Goal: Transaction & Acquisition: Purchase product/service

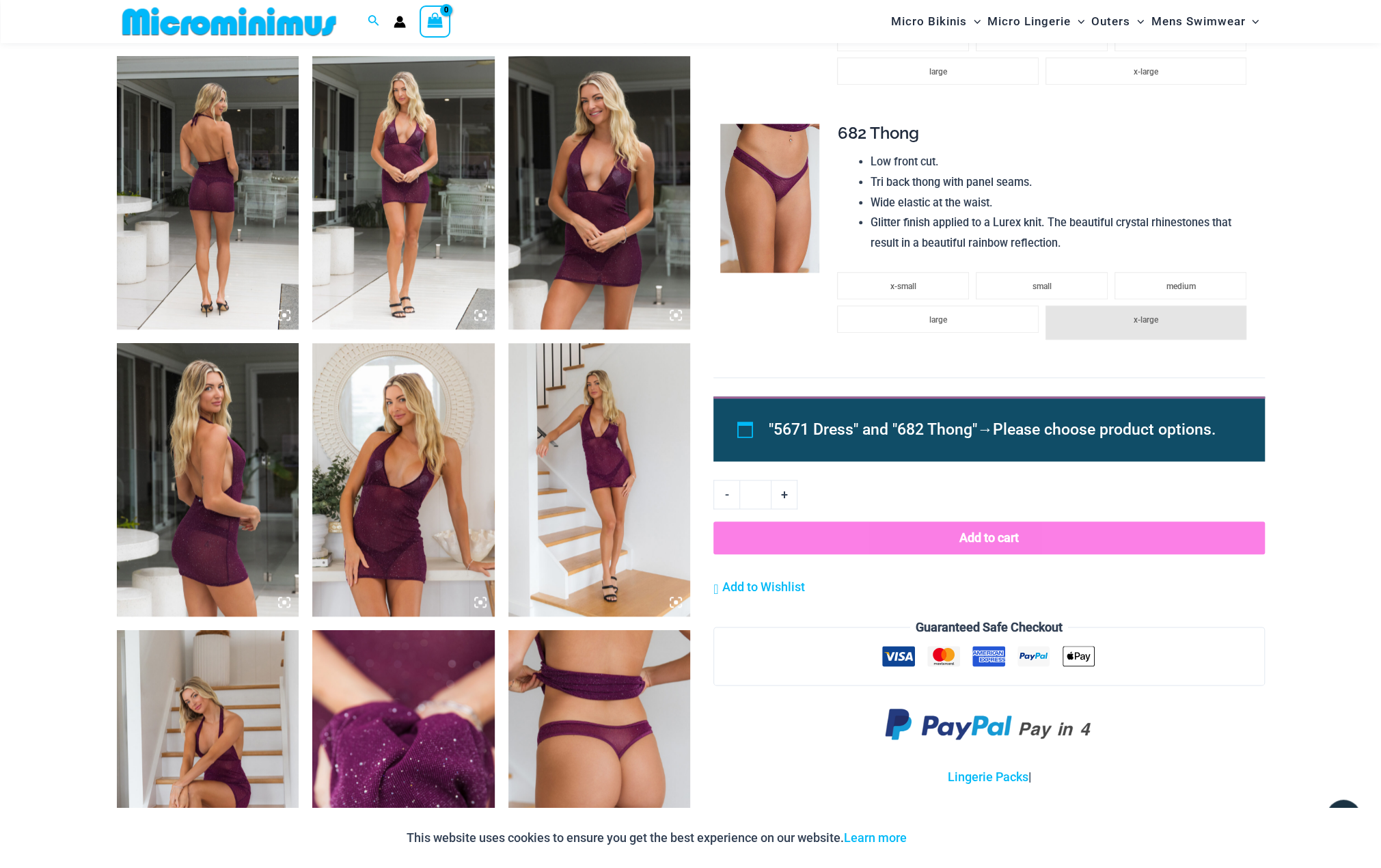
scroll to position [899, 0]
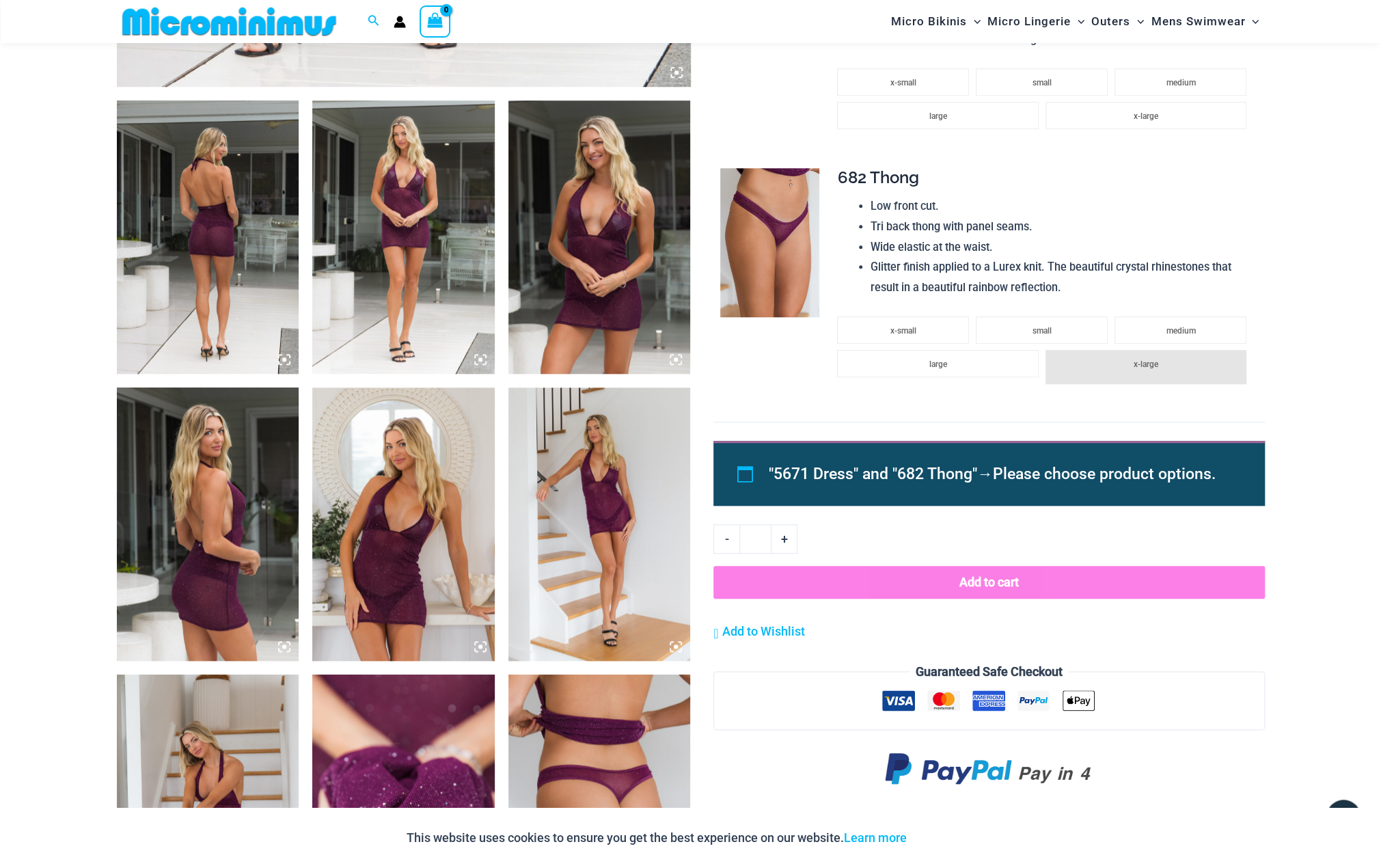
click at [224, 283] on img at bounding box center [208, 237] width 182 height 273
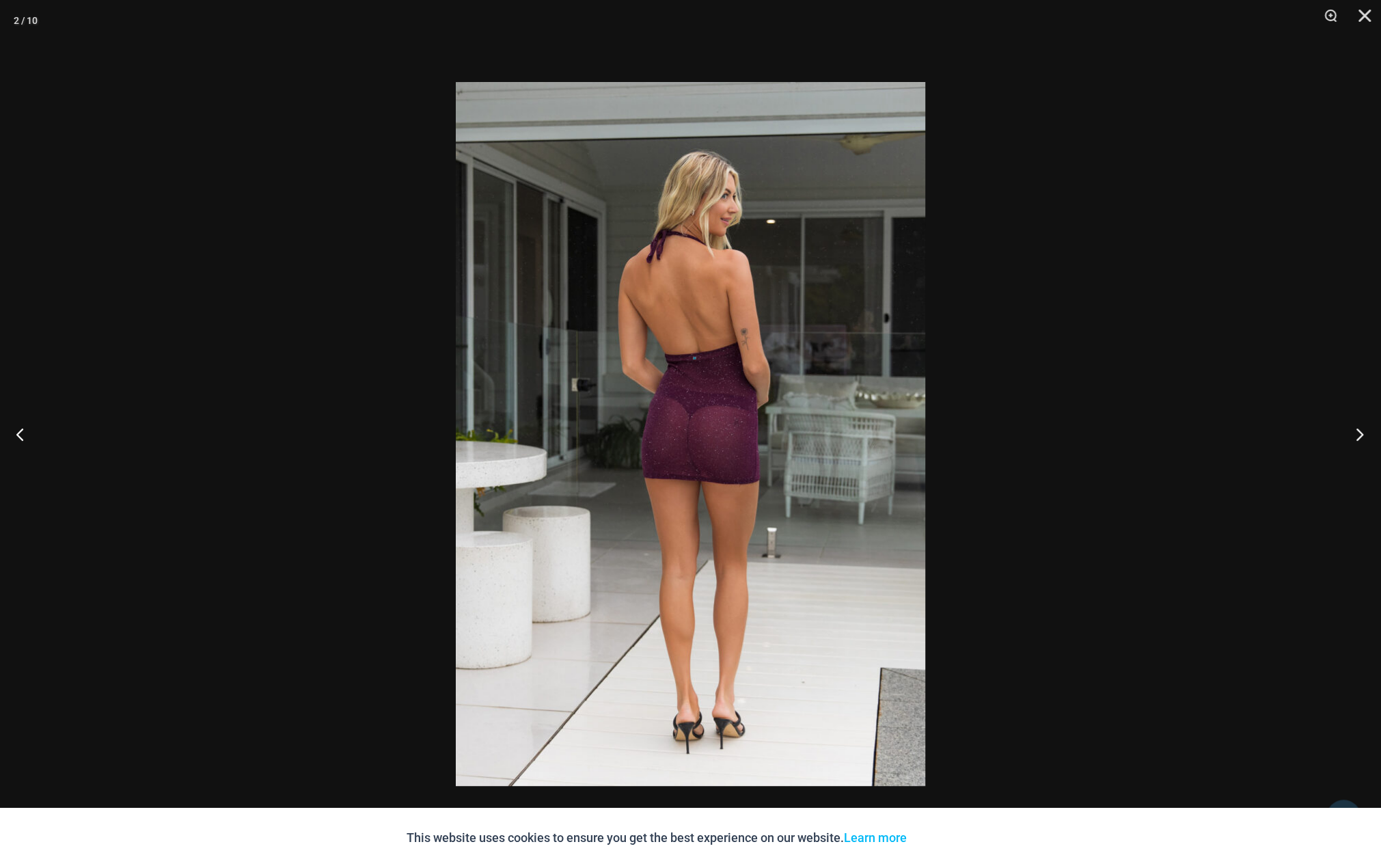
click at [1360, 433] on button "Next" at bounding box center [1355, 434] width 51 height 69
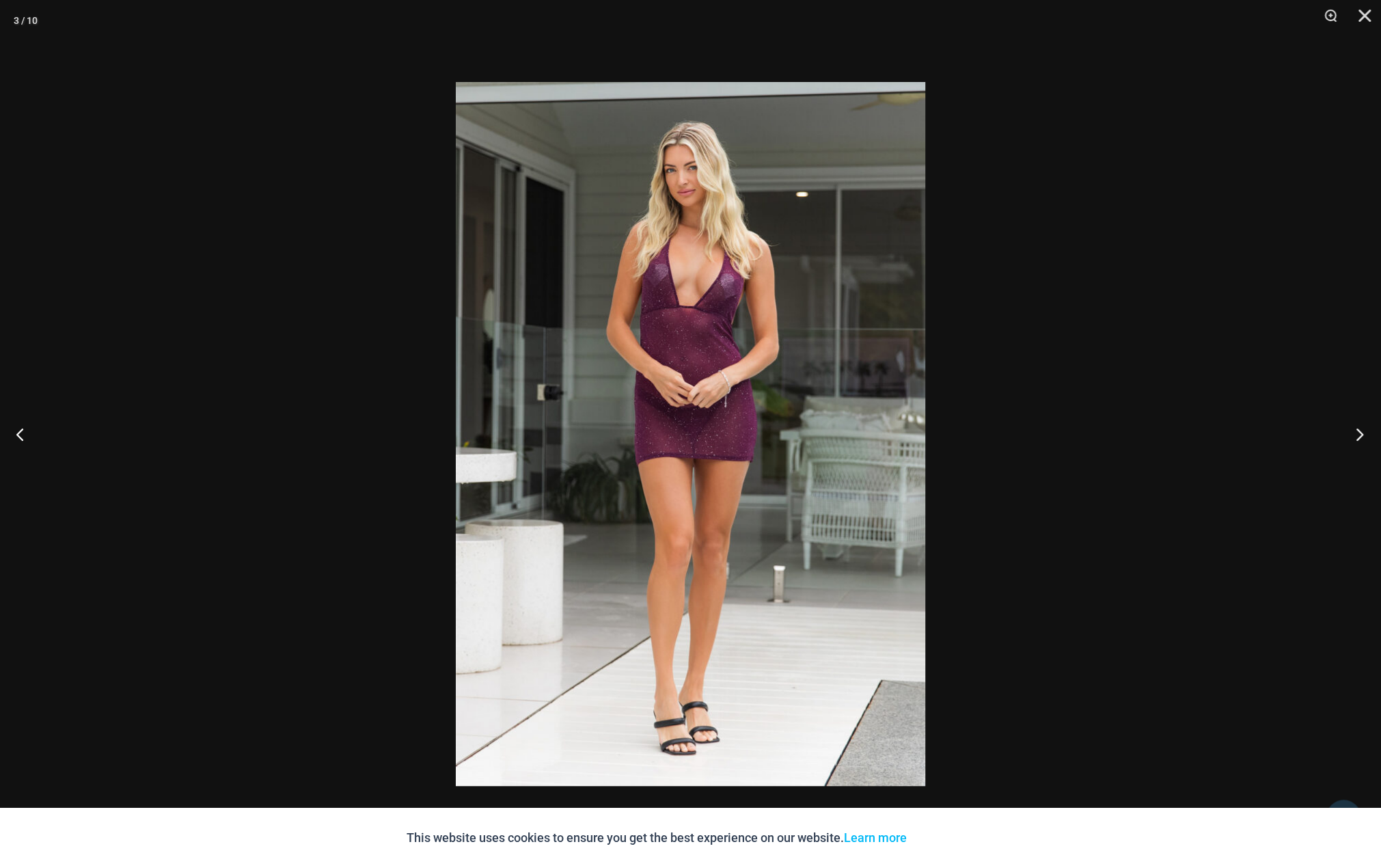
click at [1360, 433] on button "Next" at bounding box center [1355, 434] width 51 height 69
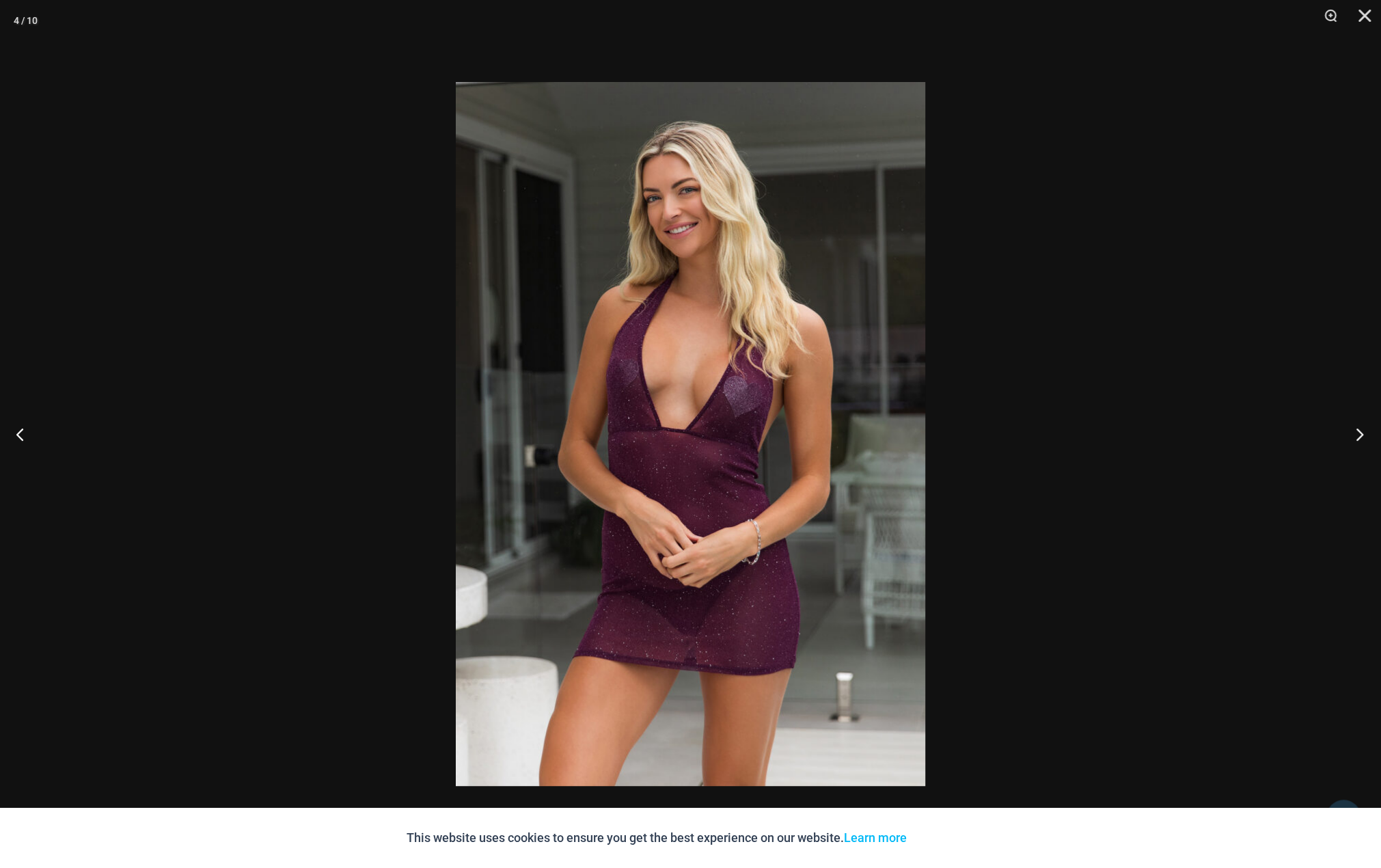
click at [1359, 433] on button "Next" at bounding box center [1355, 434] width 51 height 69
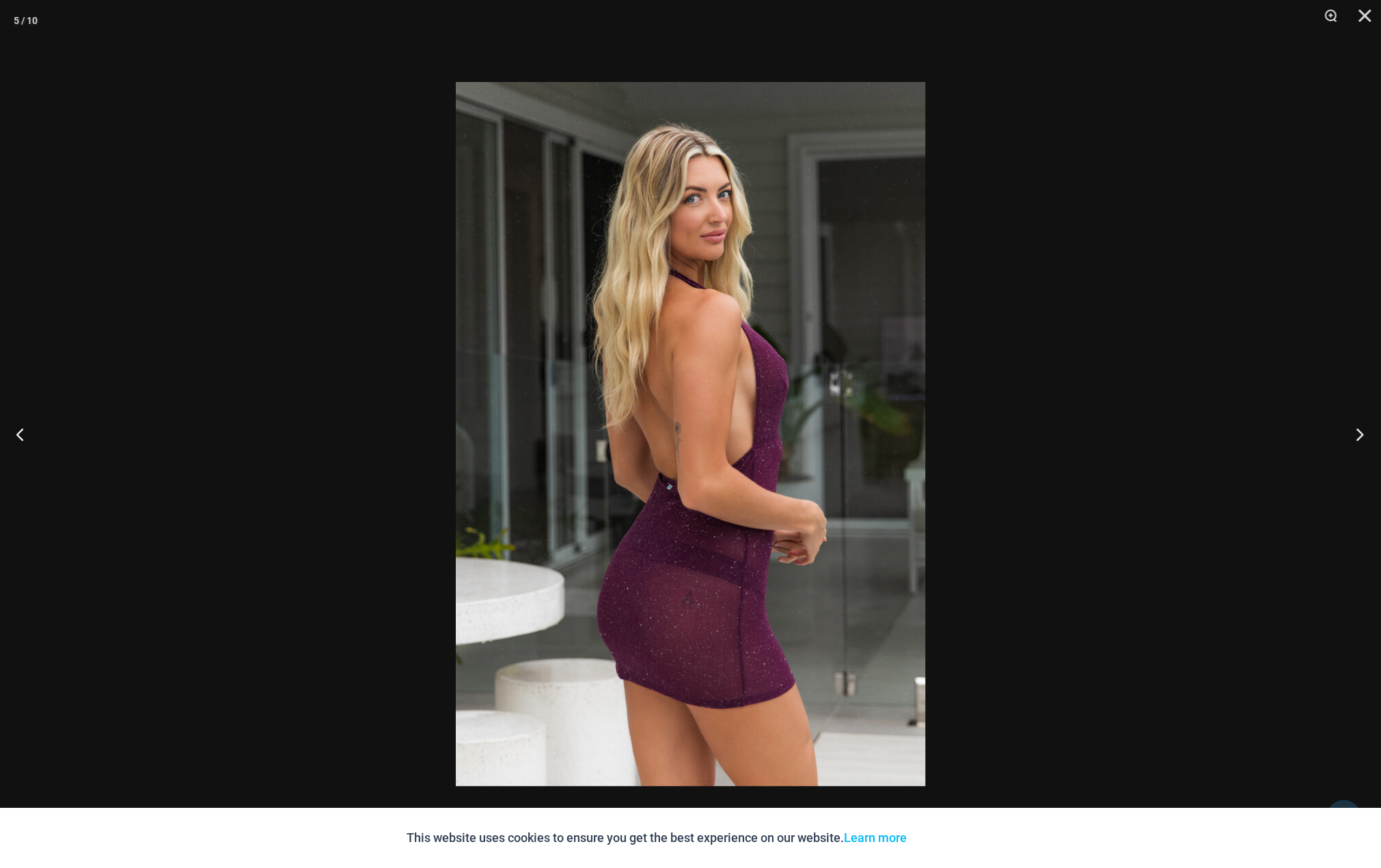
click at [1358, 433] on button "Next" at bounding box center [1355, 434] width 51 height 69
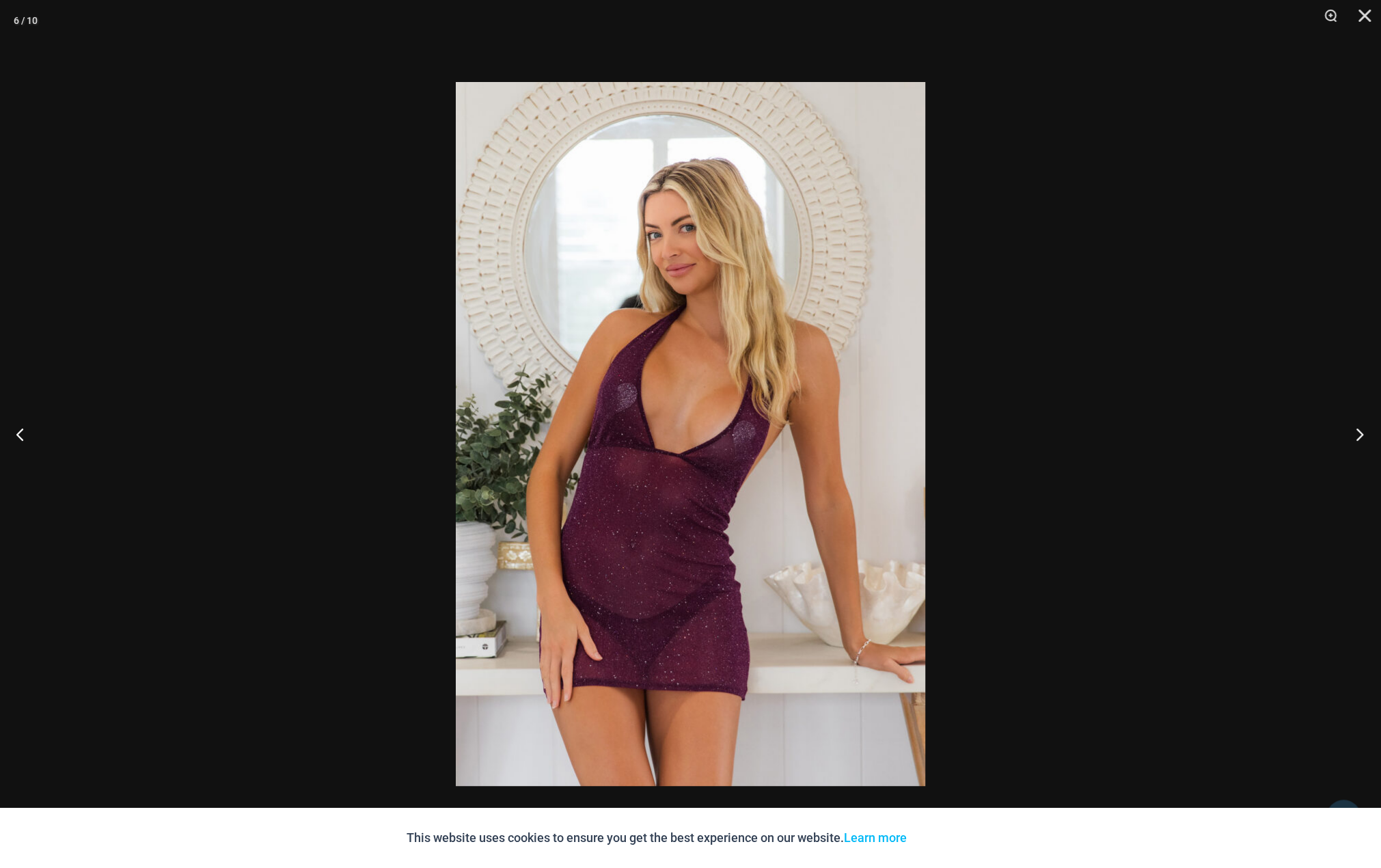
click at [1358, 433] on button "Next" at bounding box center [1355, 434] width 51 height 69
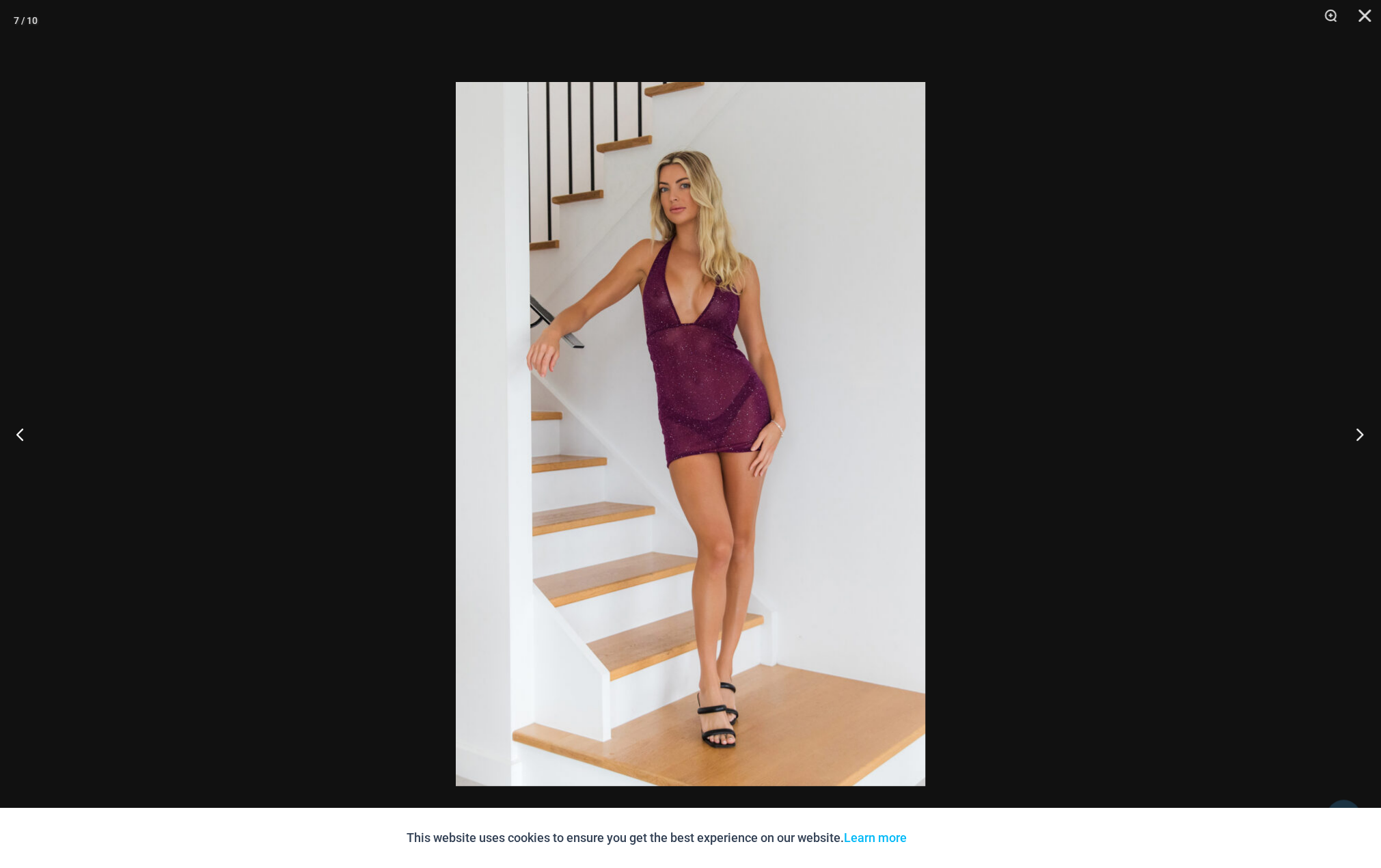
click at [1359, 438] on button "Next" at bounding box center [1355, 434] width 51 height 69
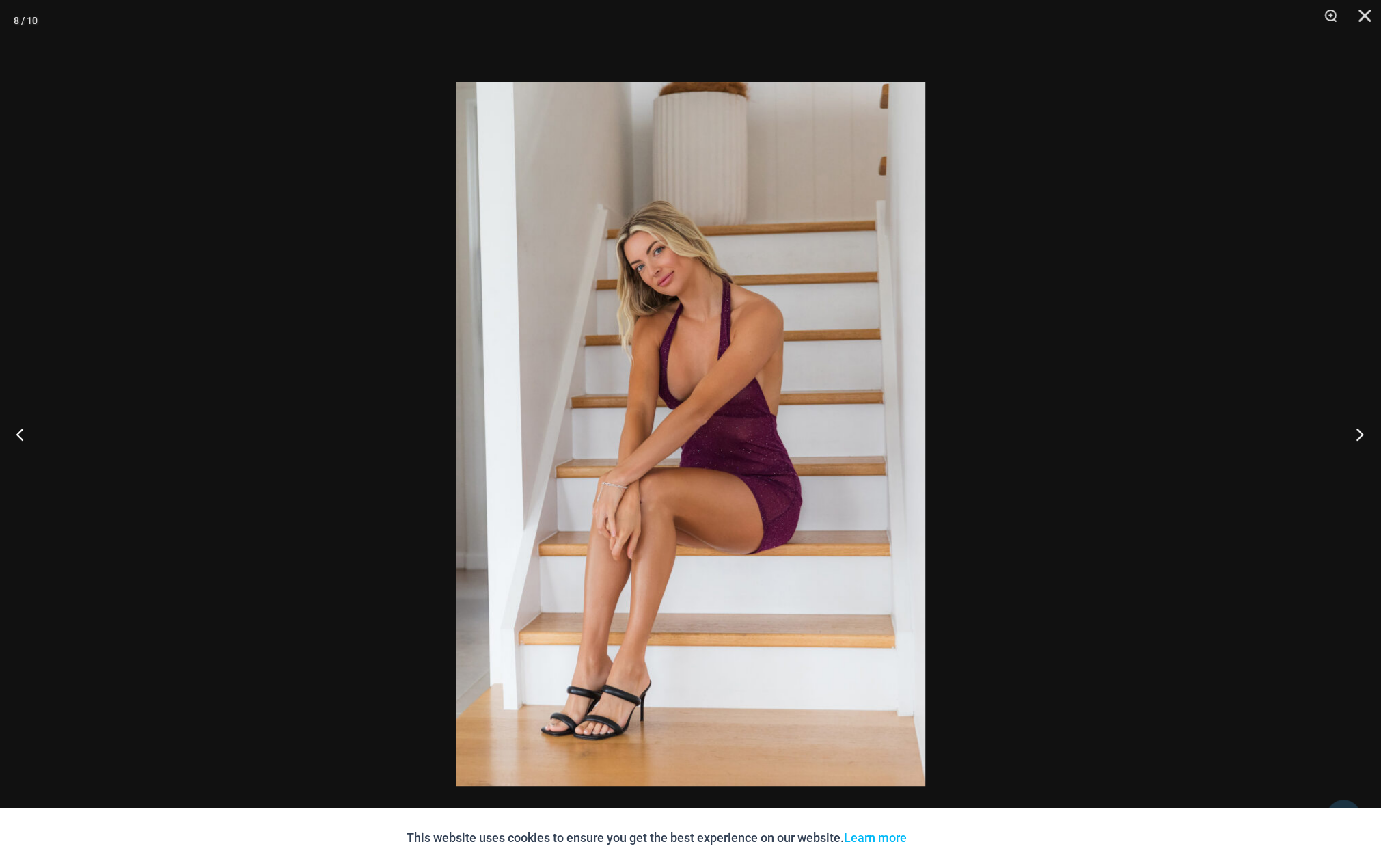
click at [1359, 438] on button "Next" at bounding box center [1355, 434] width 51 height 69
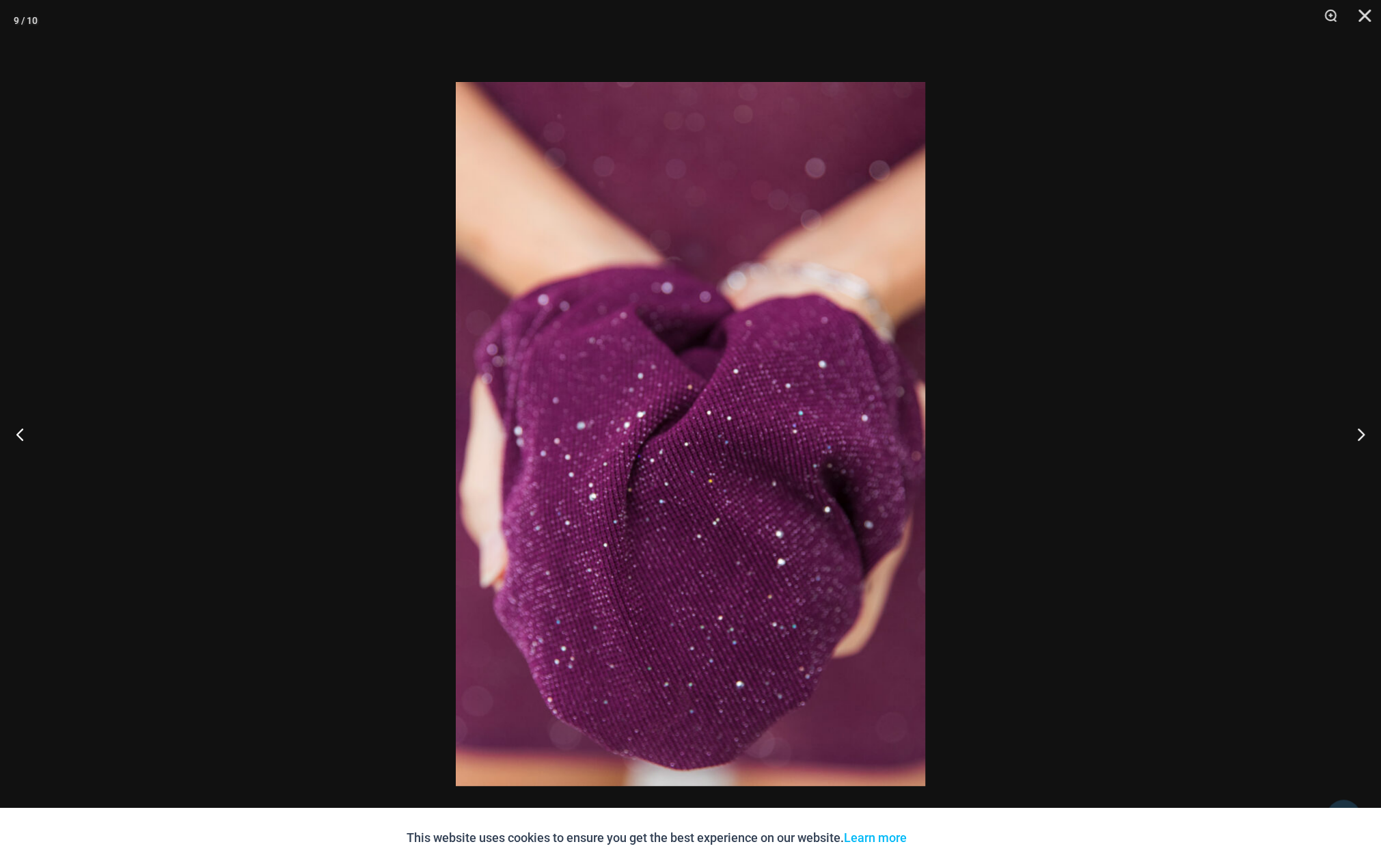
click at [1139, 404] on div at bounding box center [690, 434] width 1381 height 868
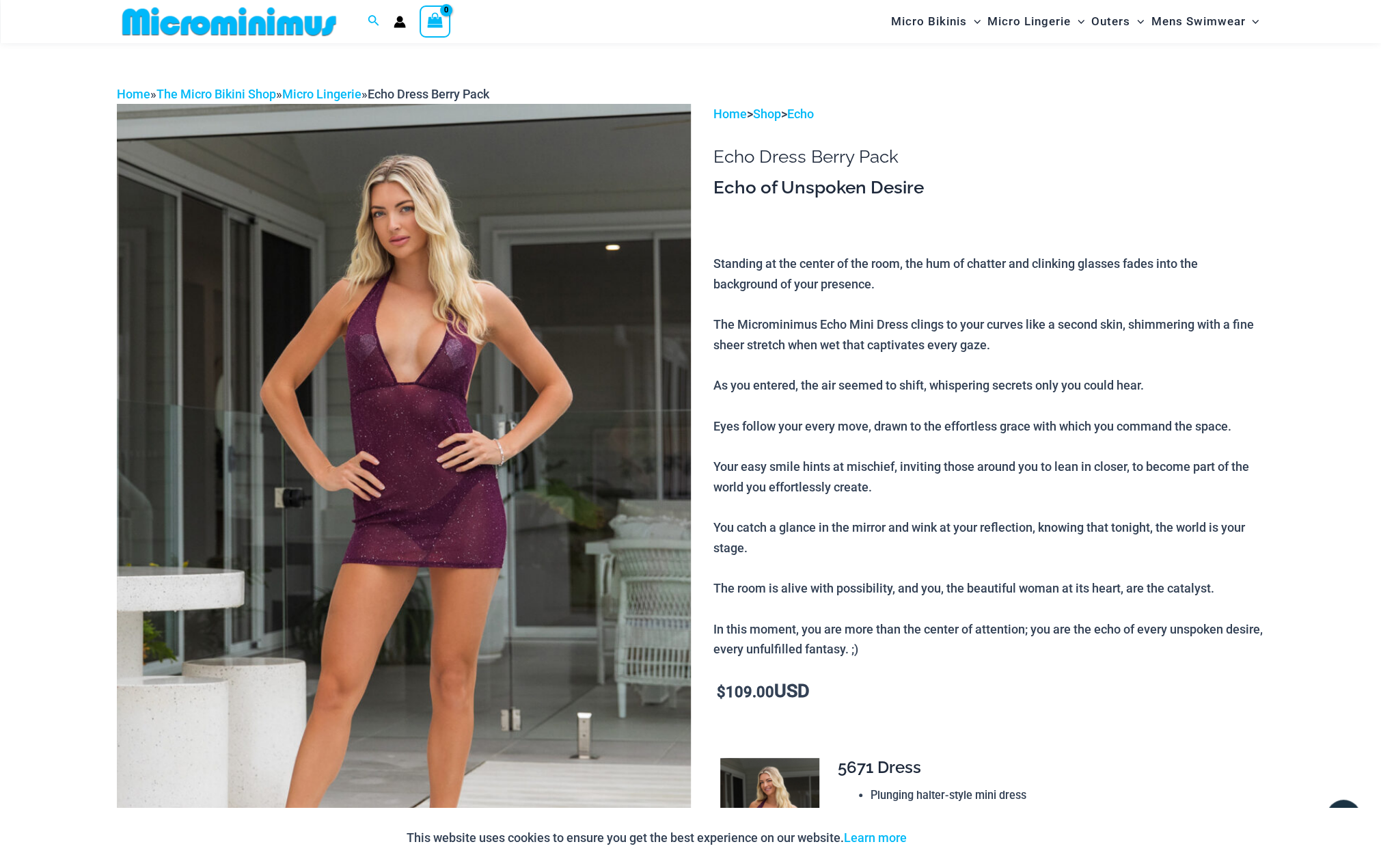
scroll to position [0, 0]
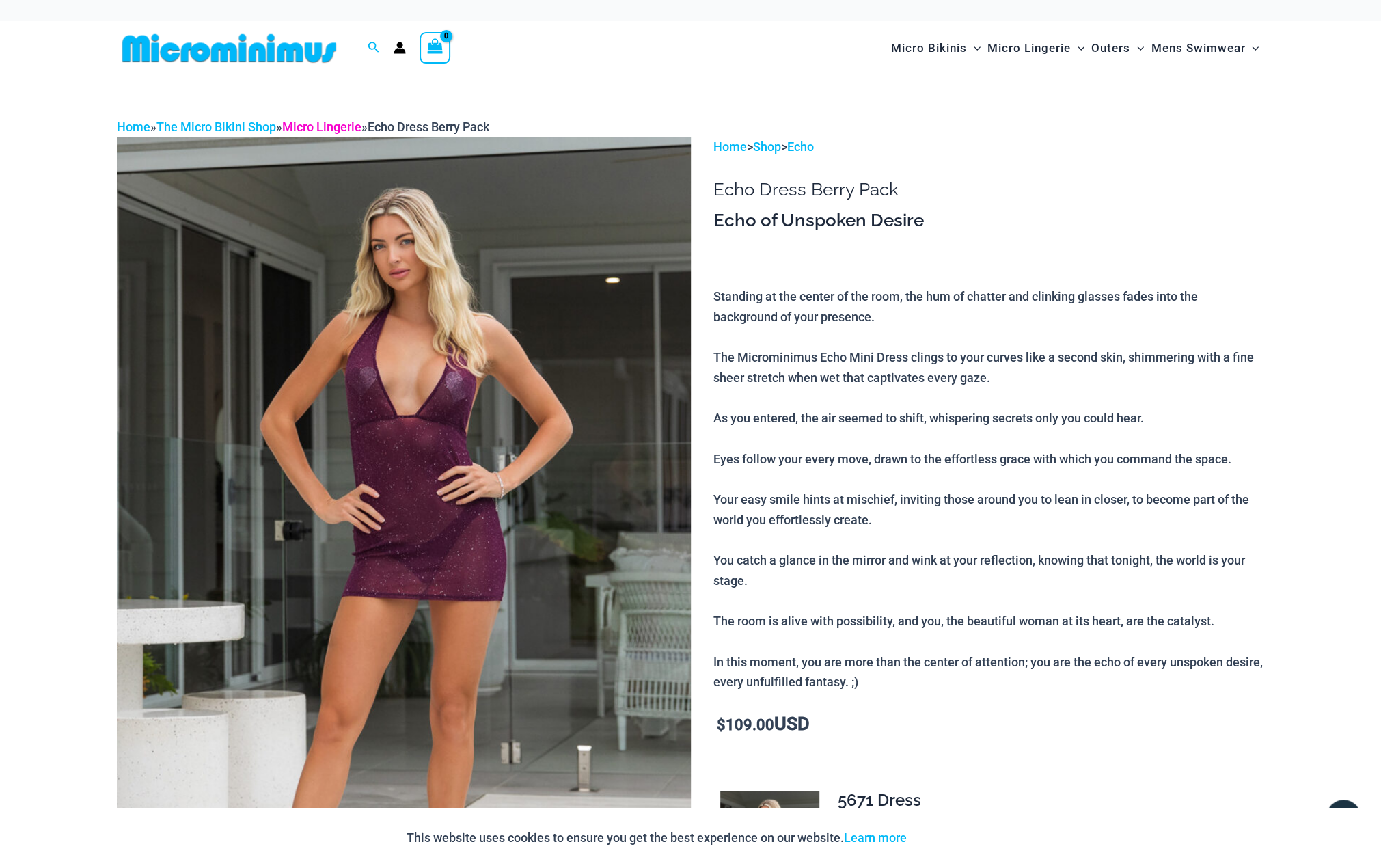
click at [335, 128] on link "Micro Lingerie" at bounding box center [322, 126] width 79 height 14
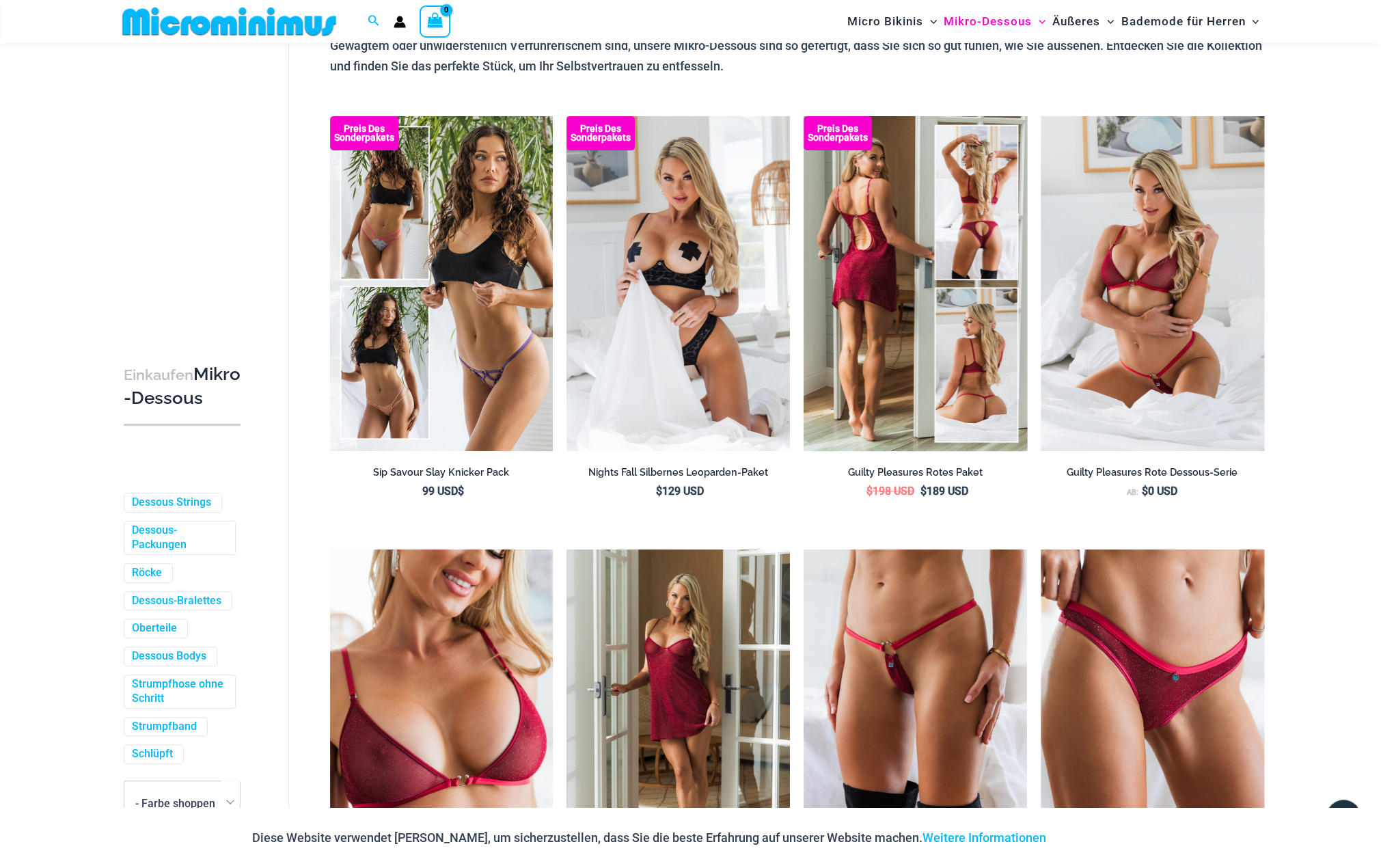
scroll to position [216, 0]
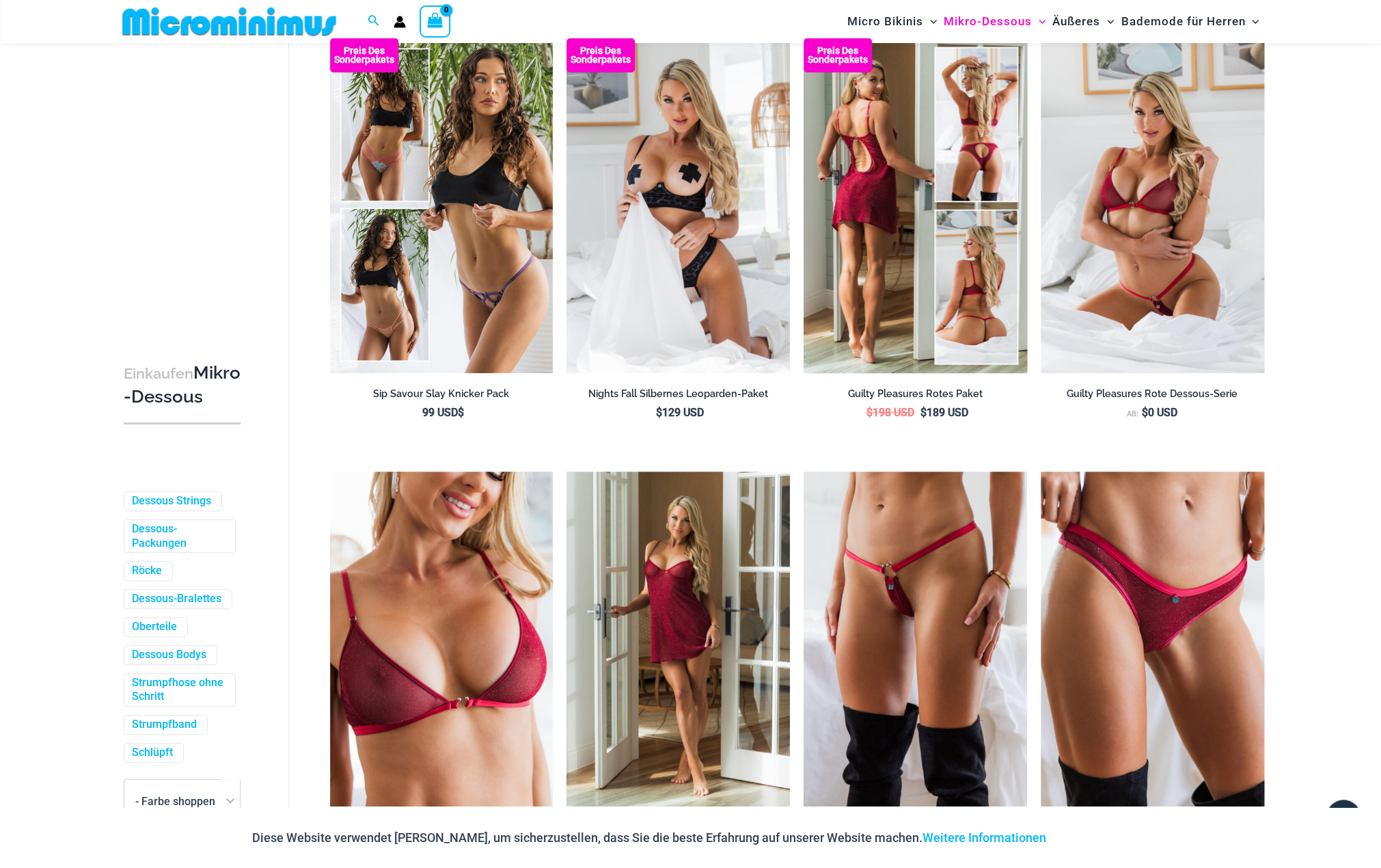
click at [991, 181] on img at bounding box center [915, 205] width 224 height 335
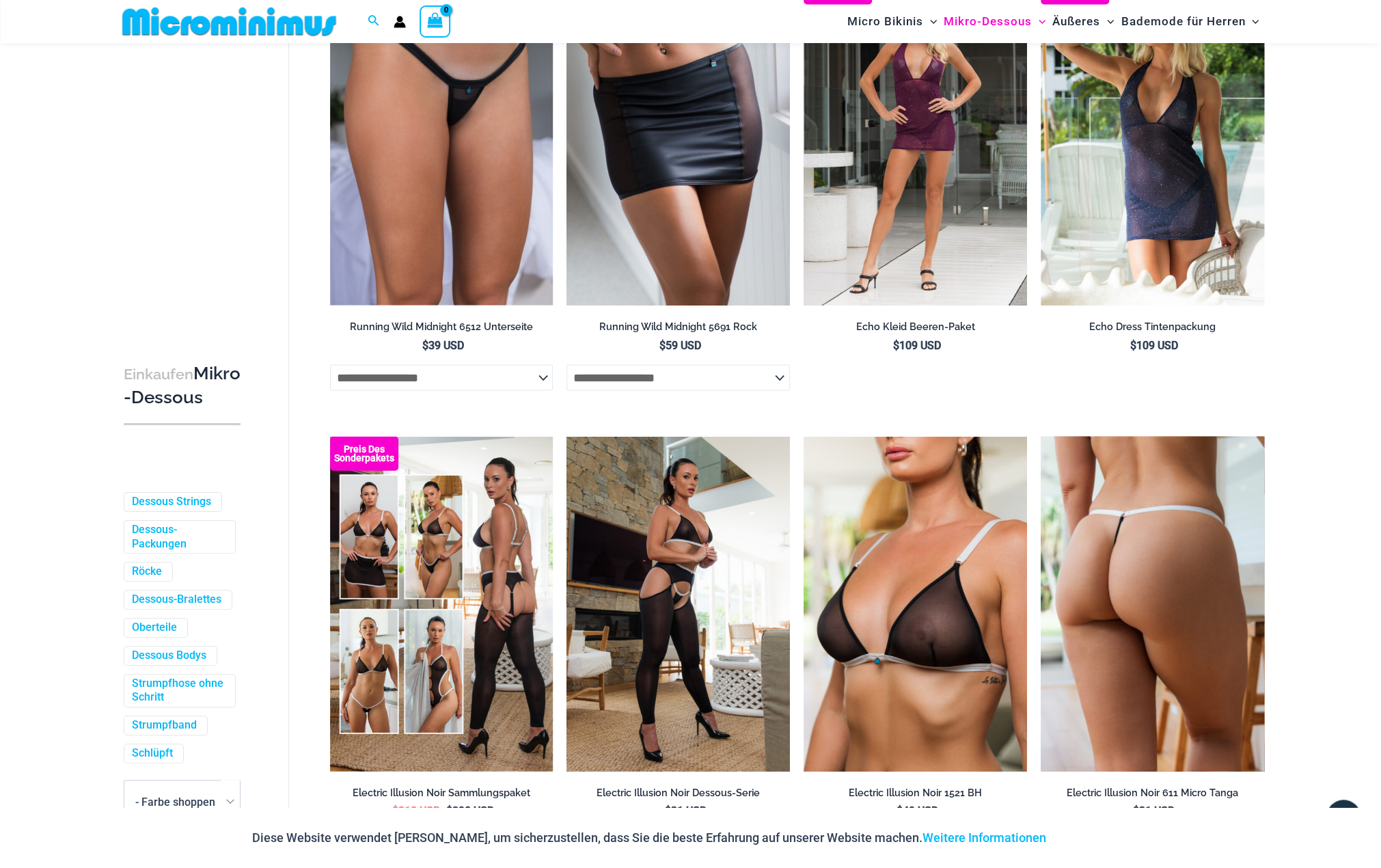
scroll to position [2267, 0]
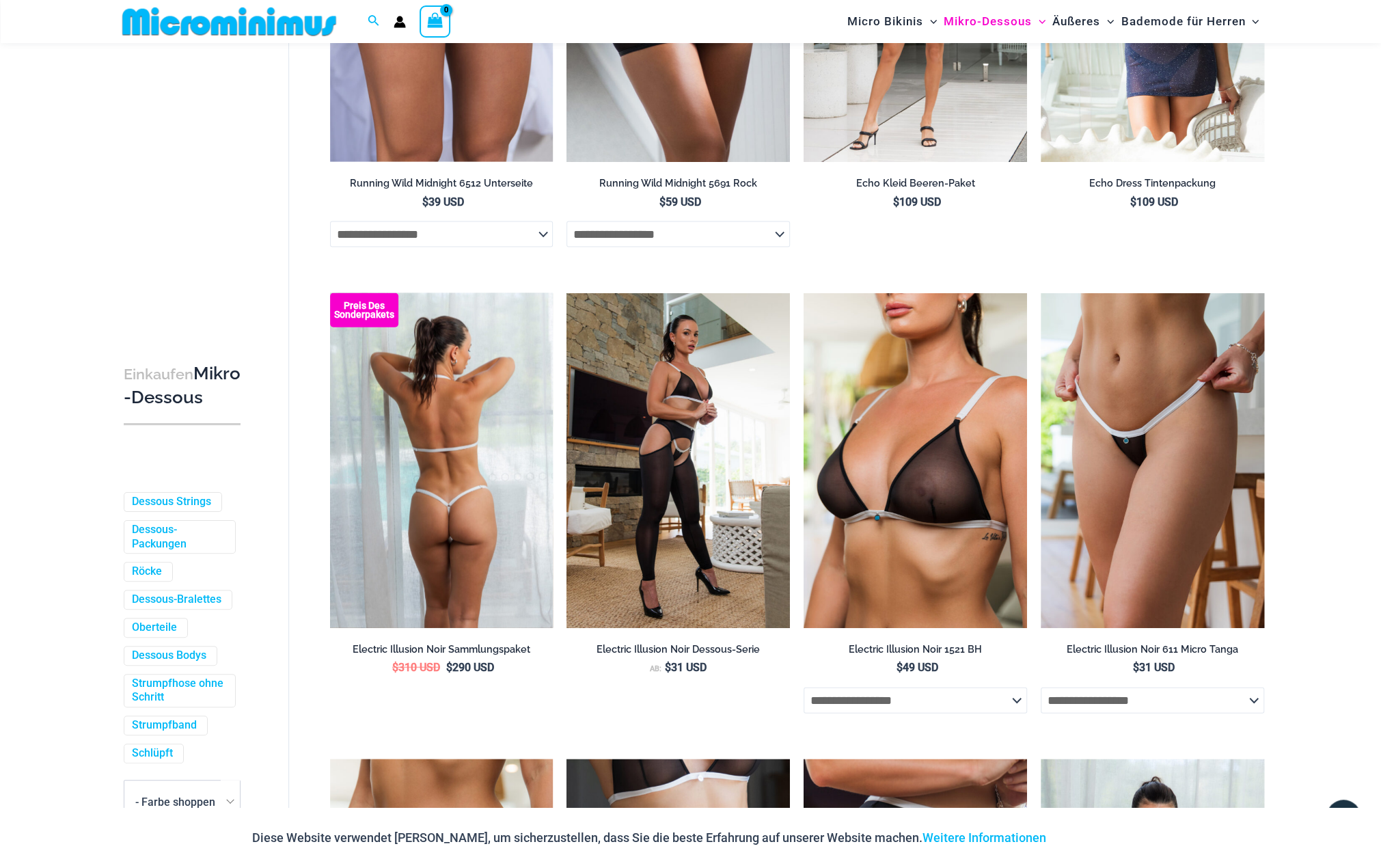
click at [495, 538] on img at bounding box center [441, 461] width 224 height 335
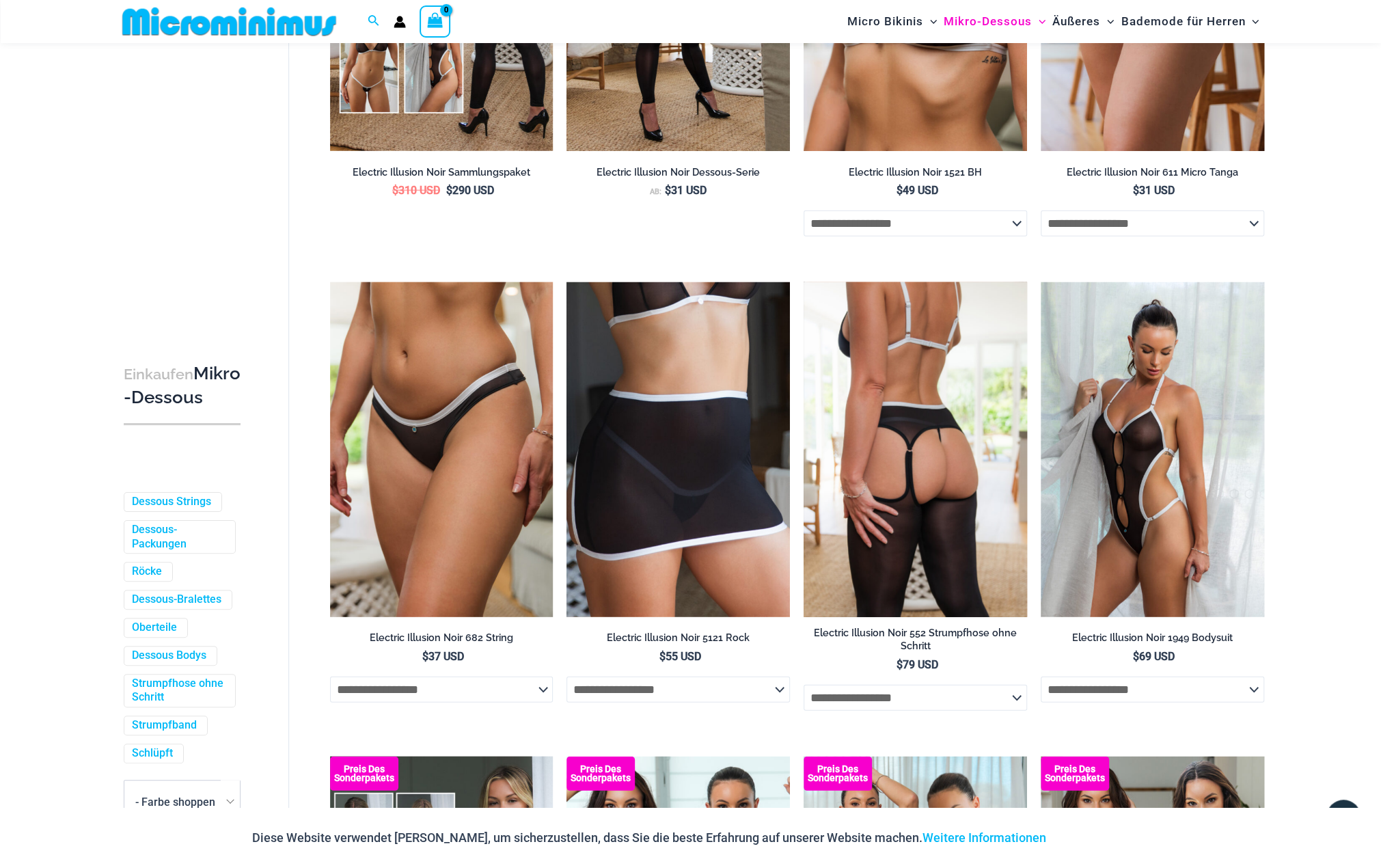
scroll to position [2836, 0]
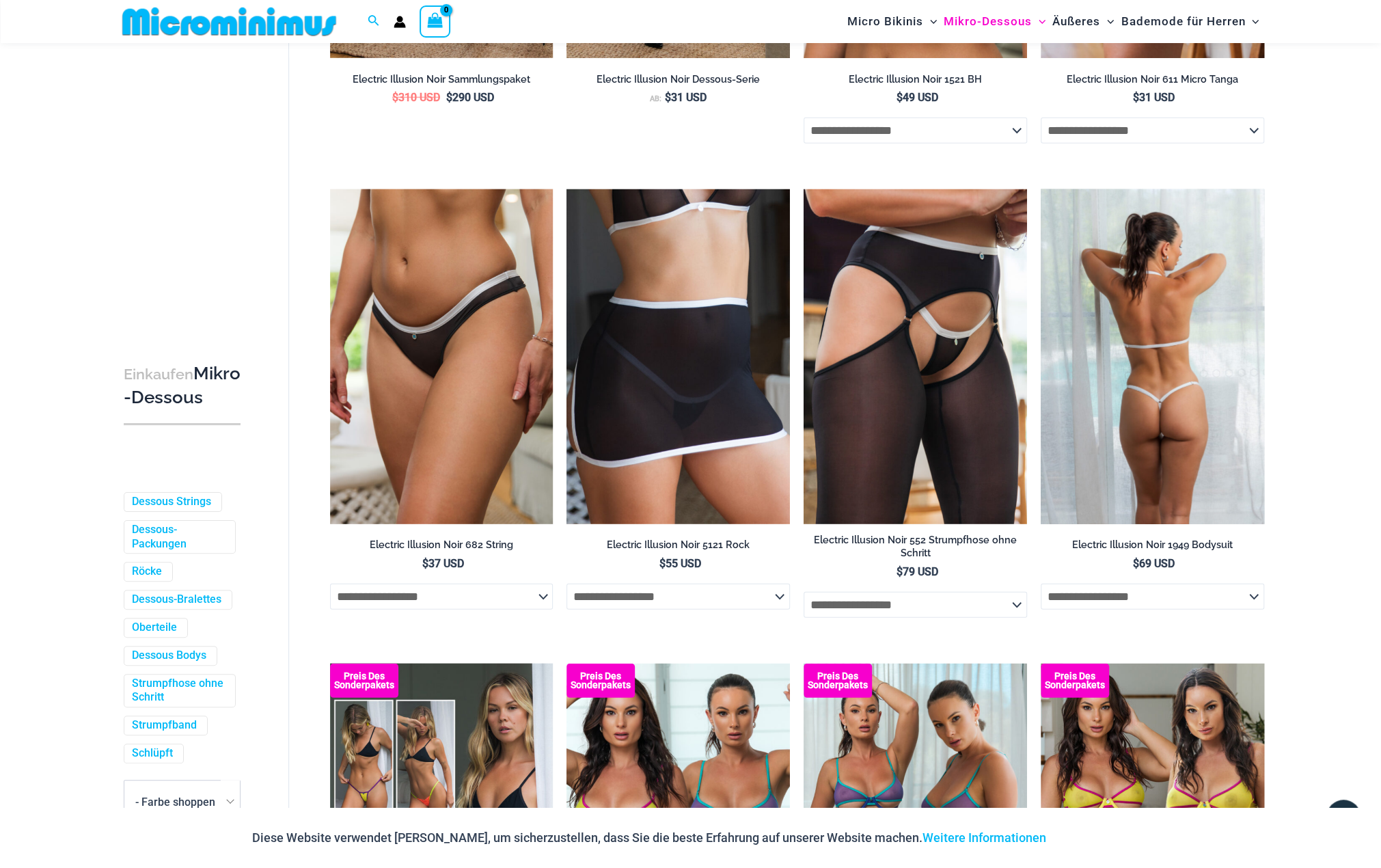
click at [1188, 459] on img at bounding box center [1152, 357] width 224 height 335
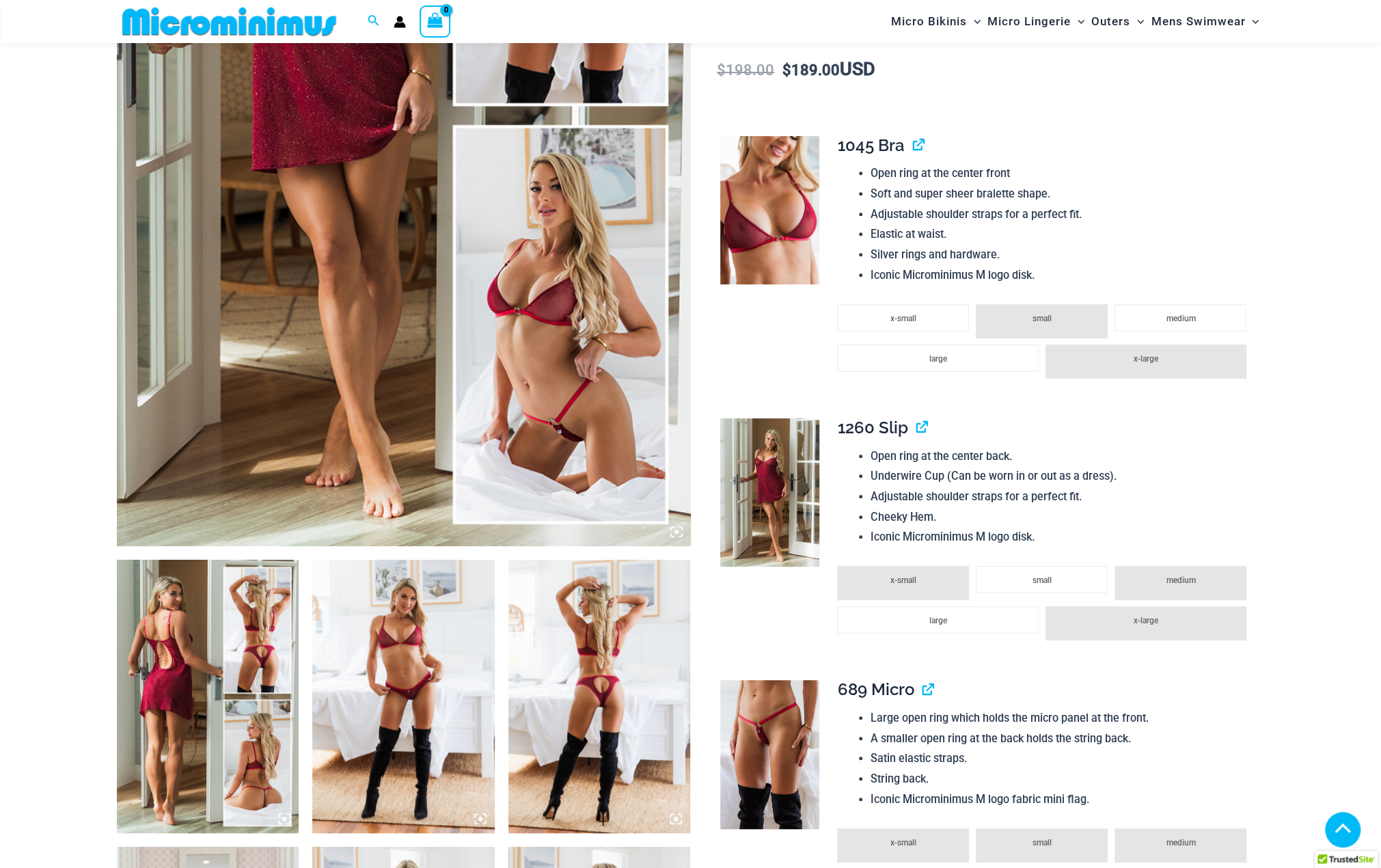
scroll to position [785, 0]
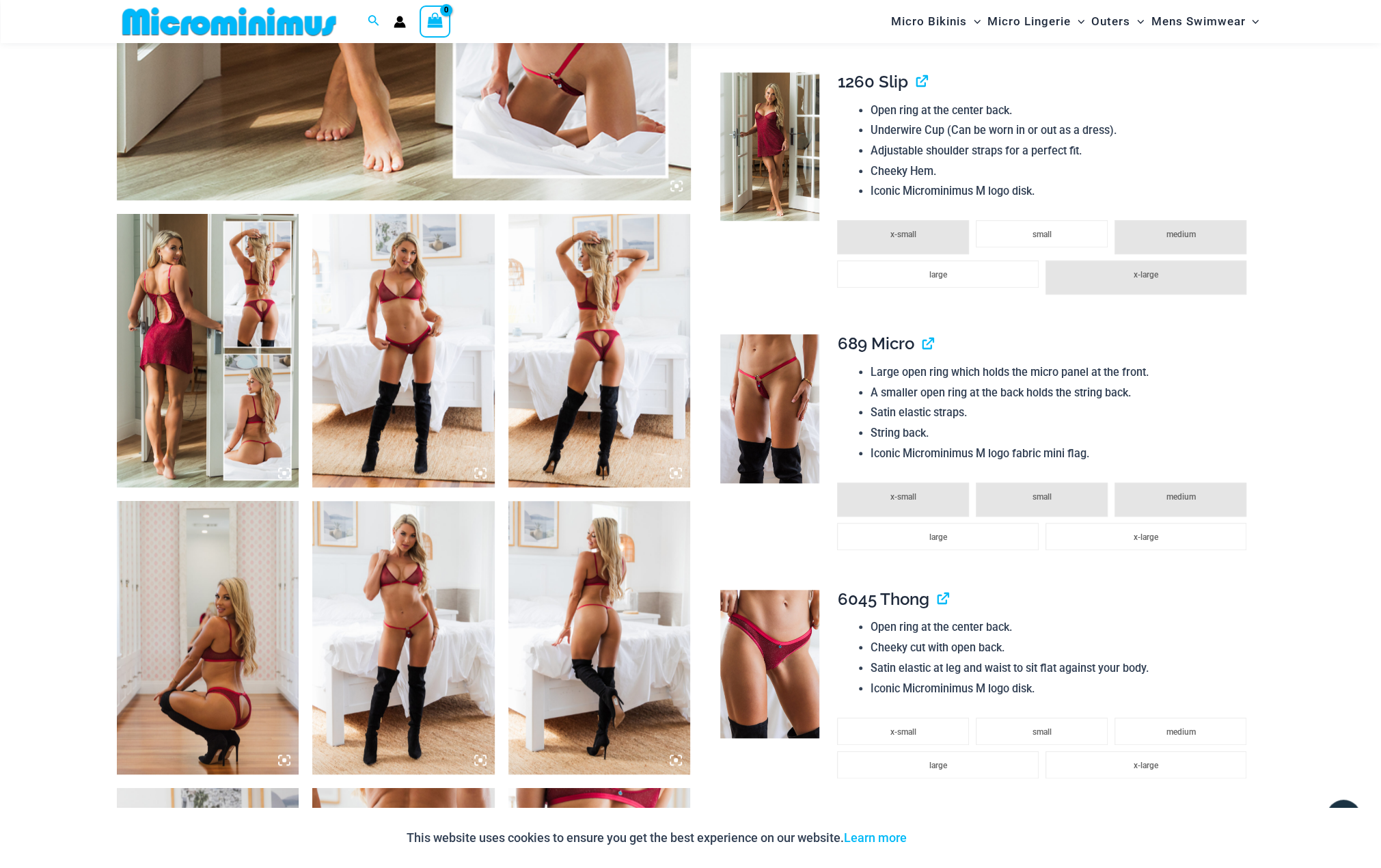
click at [428, 423] on img at bounding box center [403, 350] width 182 height 273
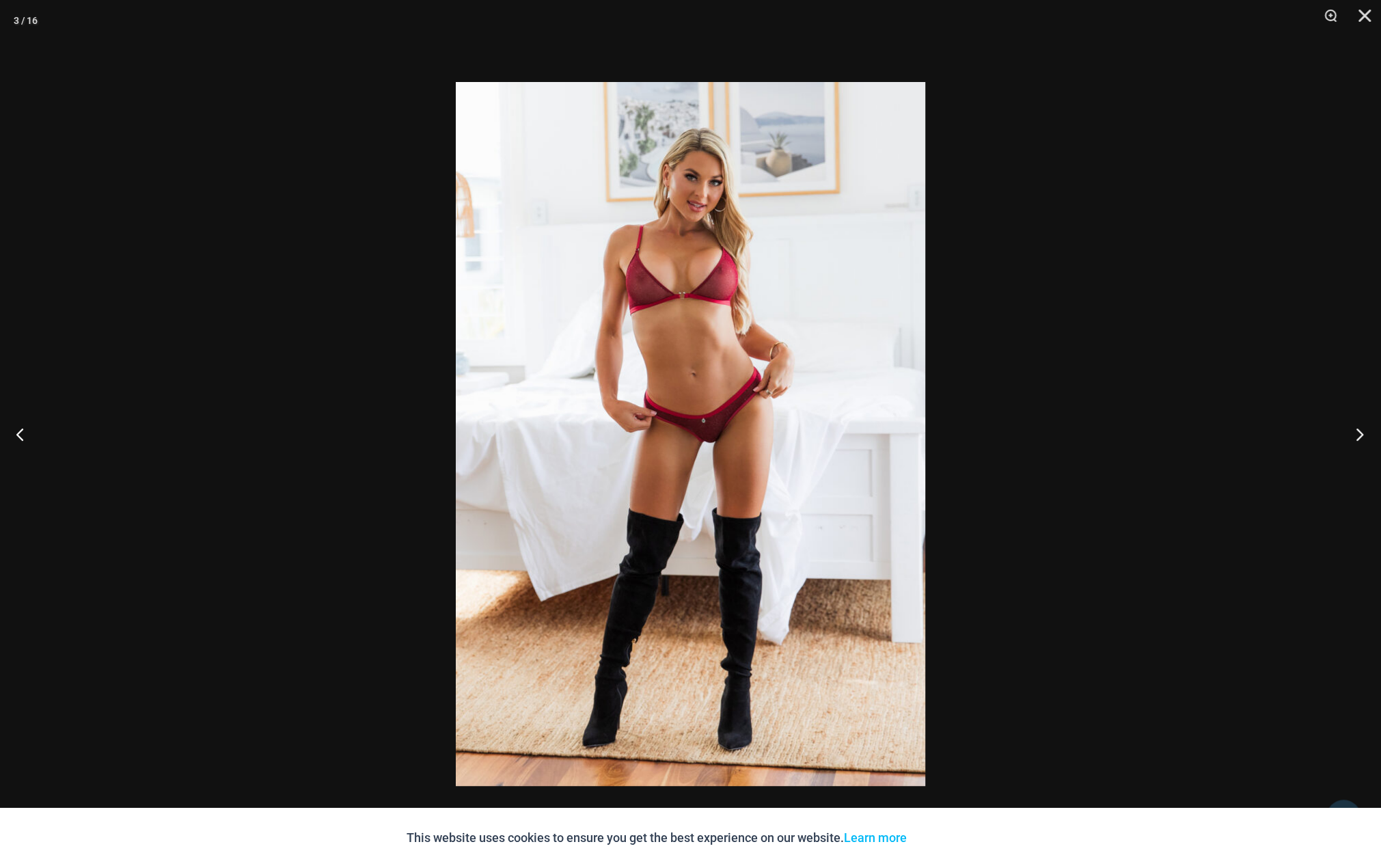
click at [1358, 434] on button "Next" at bounding box center [1355, 434] width 51 height 69
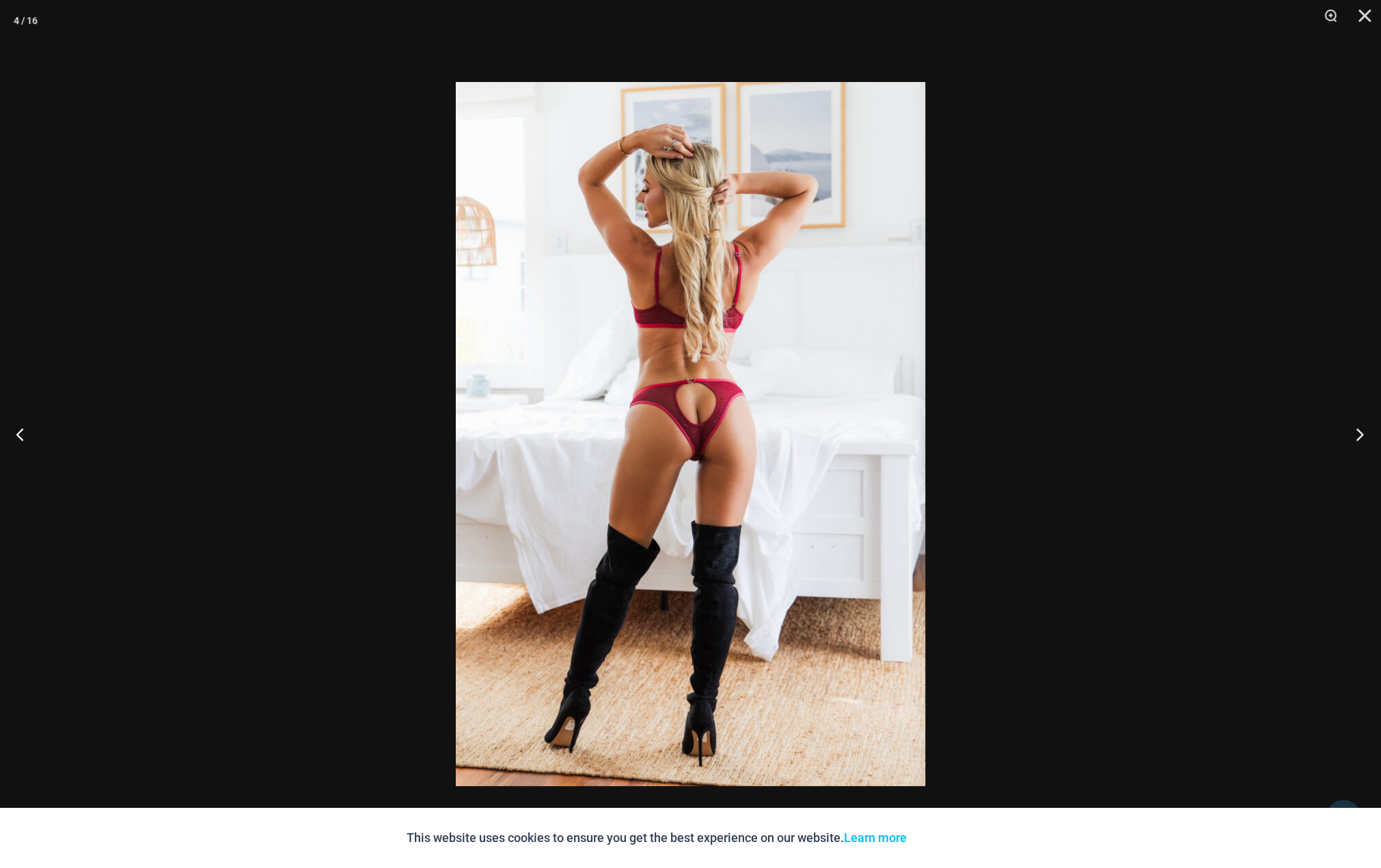
click at [1361, 436] on button "Next" at bounding box center [1355, 434] width 51 height 69
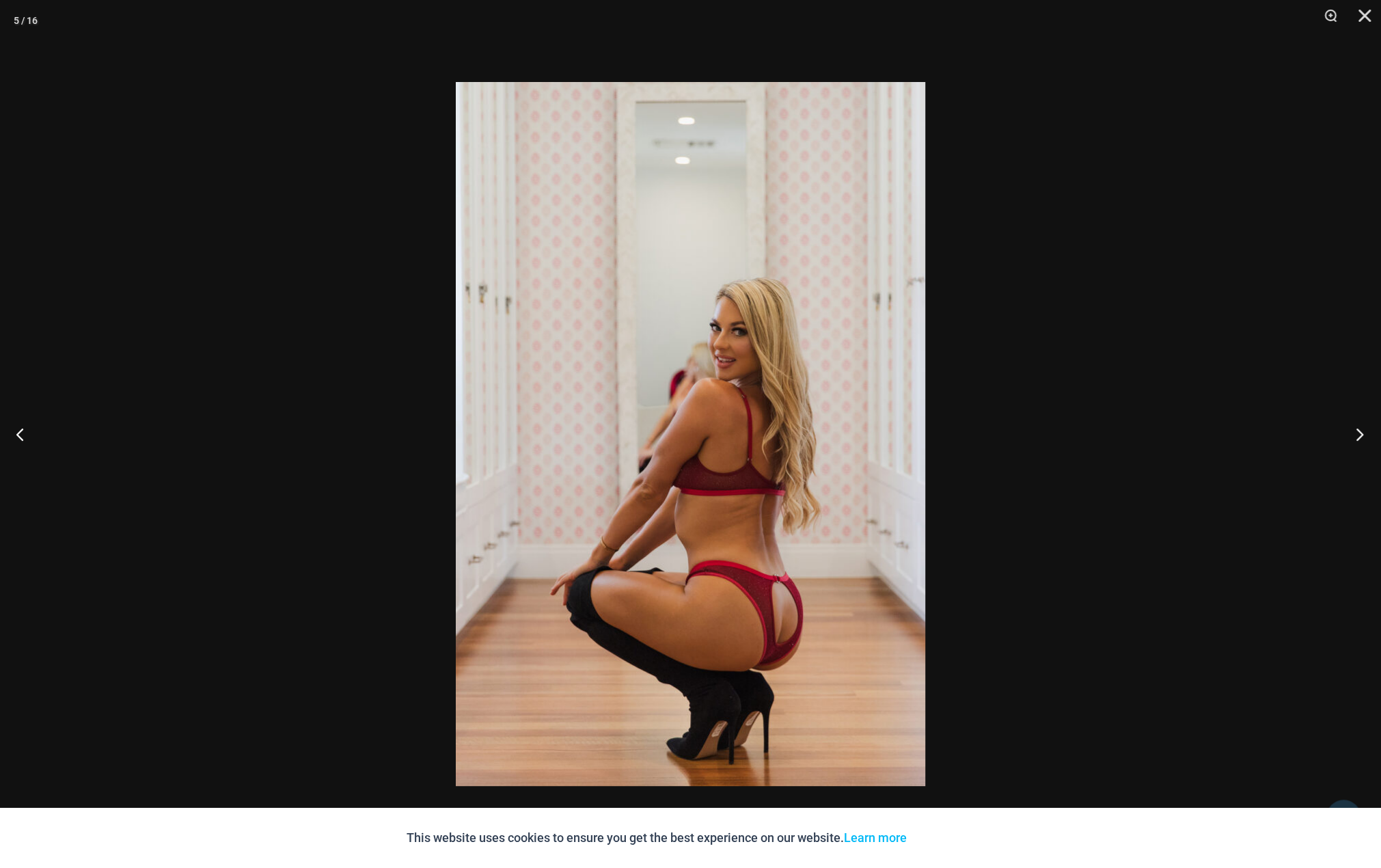
click at [1361, 436] on button "Next" at bounding box center [1355, 434] width 51 height 69
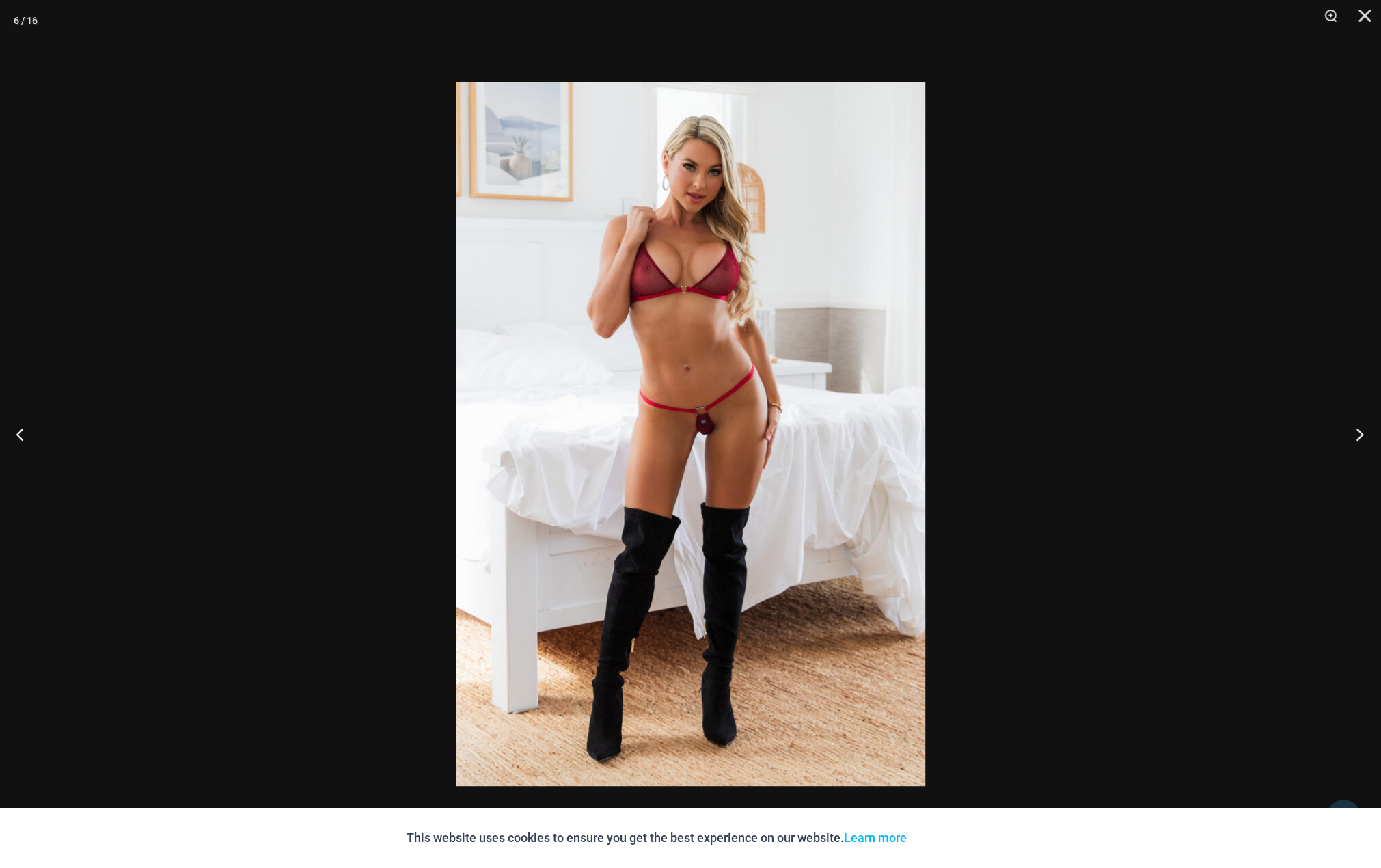
click at [1361, 436] on button "Next" at bounding box center [1355, 434] width 51 height 69
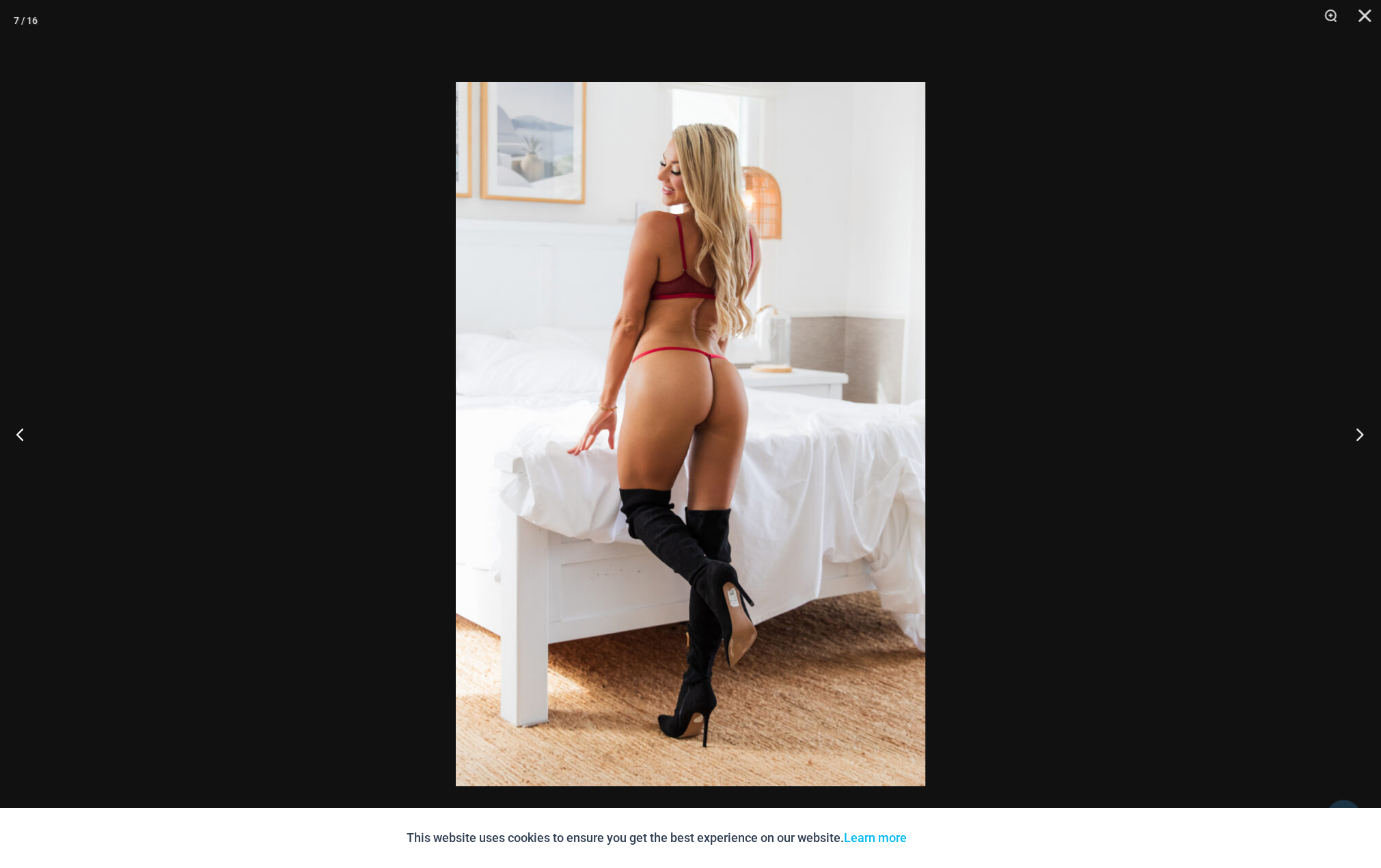
click at [1361, 436] on button "Next" at bounding box center [1355, 434] width 51 height 69
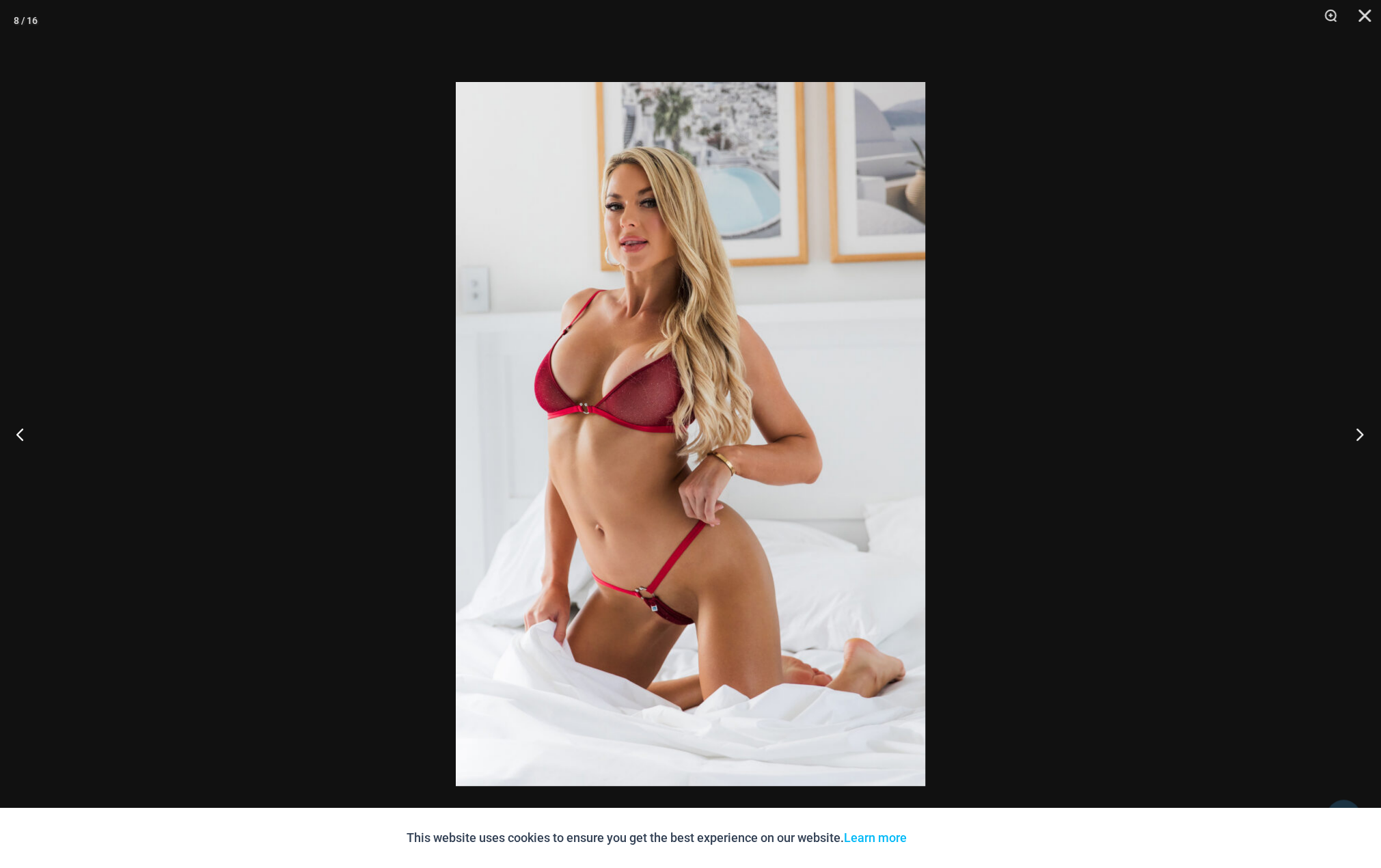
click at [1361, 436] on button "Next" at bounding box center [1355, 434] width 51 height 69
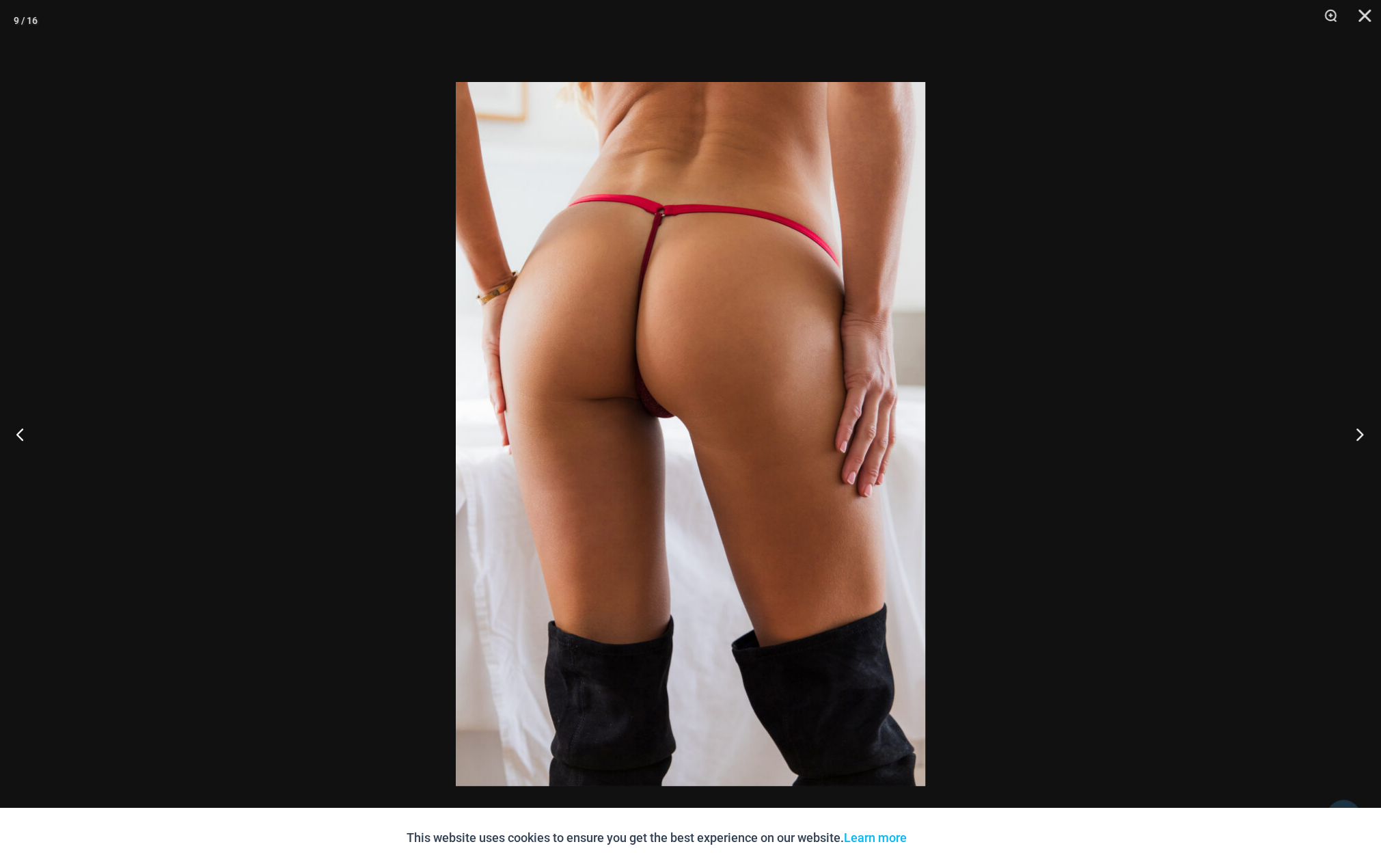
click at [1361, 436] on button "Next" at bounding box center [1355, 434] width 51 height 69
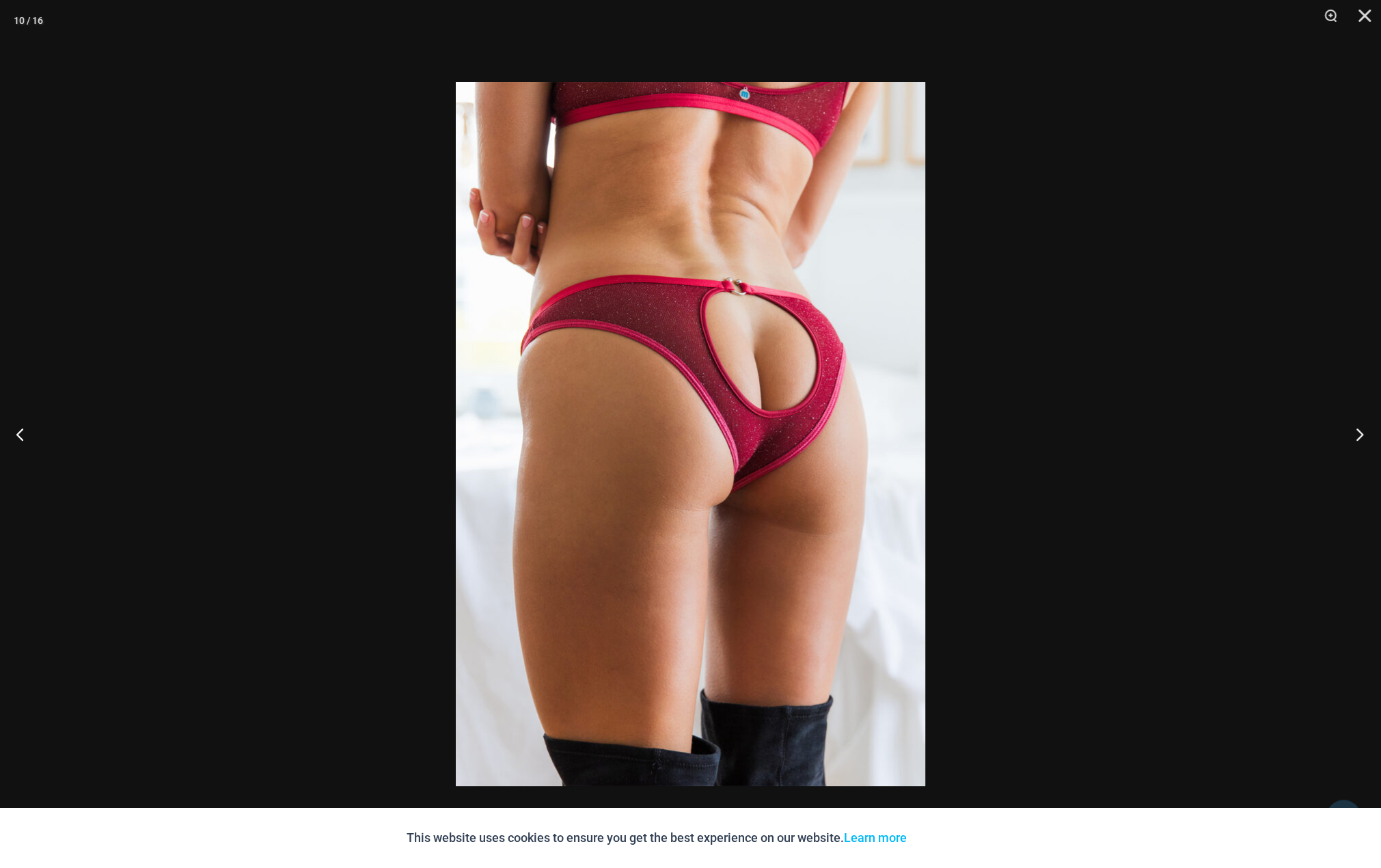
click at [1361, 436] on button "Next" at bounding box center [1355, 434] width 51 height 69
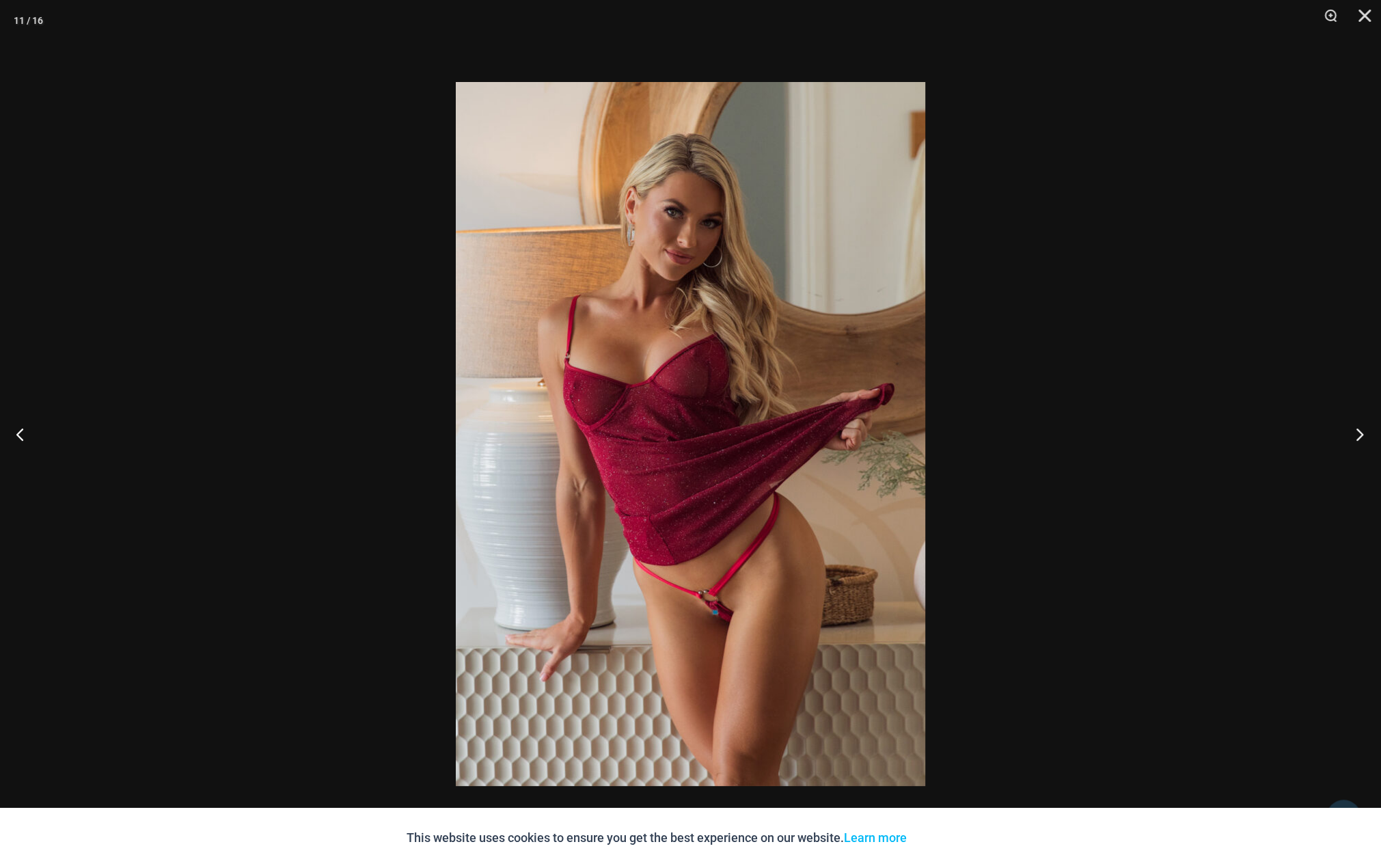
click at [1361, 436] on button "Next" at bounding box center [1355, 434] width 51 height 69
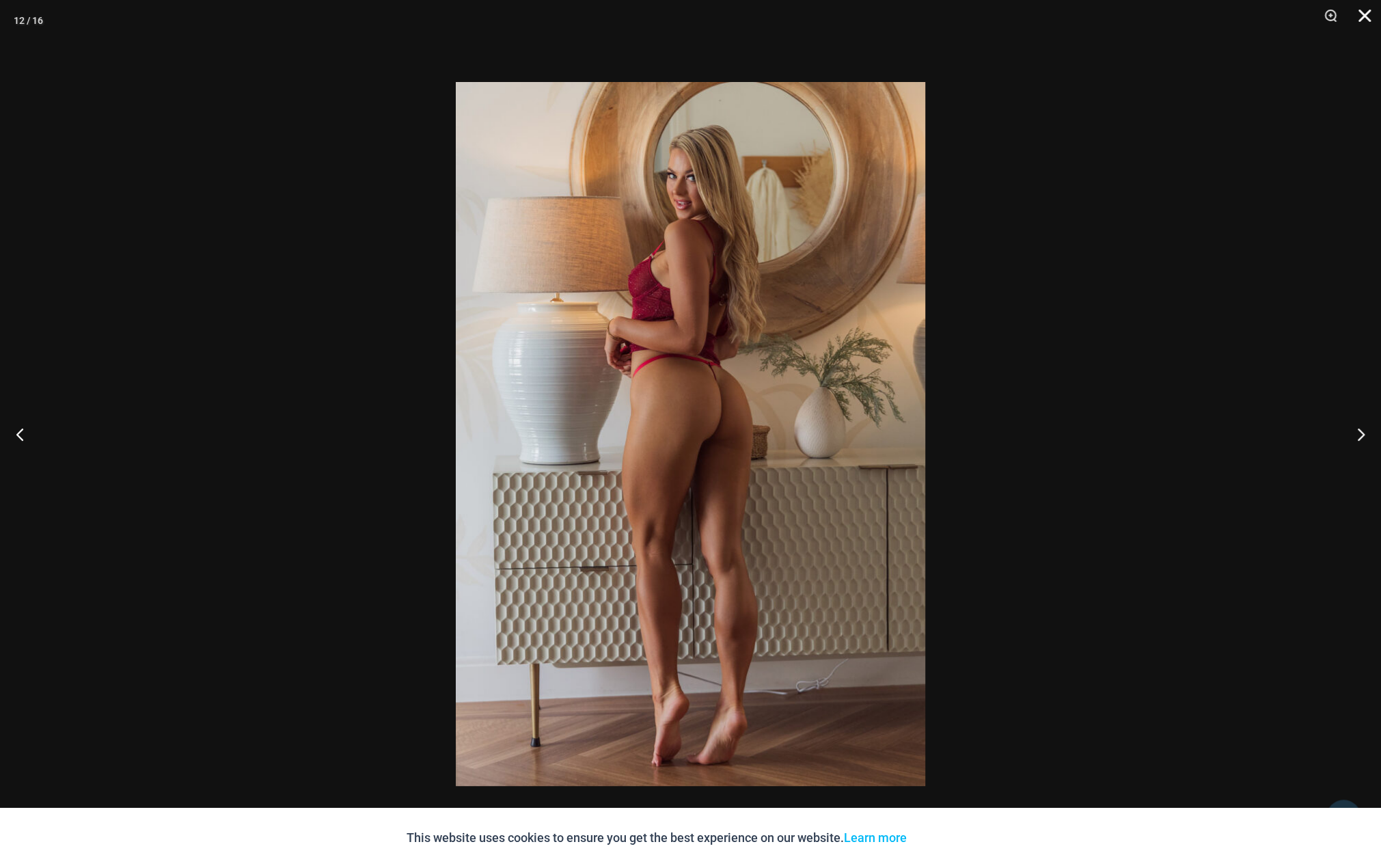
click at [1362, 15] on button "Close" at bounding box center [1360, 20] width 34 height 41
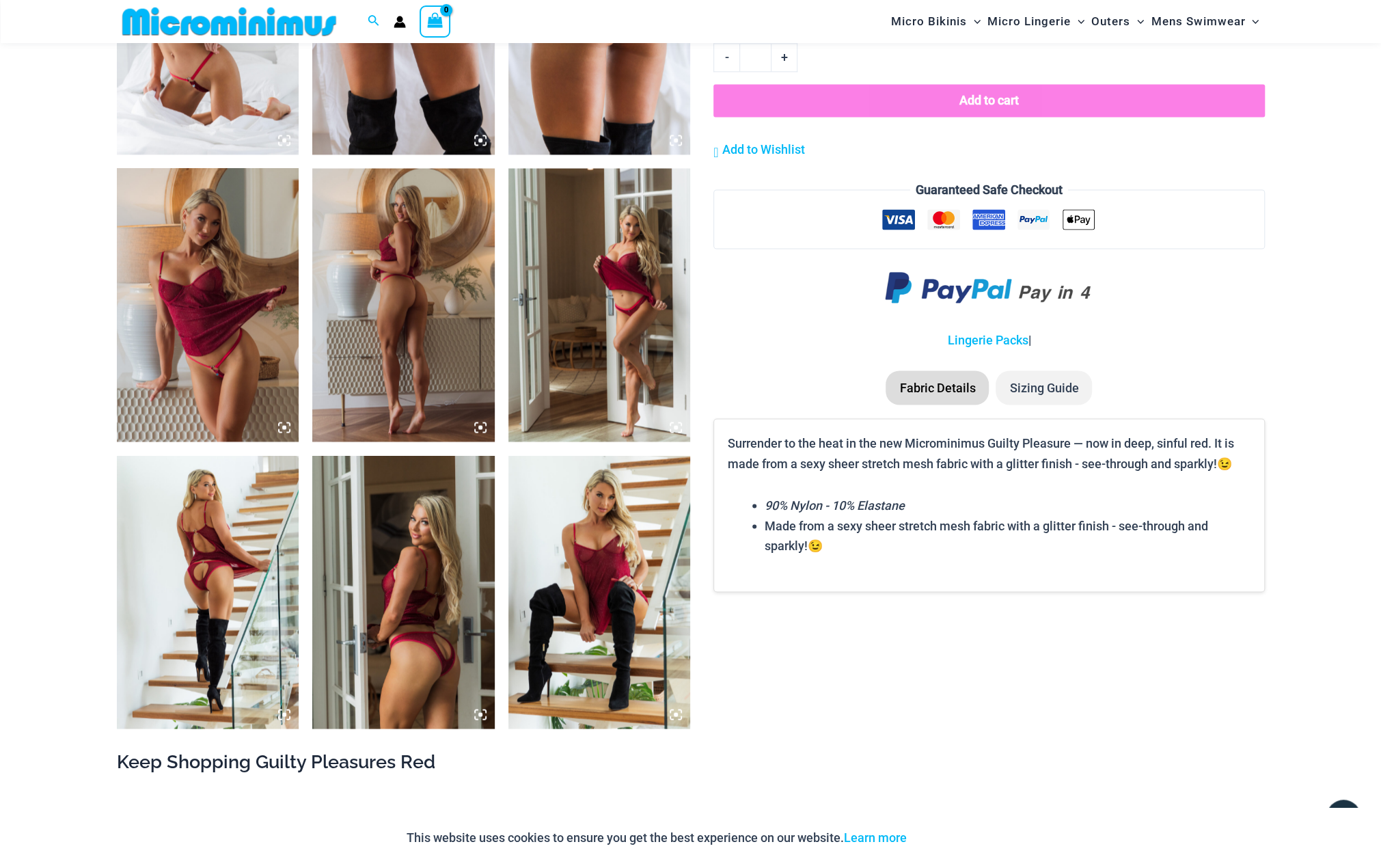
scroll to position [1810, 0]
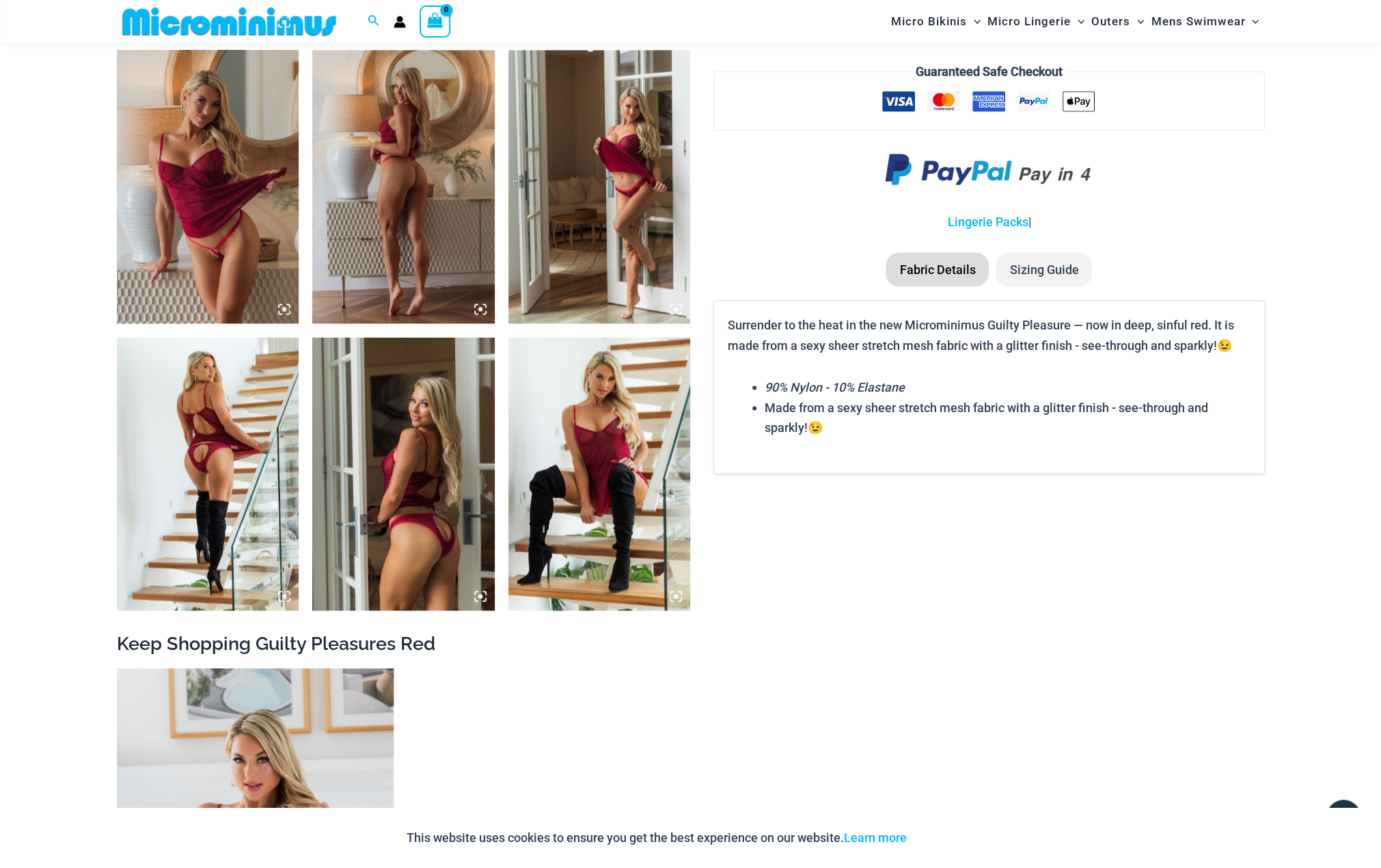
click at [575, 556] on img at bounding box center [599, 474] width 182 height 273
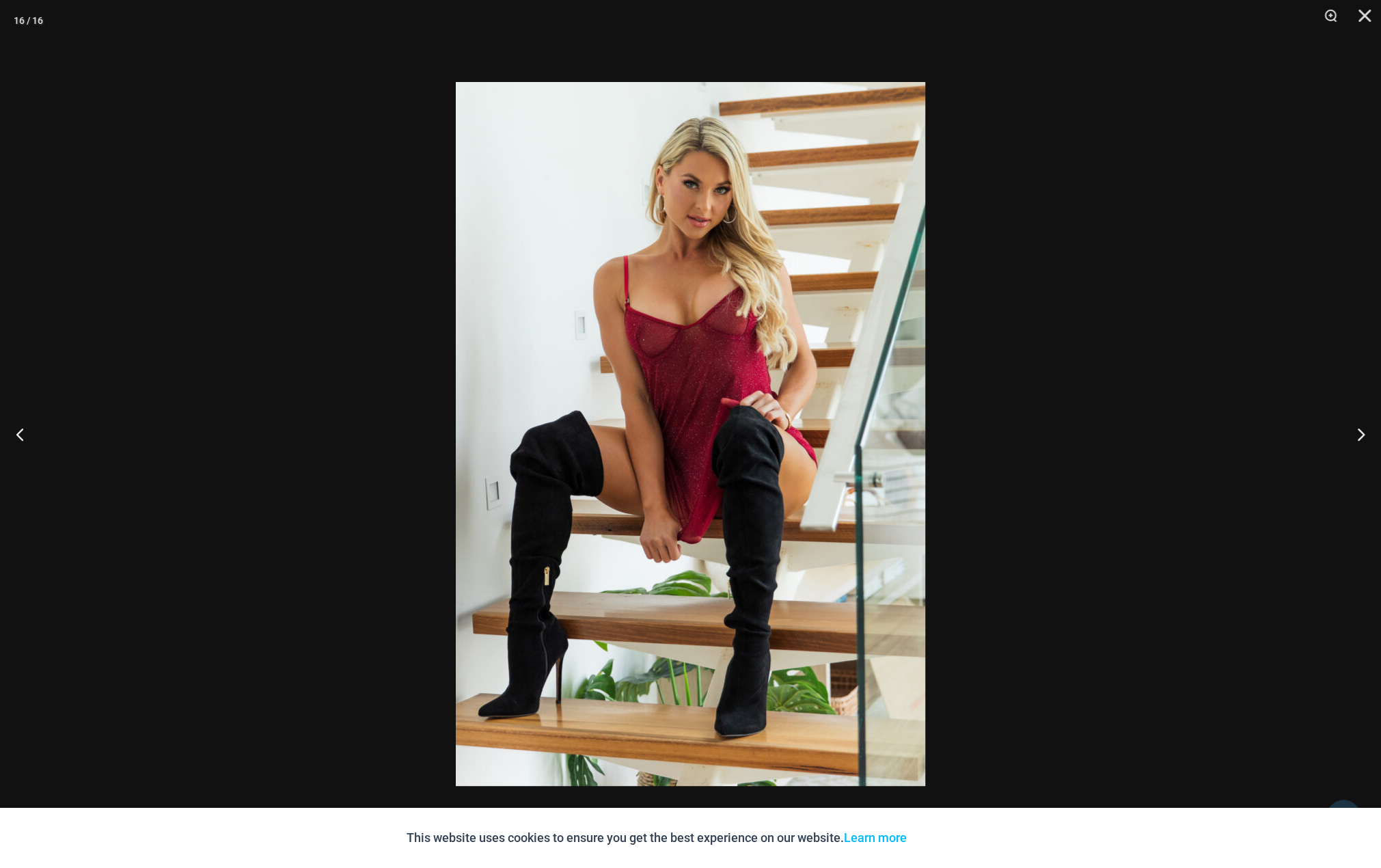
click at [1053, 249] on div at bounding box center [690, 434] width 1381 height 868
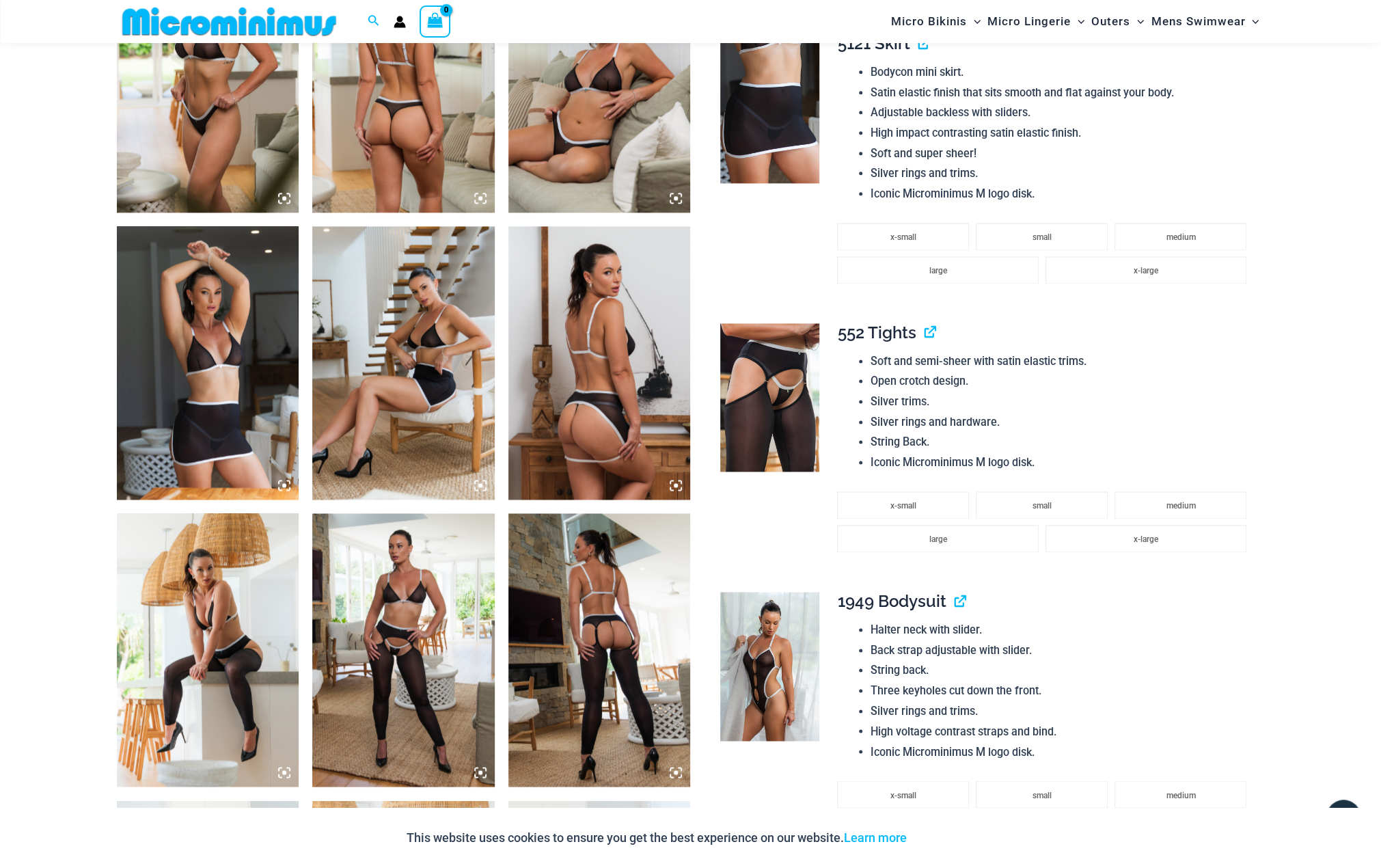
scroll to position [1355, 0]
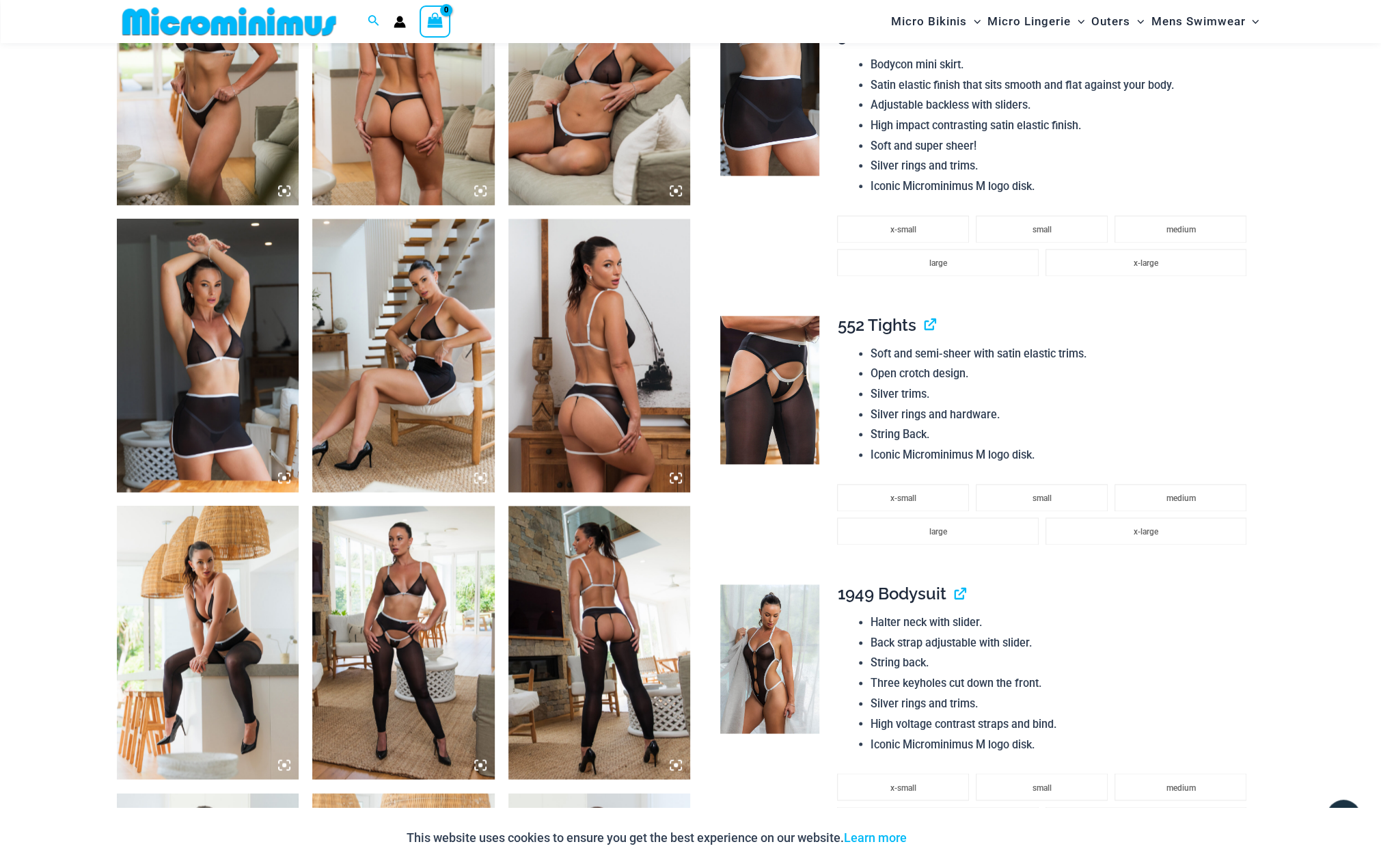
click at [406, 420] on img at bounding box center [403, 355] width 182 height 273
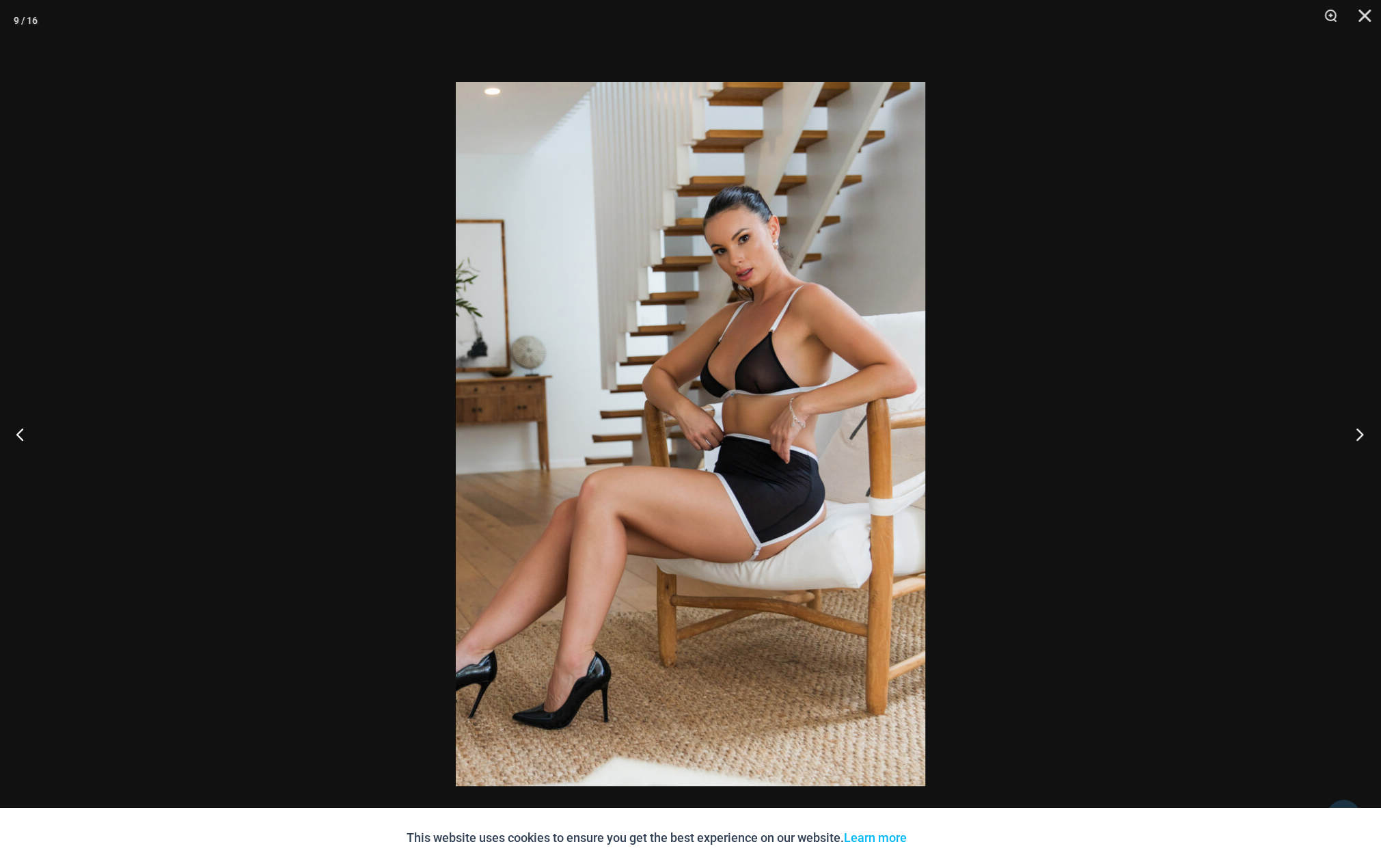
click at [1359, 434] on button "Next" at bounding box center [1355, 434] width 51 height 69
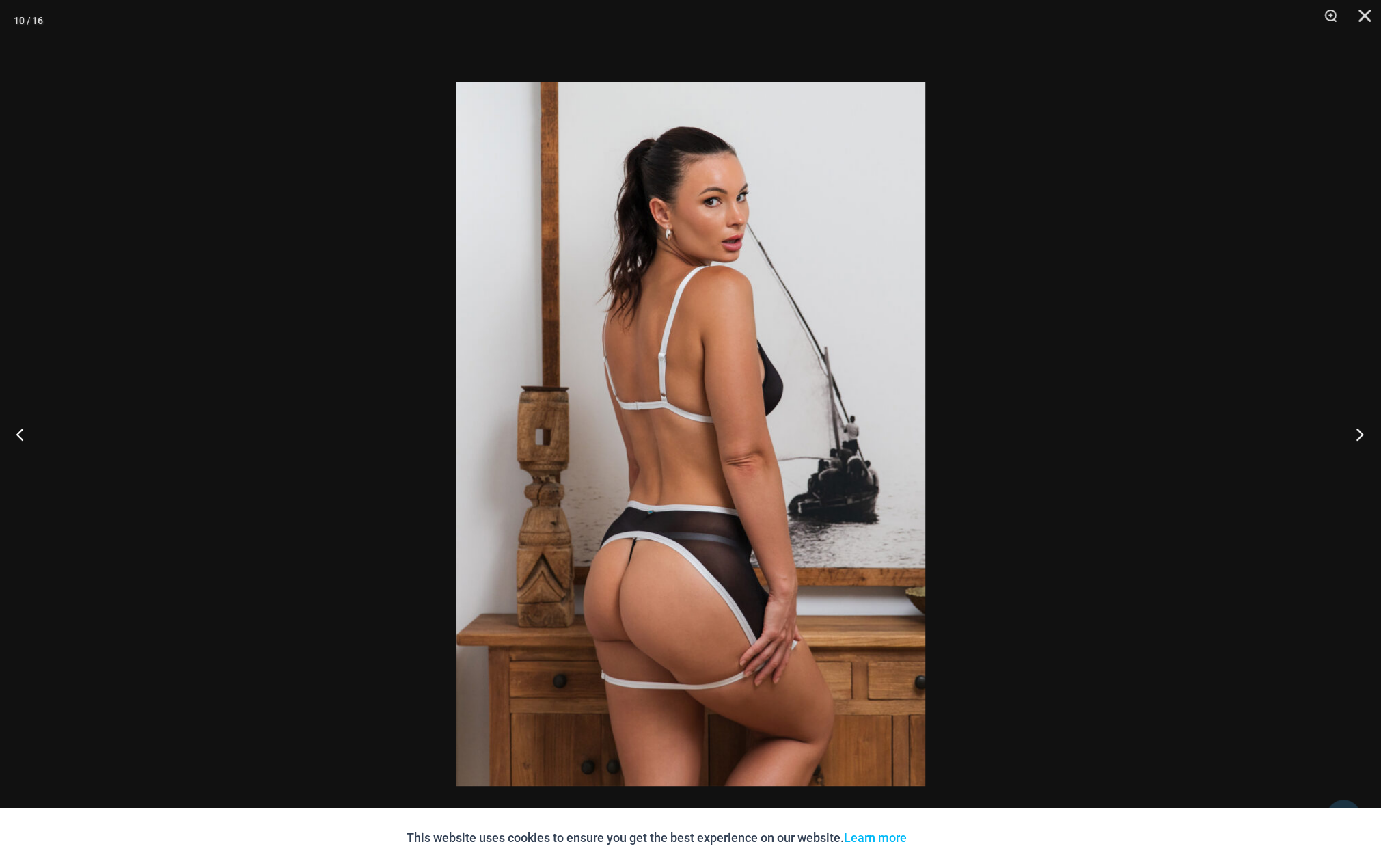
click at [1359, 434] on button "Next" at bounding box center [1355, 434] width 51 height 69
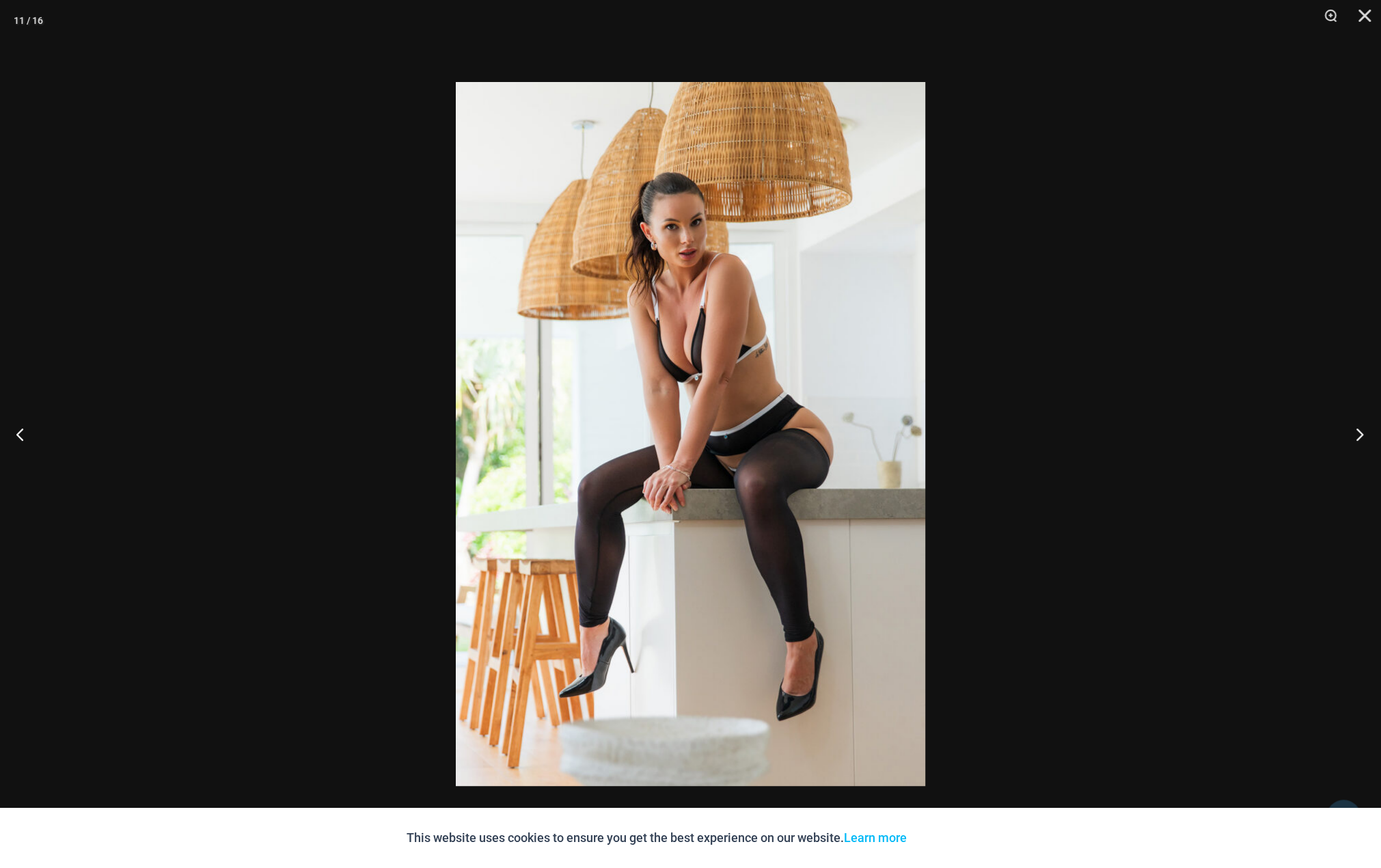
click at [1359, 434] on button "Next" at bounding box center [1355, 434] width 51 height 69
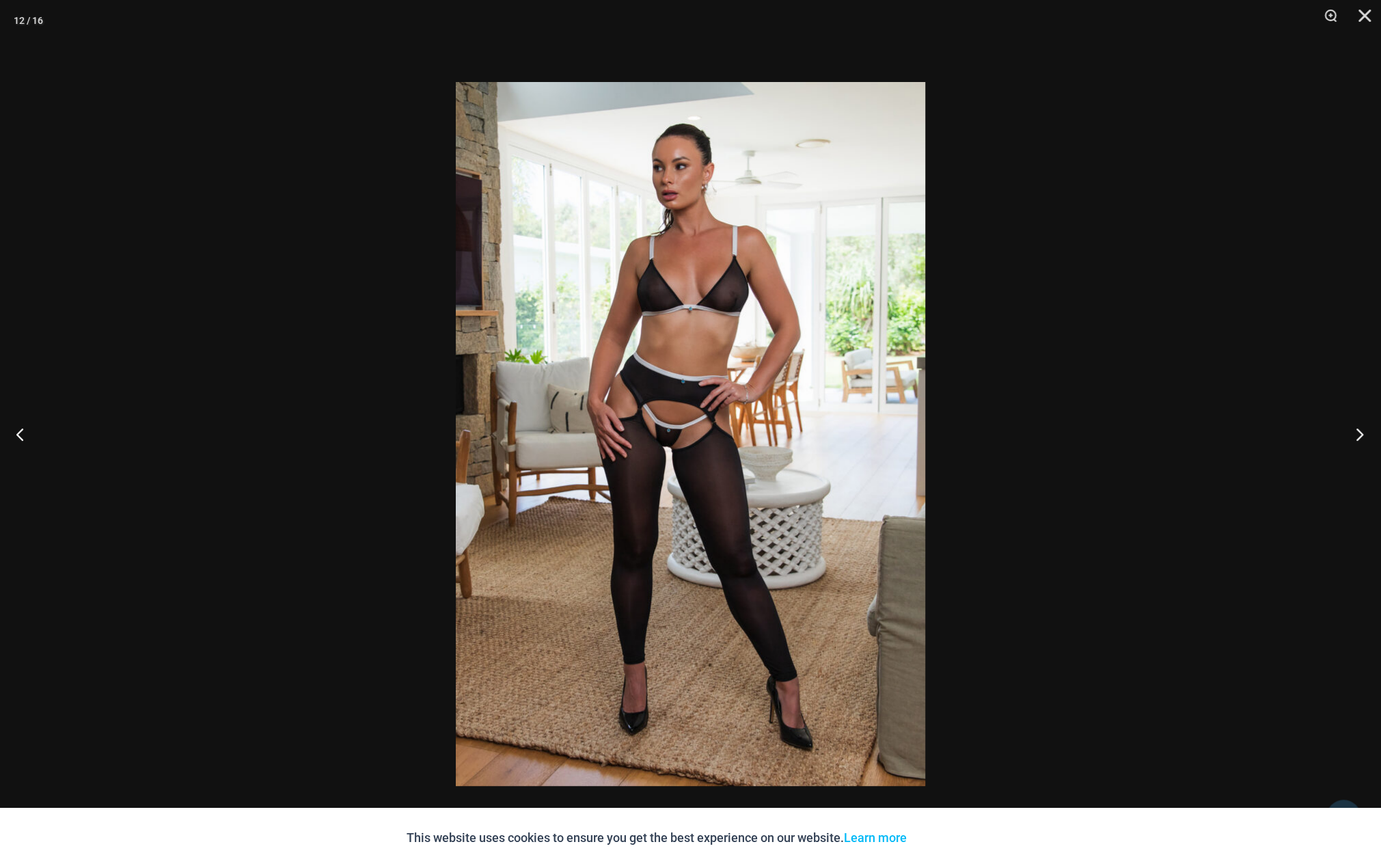
click at [1359, 434] on button "Next" at bounding box center [1355, 434] width 51 height 69
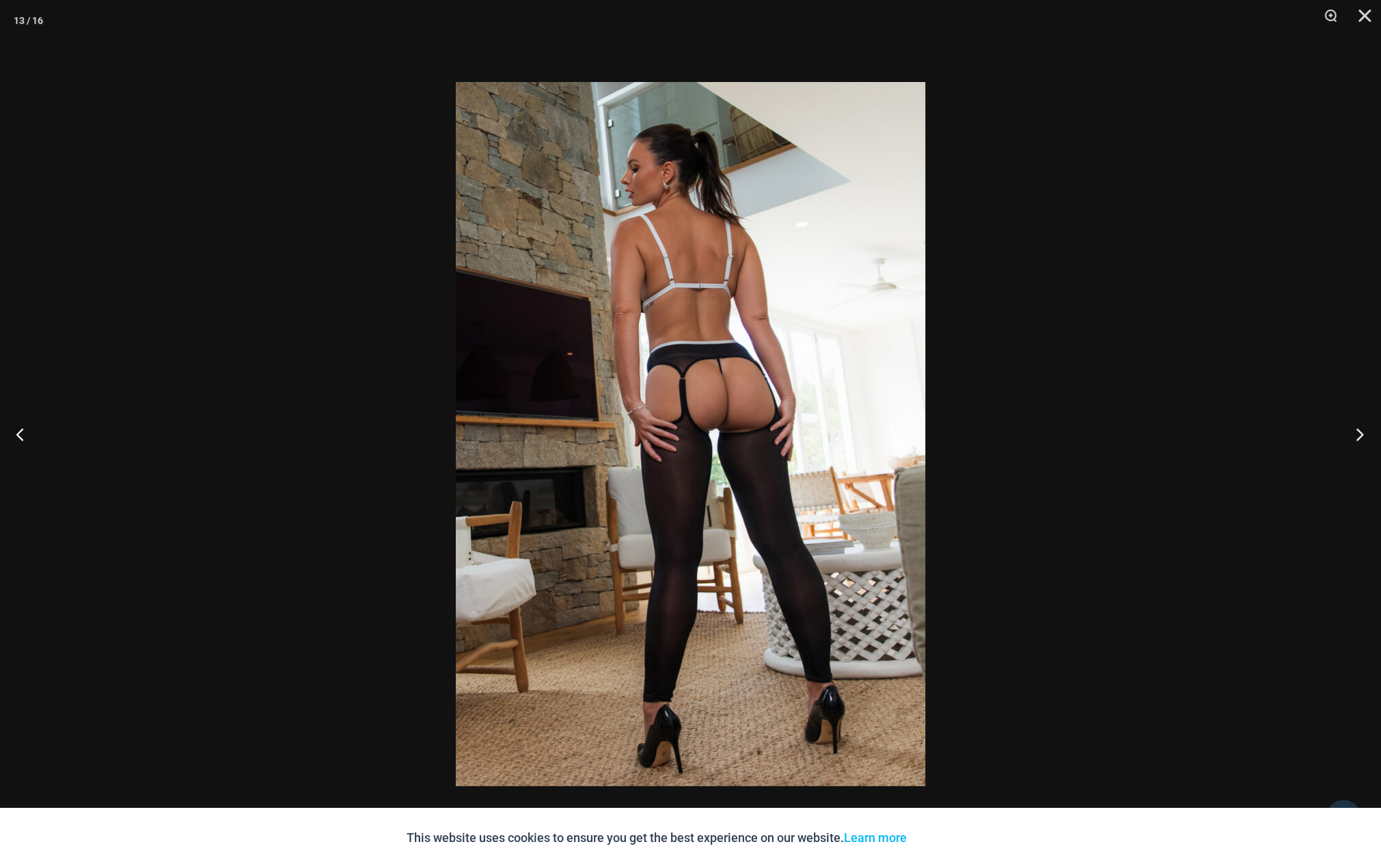
click at [1359, 434] on button "Next" at bounding box center [1355, 434] width 51 height 69
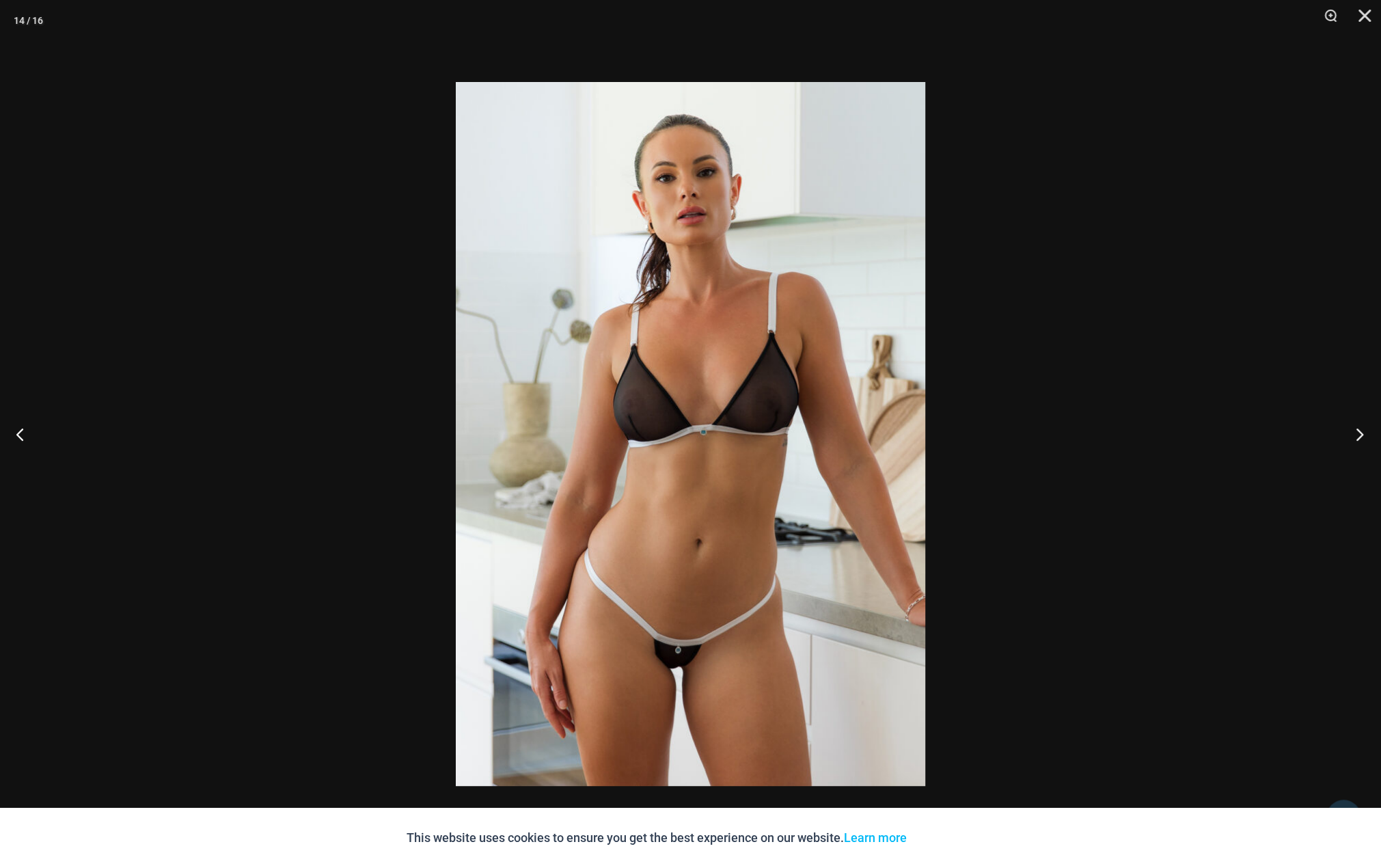
click at [1359, 434] on button "Next" at bounding box center [1355, 434] width 51 height 69
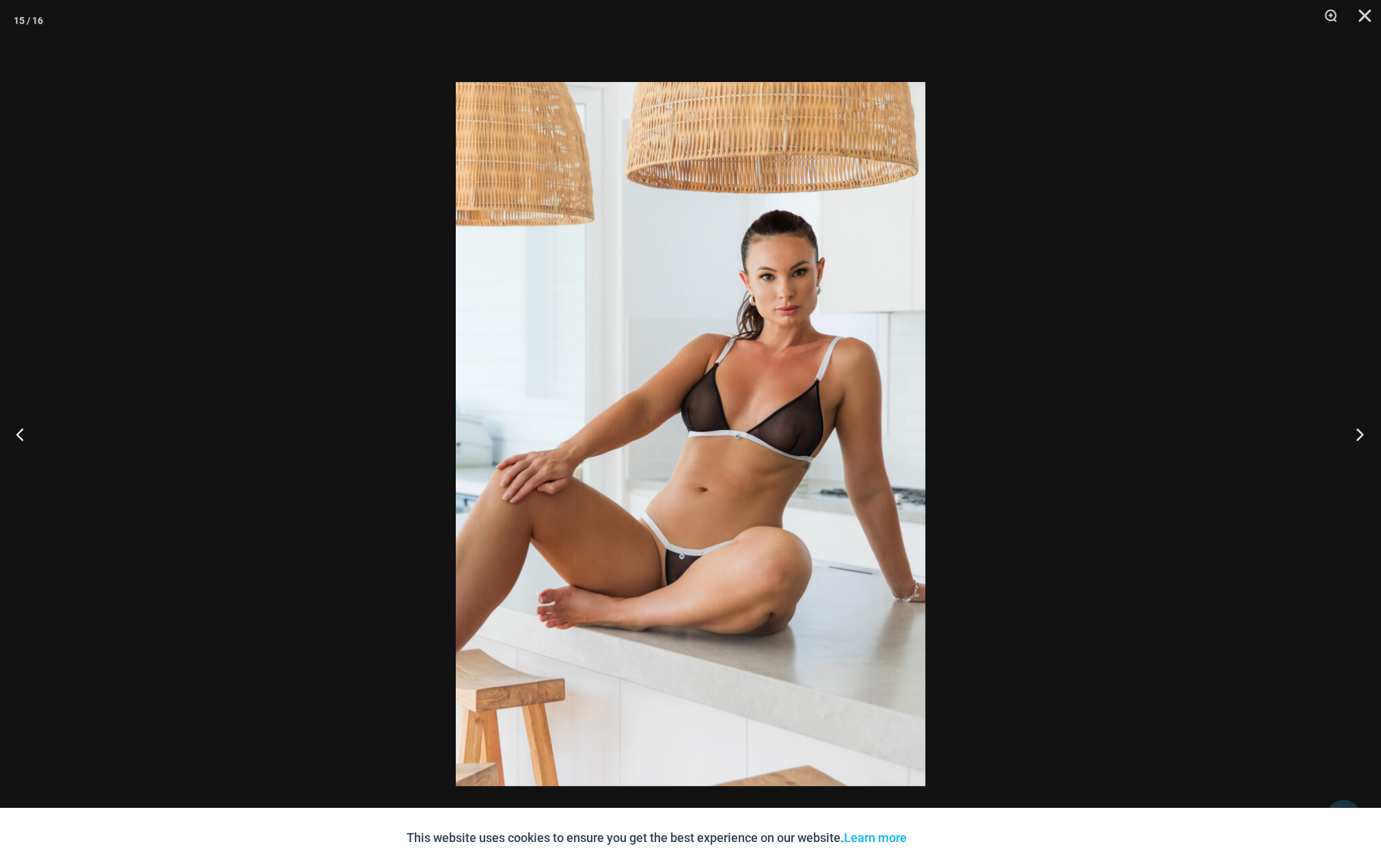
click at [1359, 434] on button "Next" at bounding box center [1355, 434] width 51 height 69
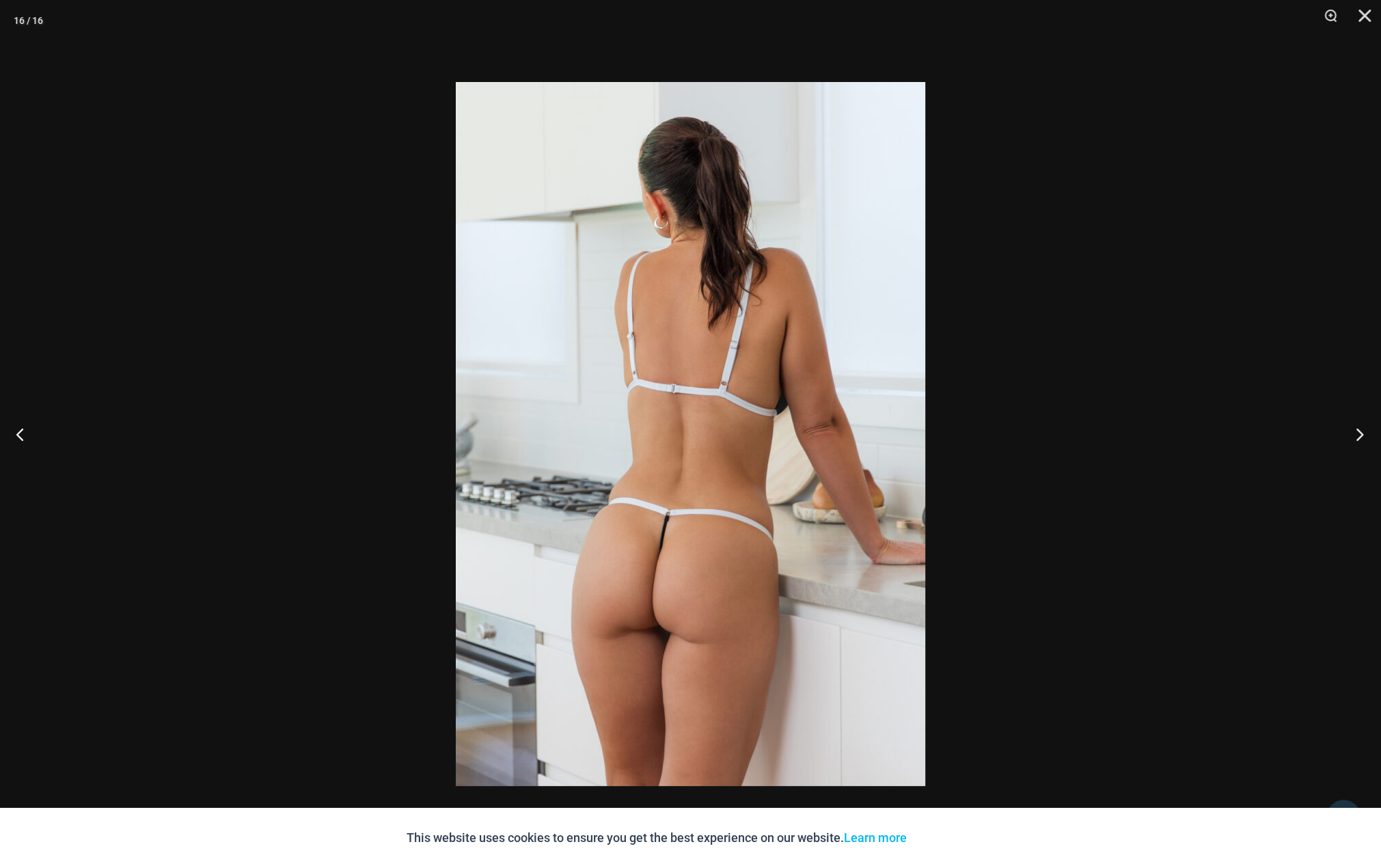
click at [1359, 434] on button "Next" at bounding box center [1355, 434] width 51 height 69
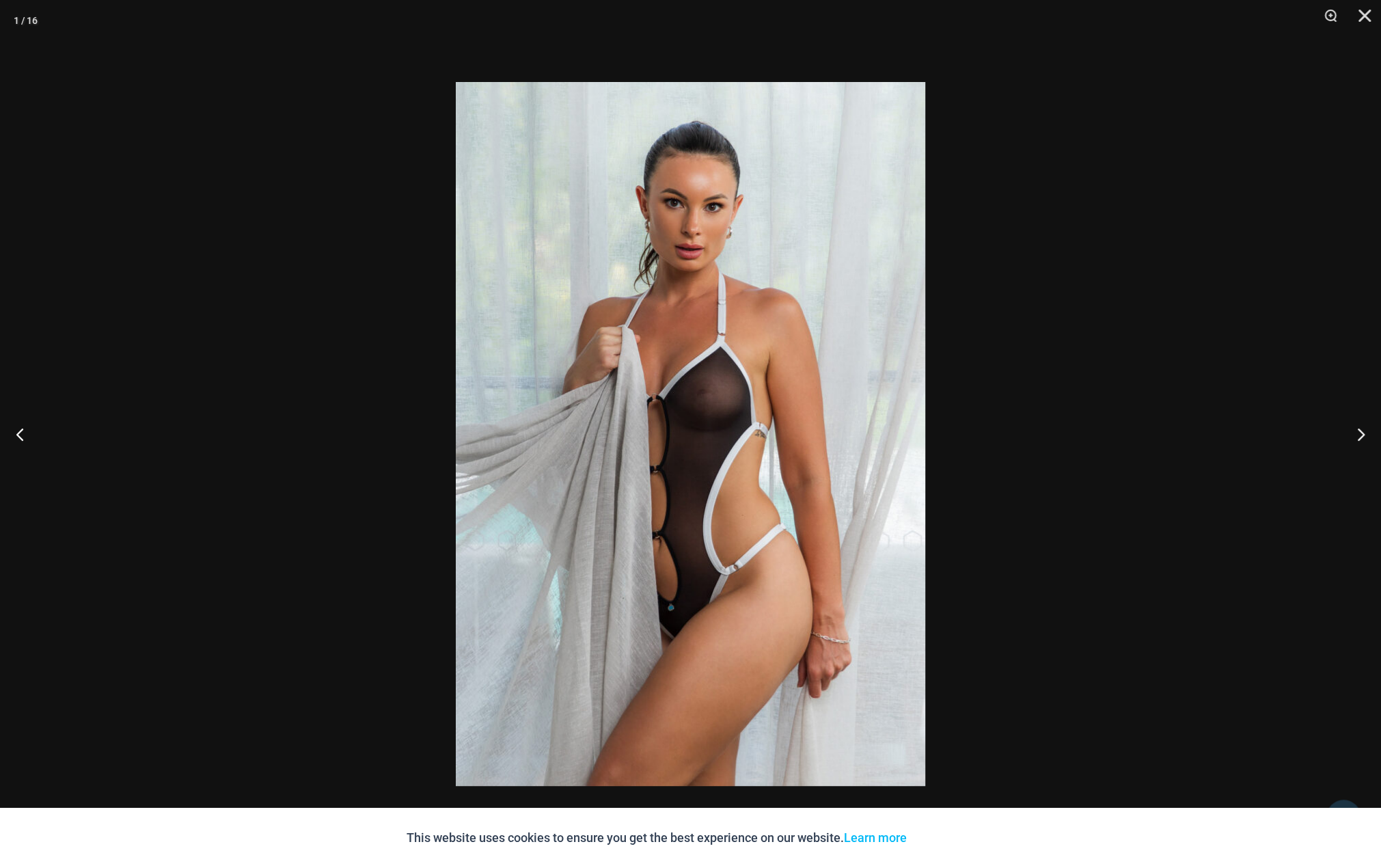
click at [1188, 434] on div at bounding box center [690, 434] width 1381 height 868
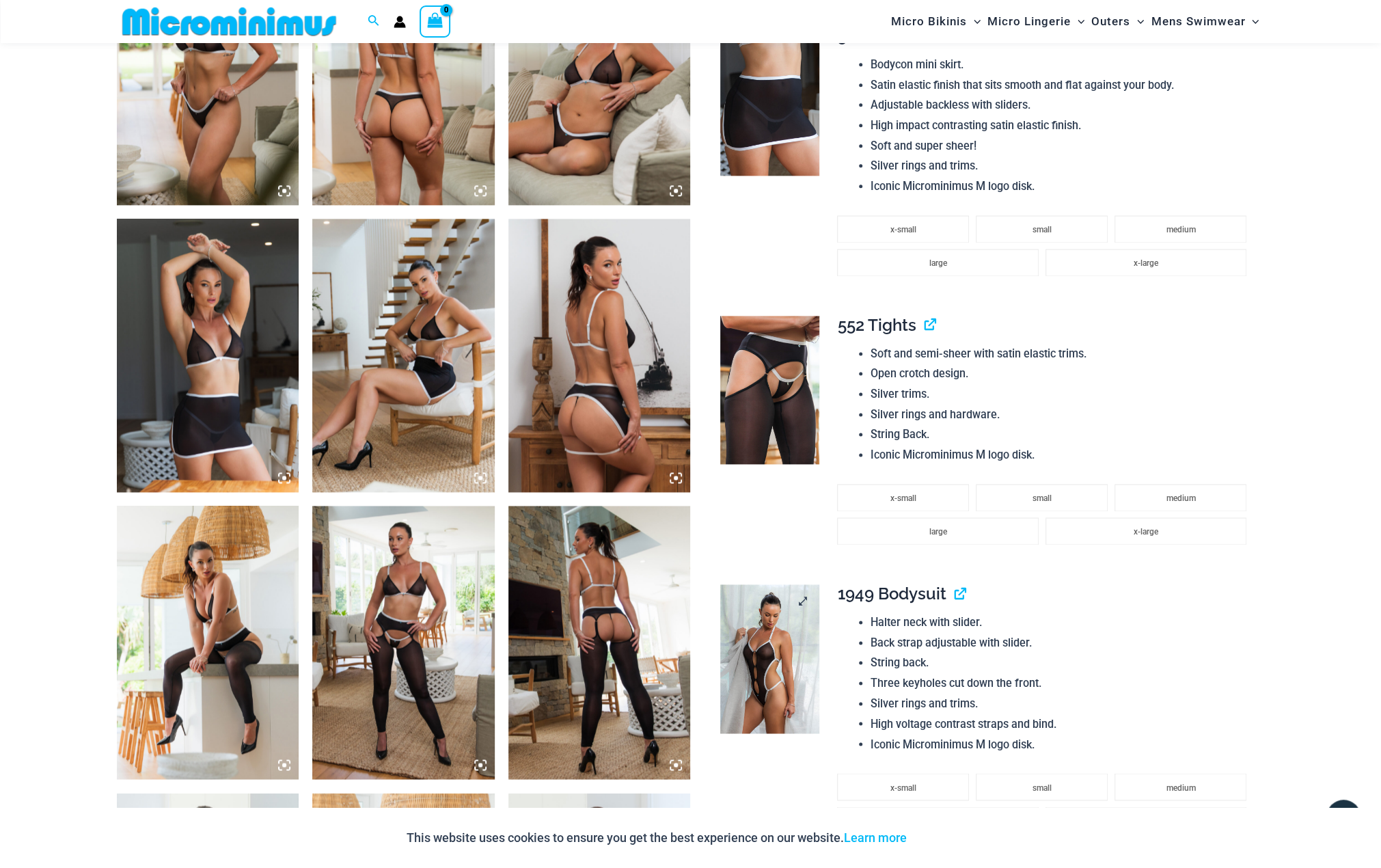
click at [772, 675] on img at bounding box center [769, 659] width 99 height 149
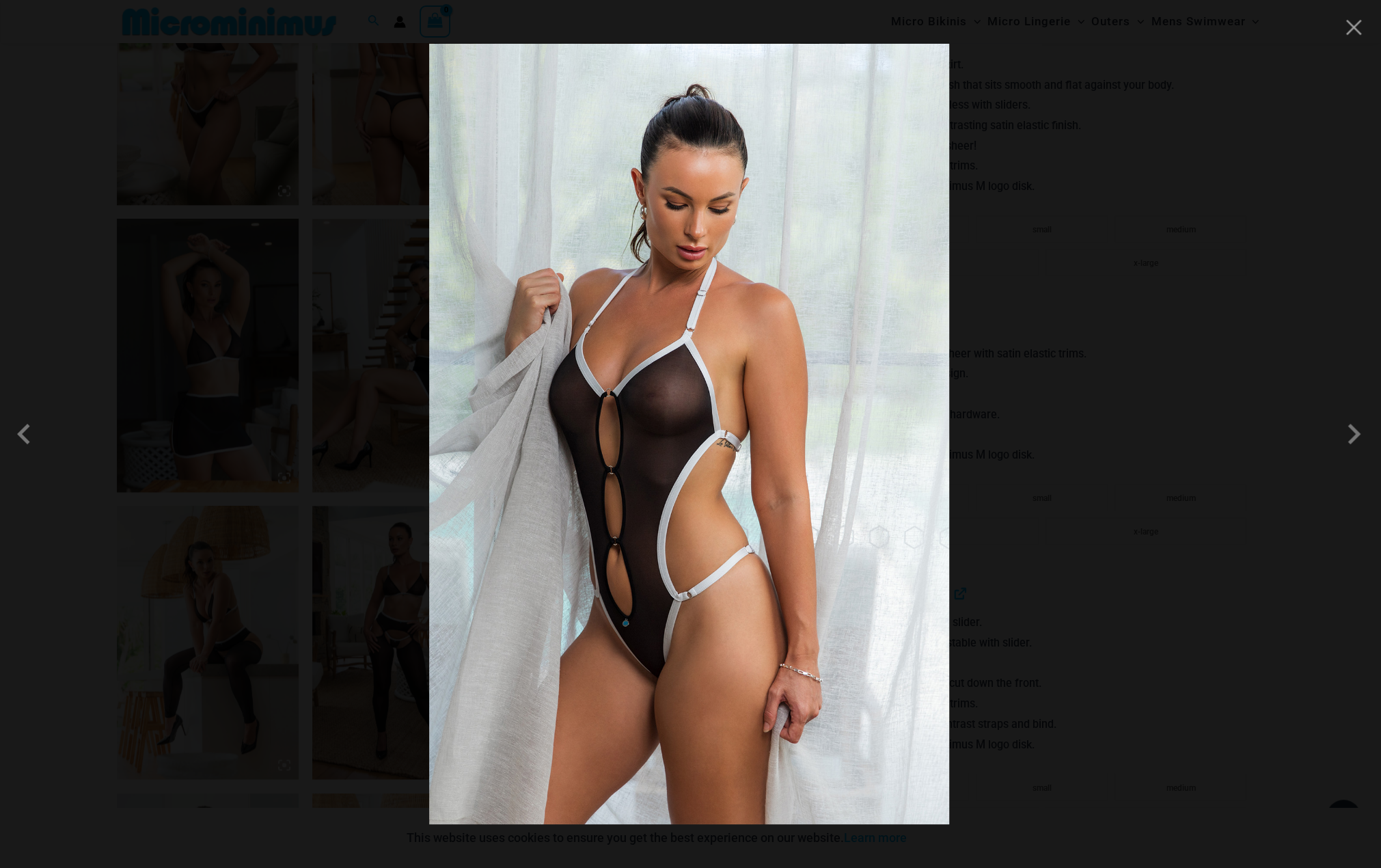
click at [1014, 506] on div at bounding box center [690, 434] width 1381 height 868
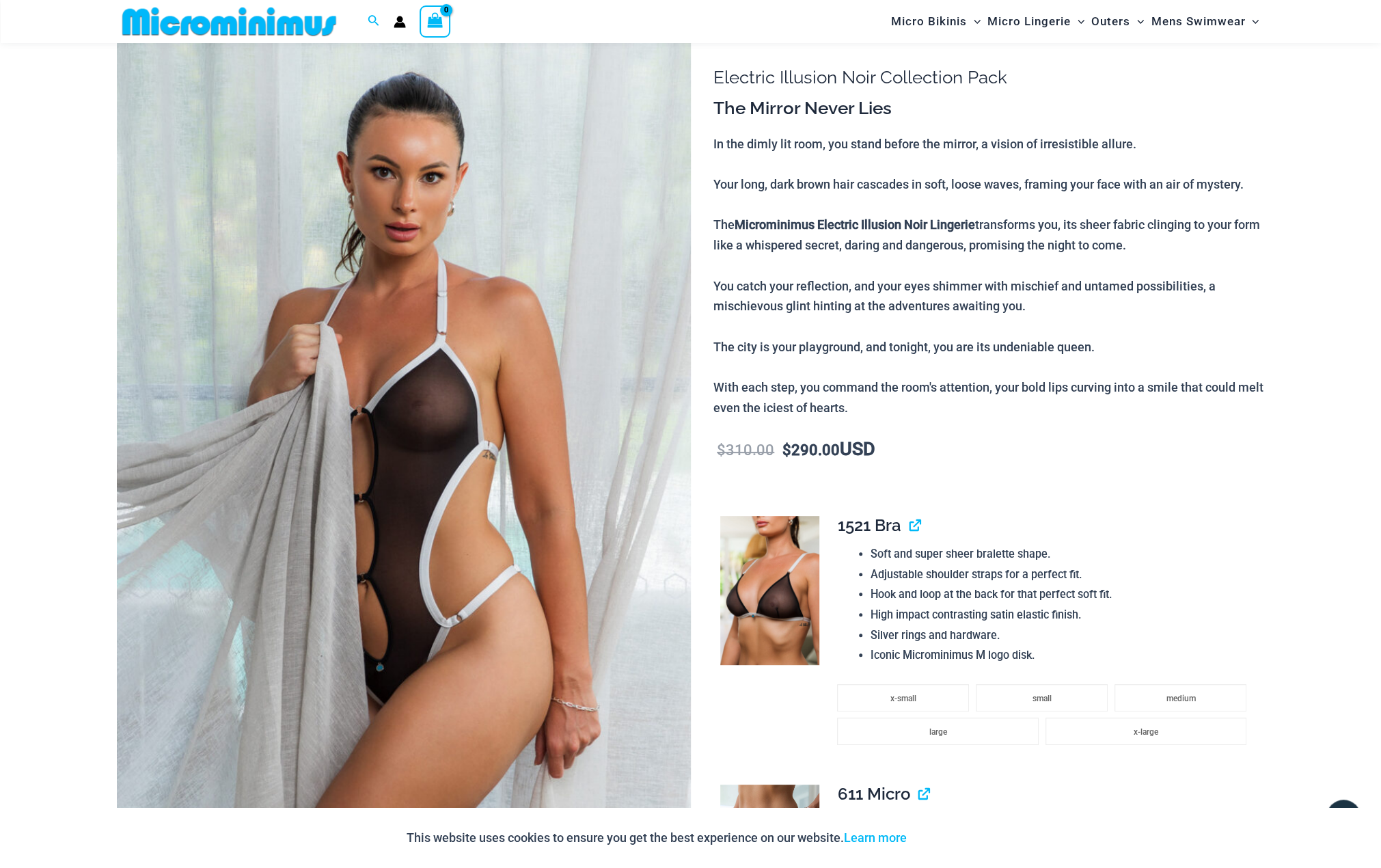
scroll to position [0, 0]
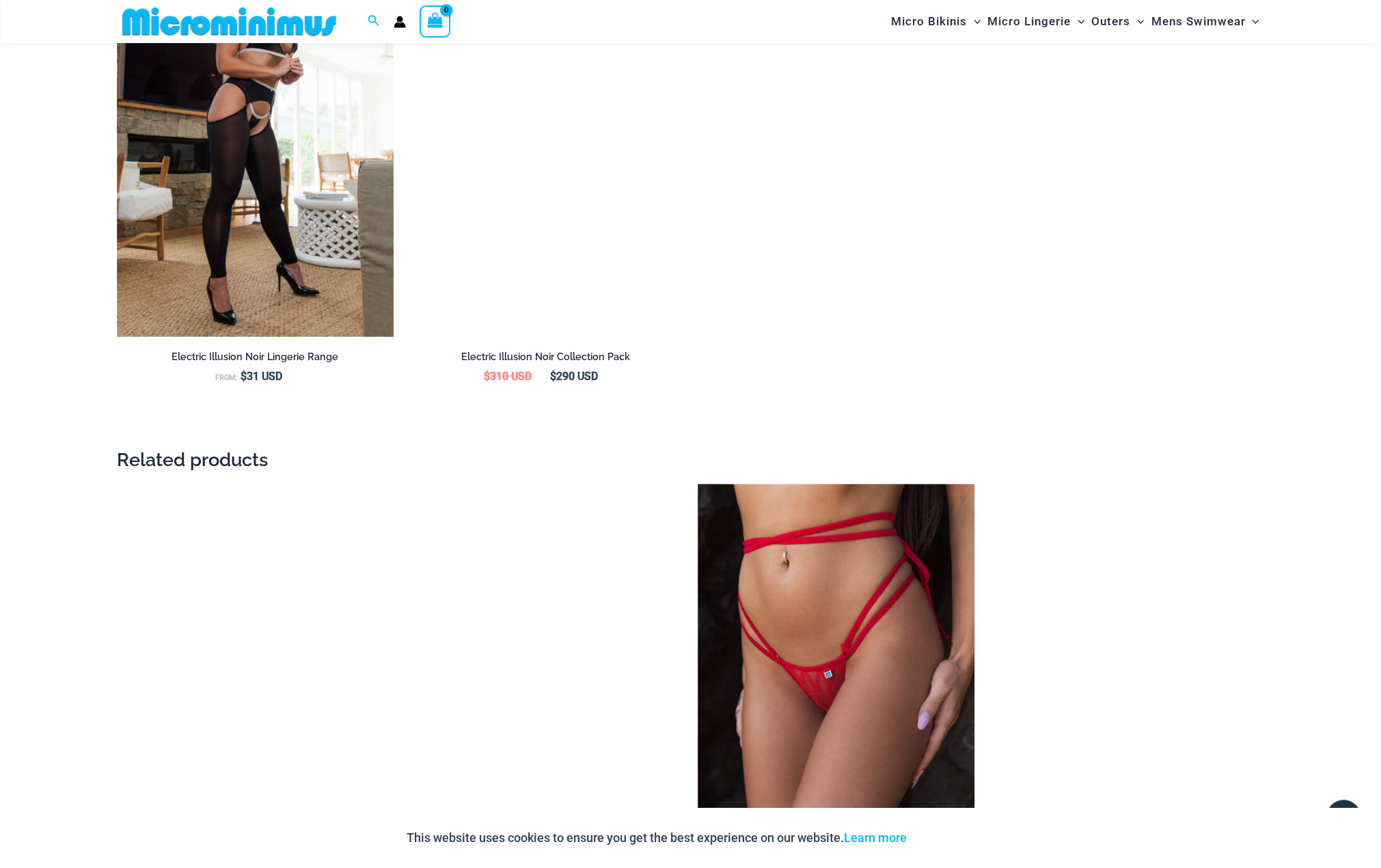
scroll to position [1924, 0]
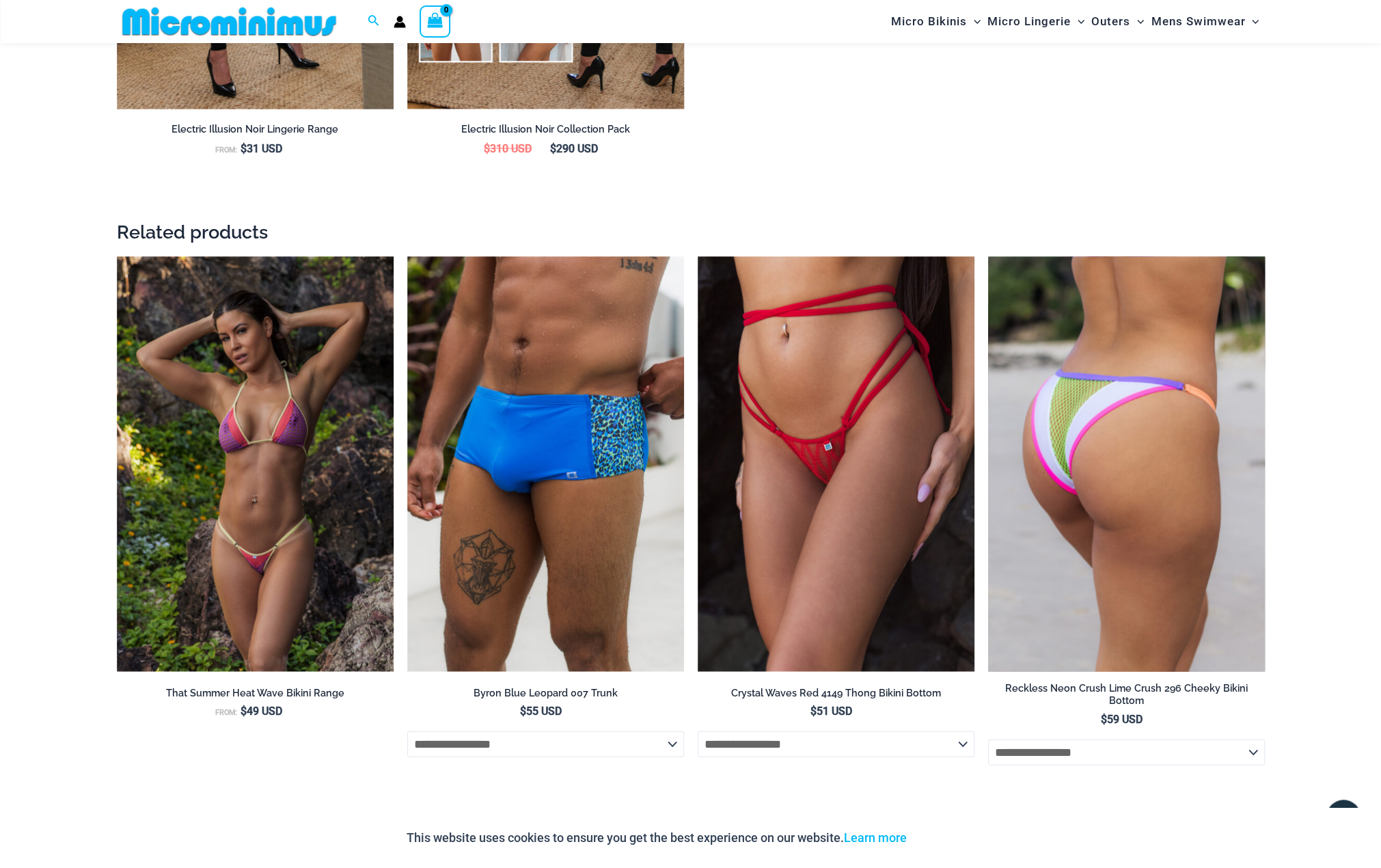
click at [1103, 529] on img at bounding box center [1127, 464] width 277 height 415
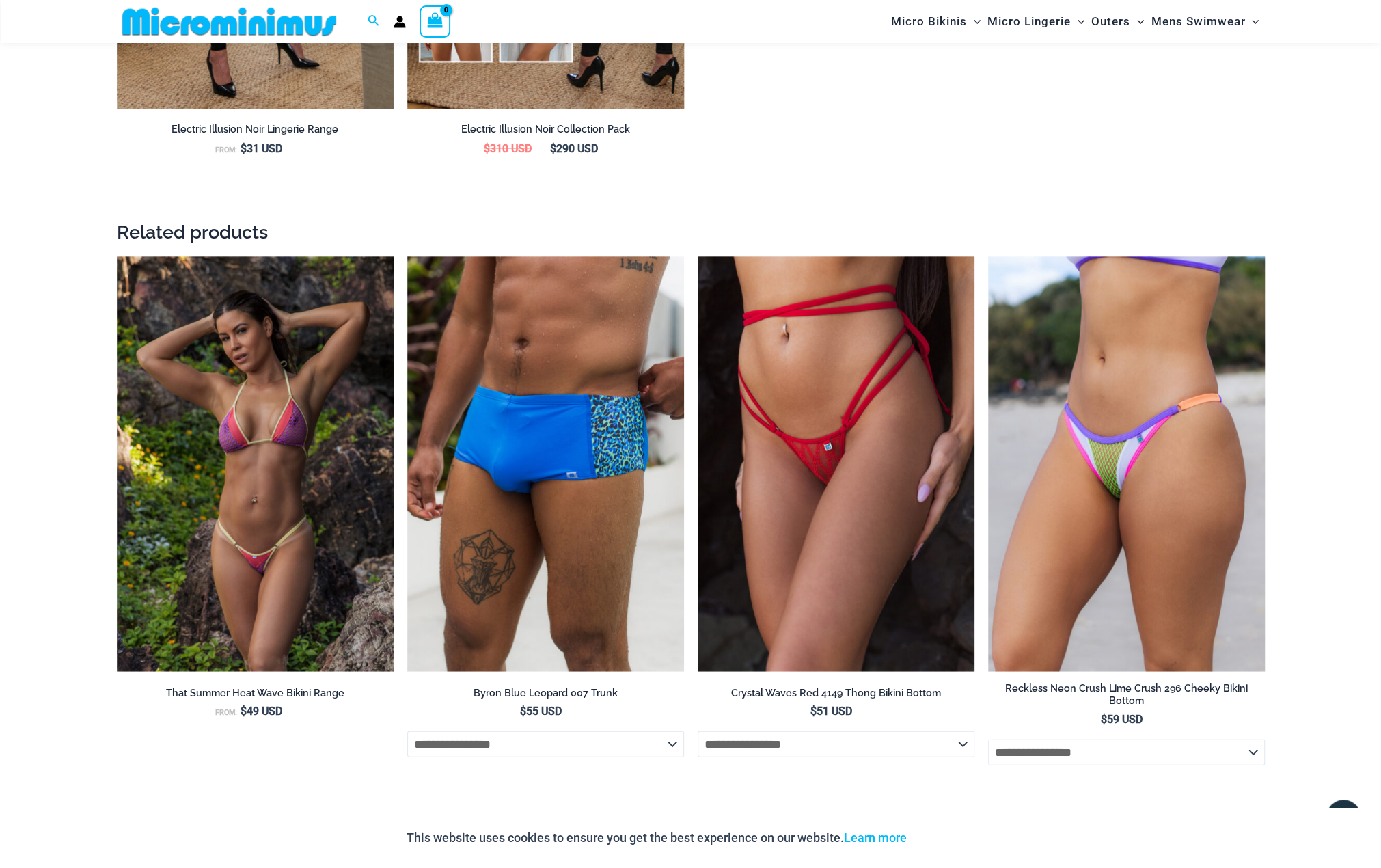
scroll to position [1810, 0]
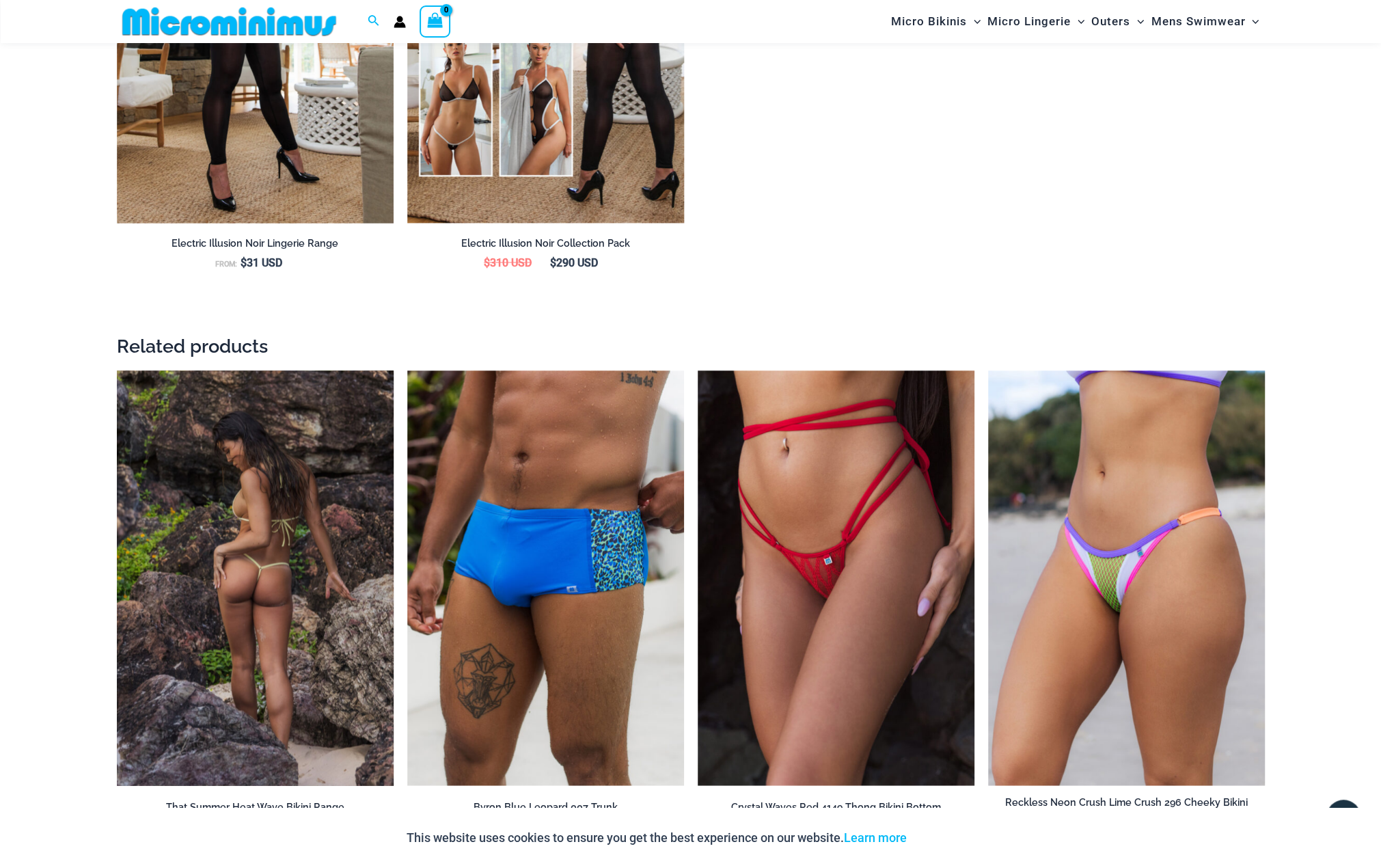
click at [281, 604] on img at bounding box center [256, 578] width 277 height 415
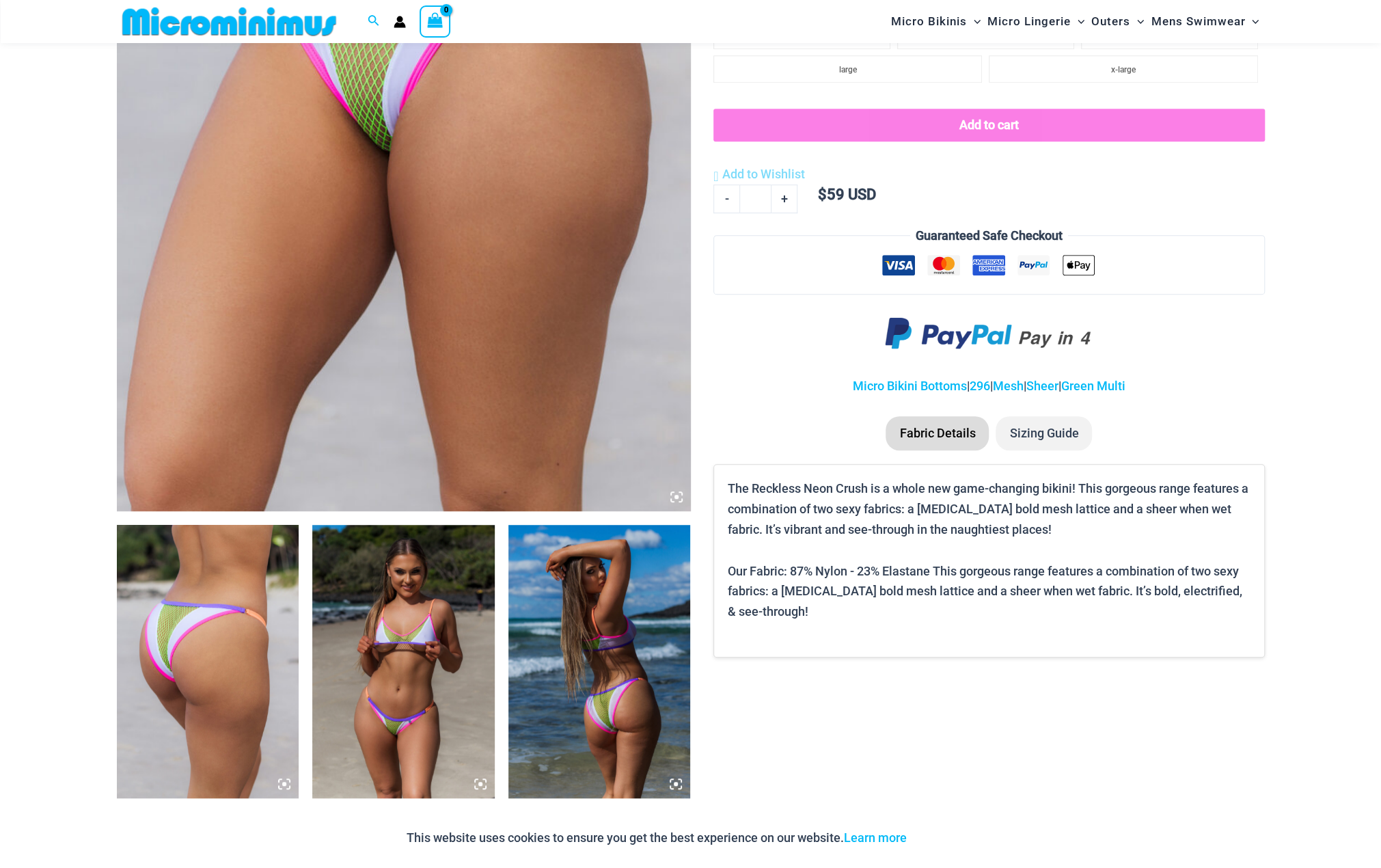
scroll to position [673, 0]
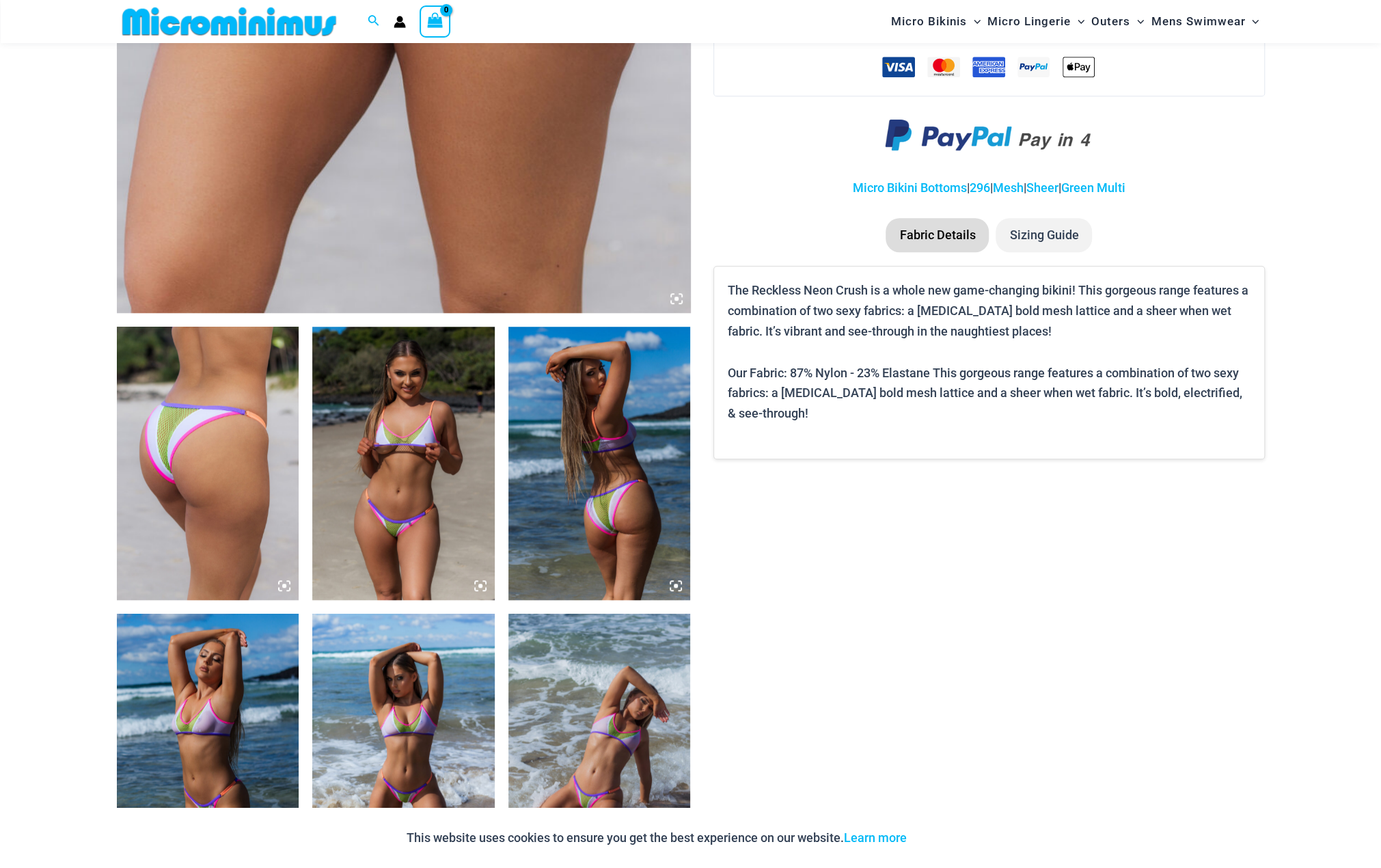
click at [387, 510] on img at bounding box center [403, 464] width 182 height 273
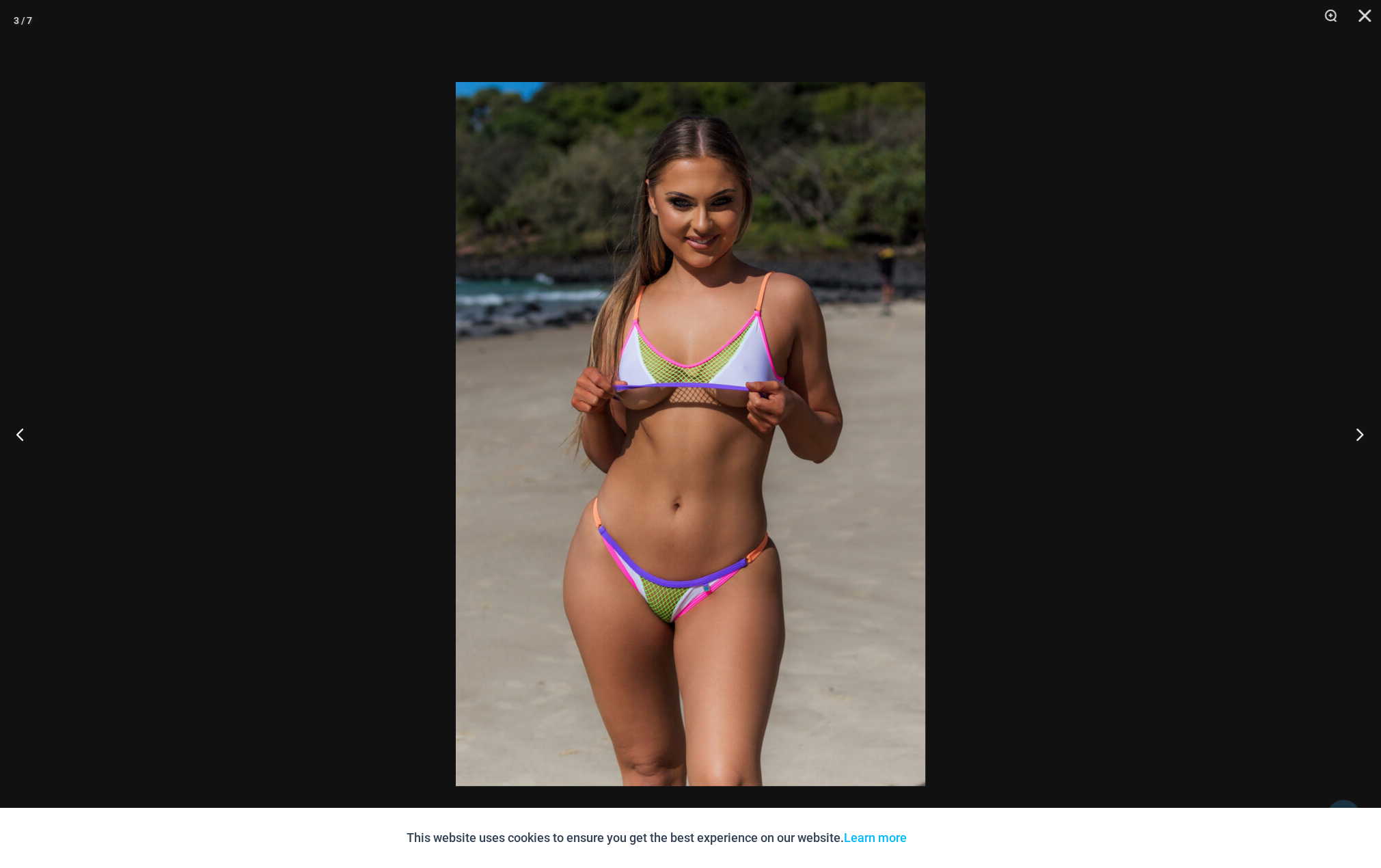
click at [1362, 436] on button "Next" at bounding box center [1355, 434] width 51 height 69
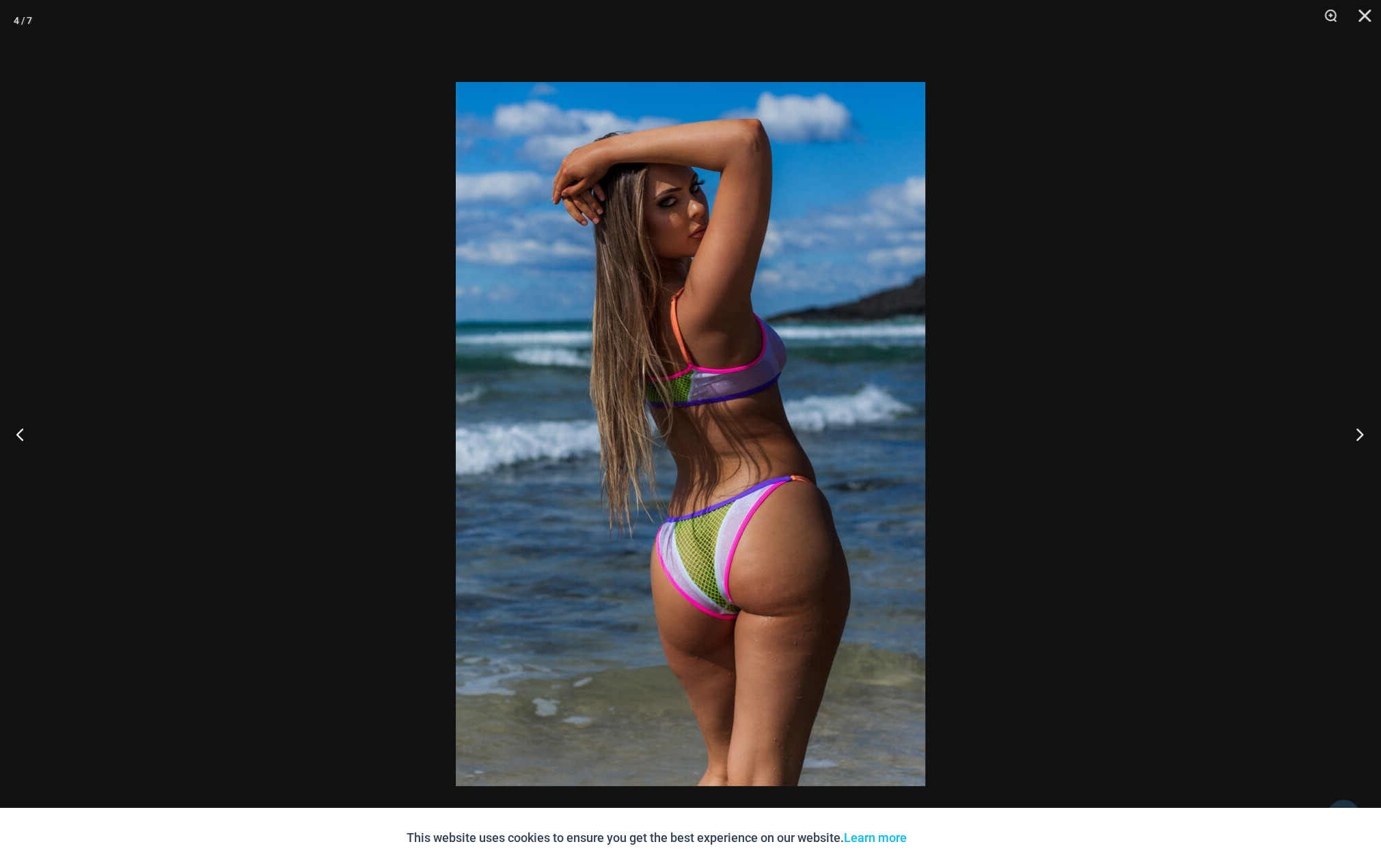
click at [1363, 436] on button "Next" at bounding box center [1355, 434] width 51 height 69
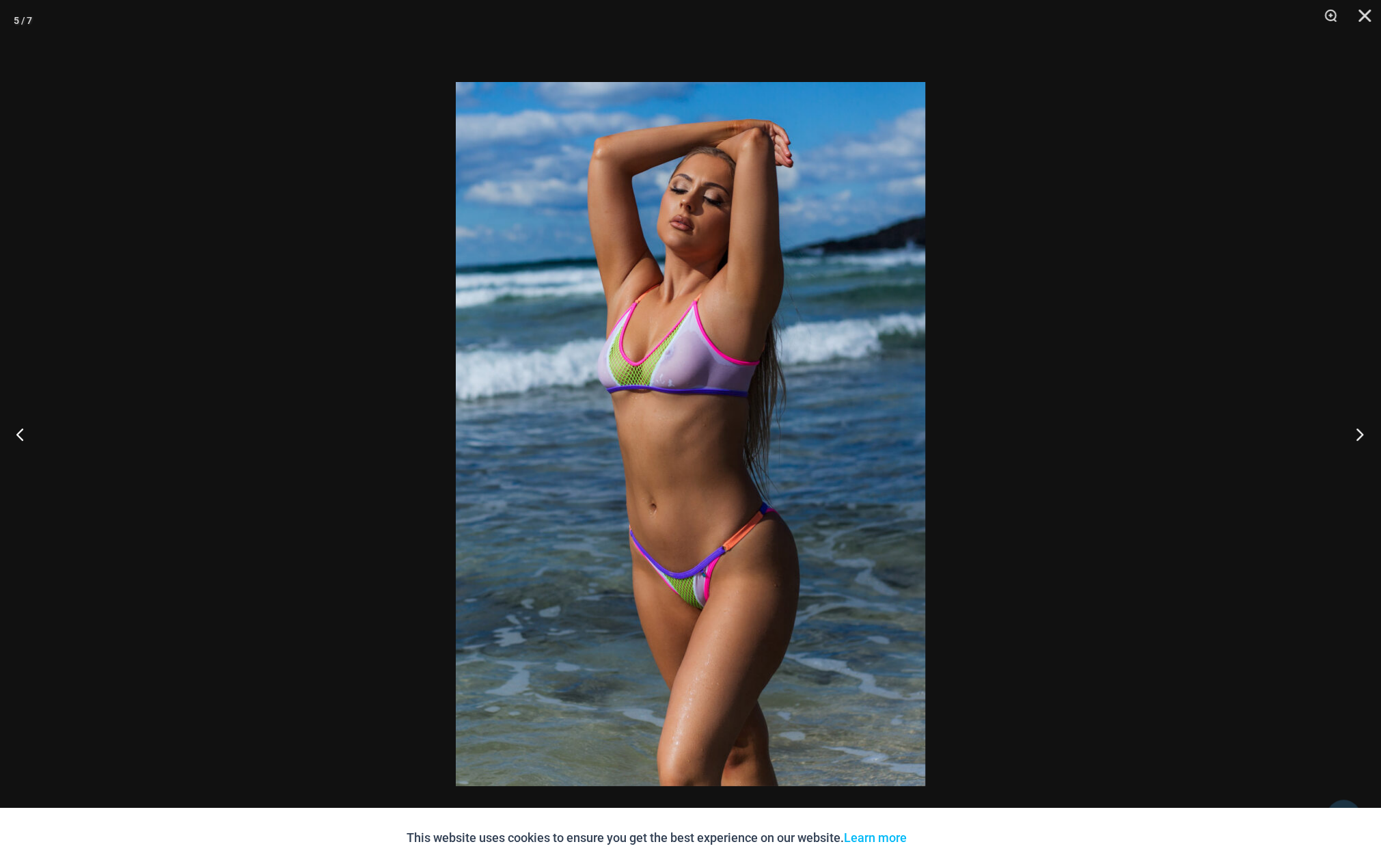
click at [1364, 436] on button "Next" at bounding box center [1355, 434] width 51 height 69
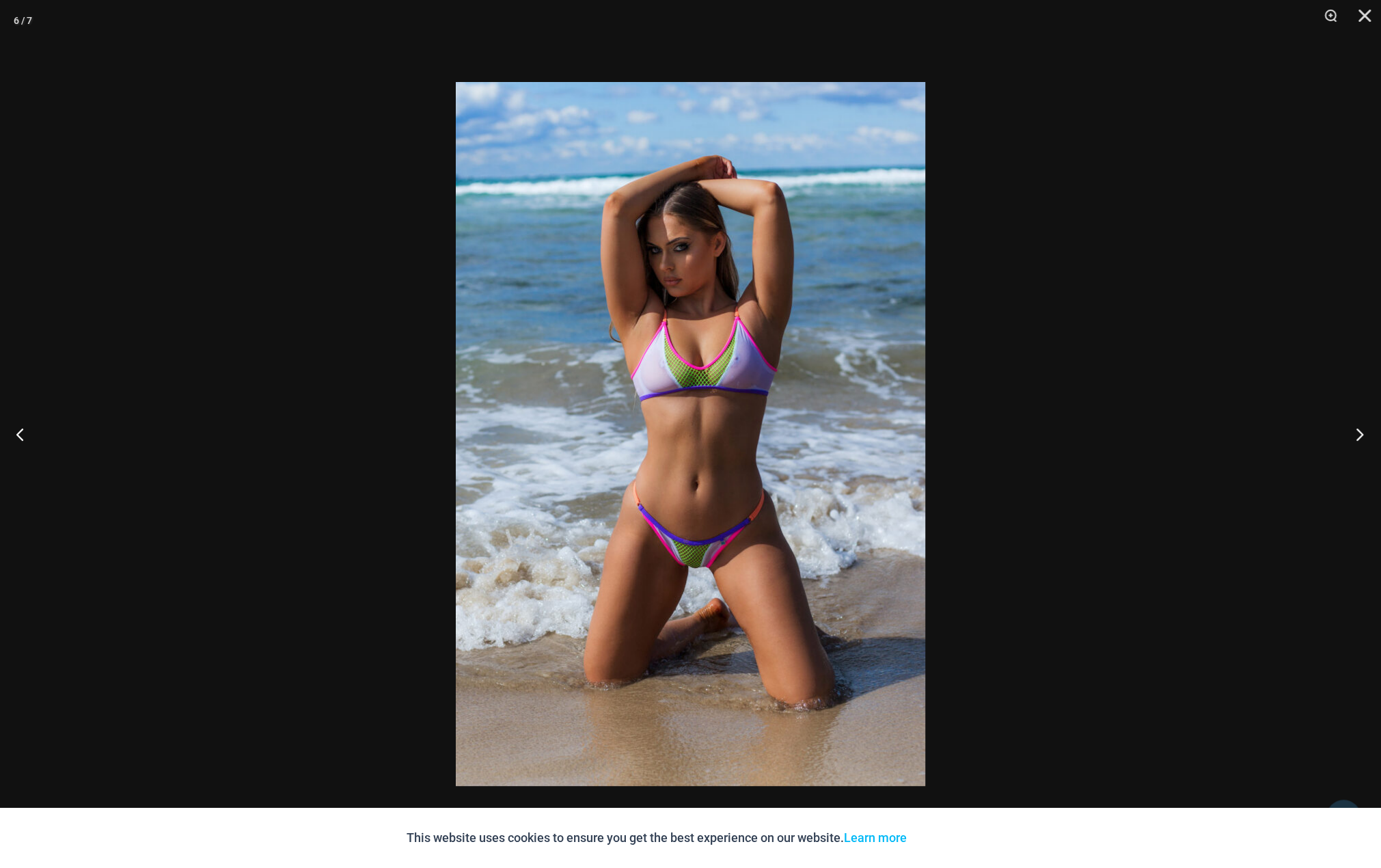
click at [1364, 435] on button "Next" at bounding box center [1355, 434] width 51 height 69
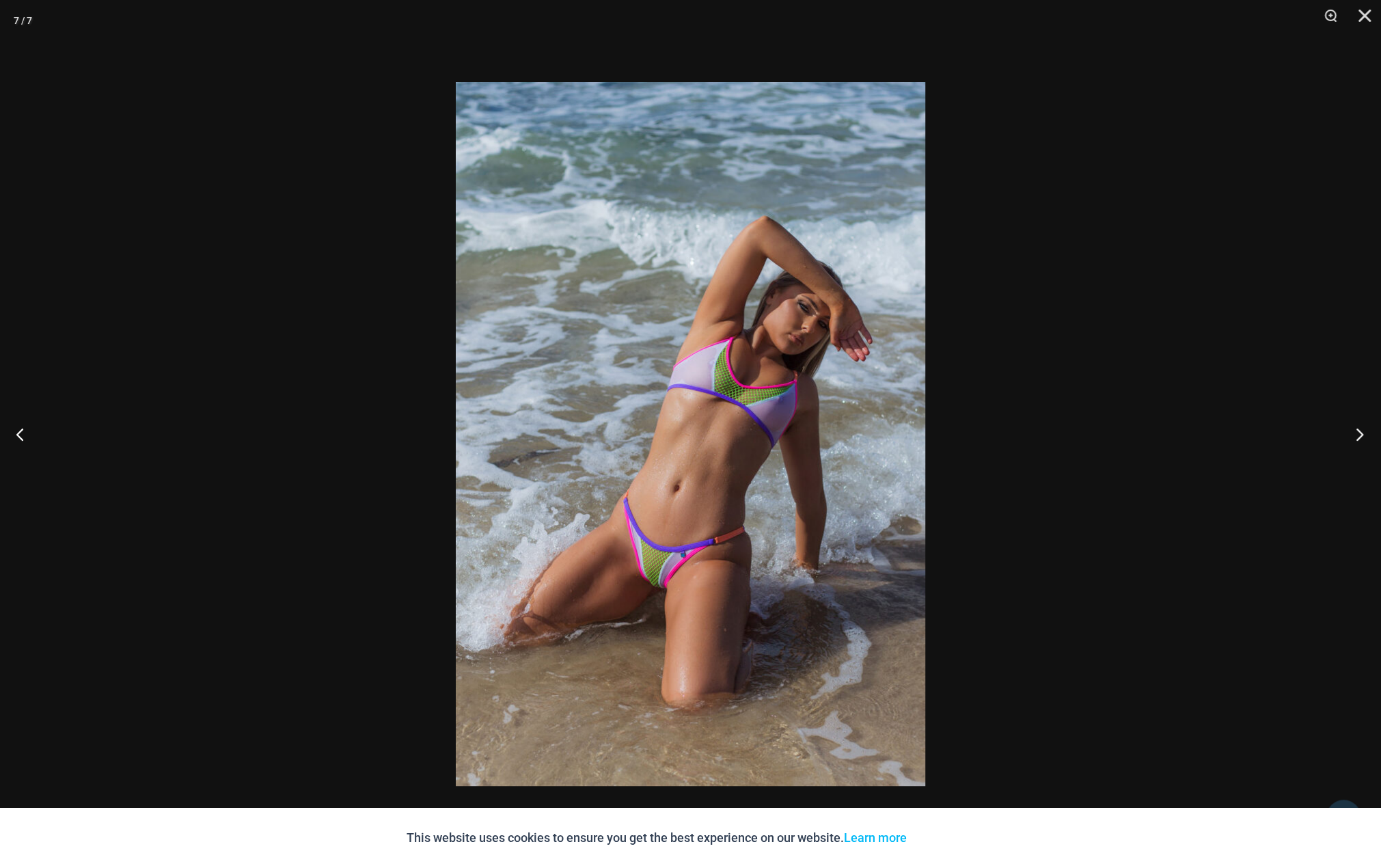
click at [1364, 435] on button "Next" at bounding box center [1355, 434] width 51 height 69
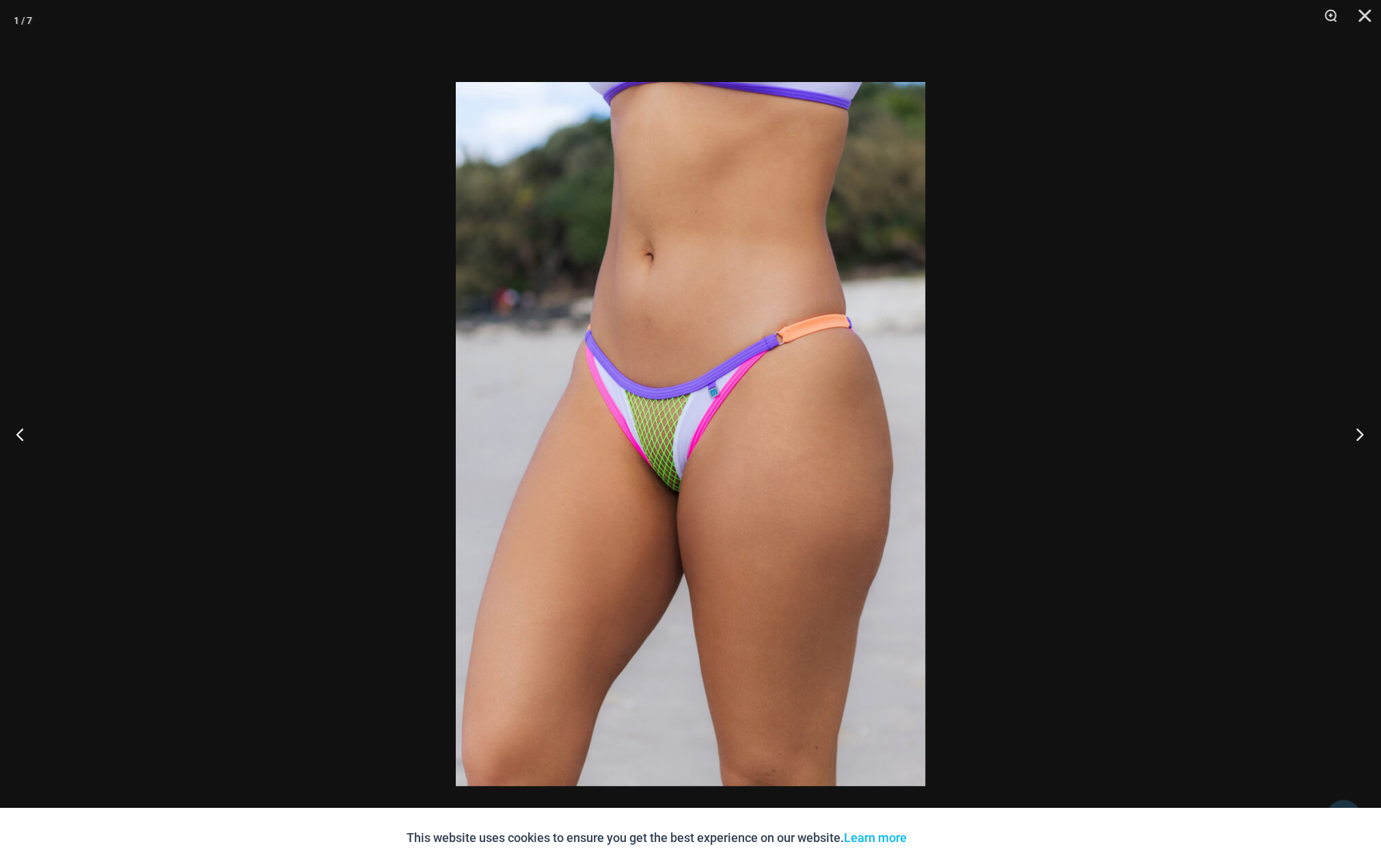
click at [1367, 435] on button "Next" at bounding box center [1355, 434] width 51 height 69
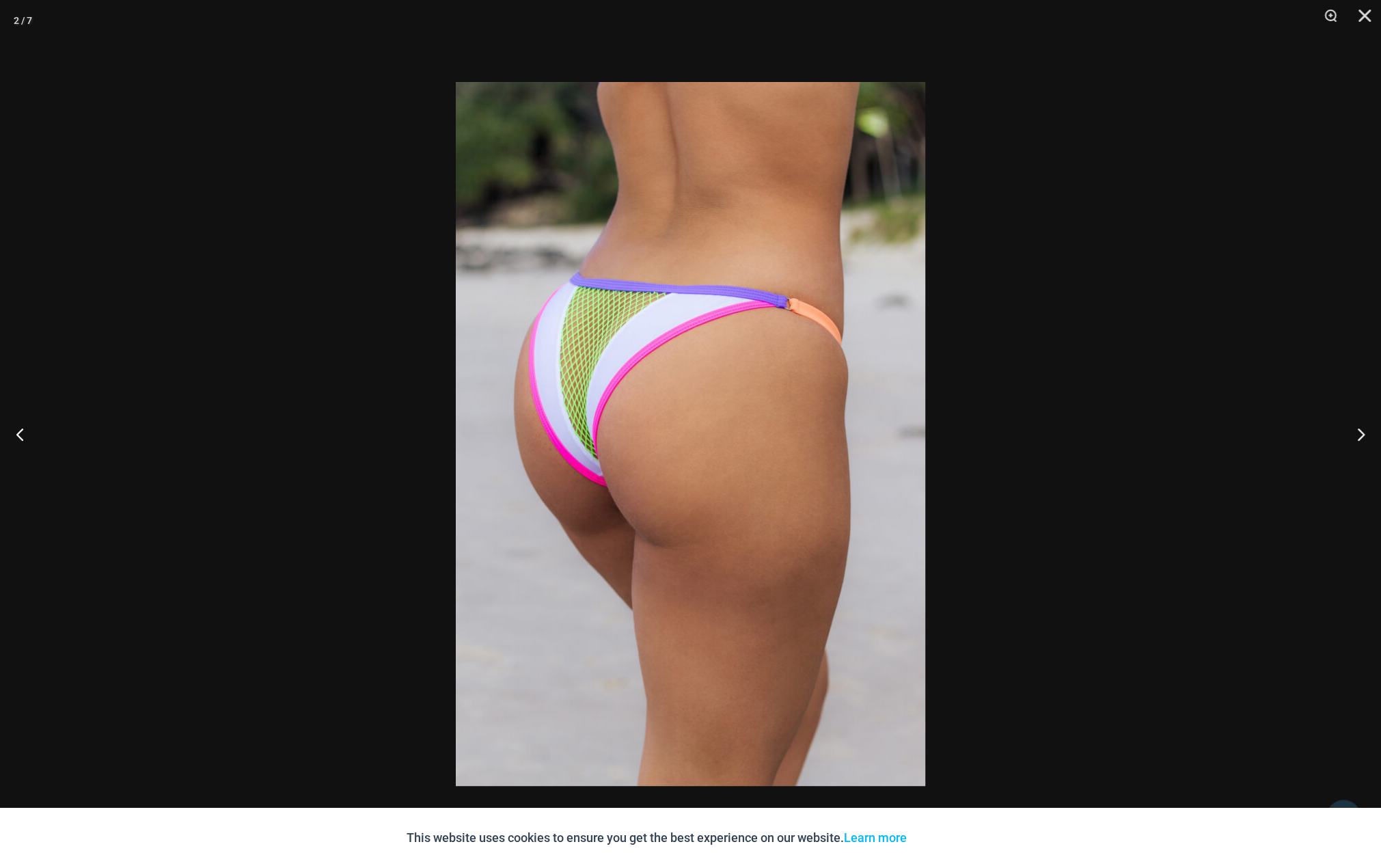
click at [1242, 445] on div at bounding box center [690, 434] width 1381 height 868
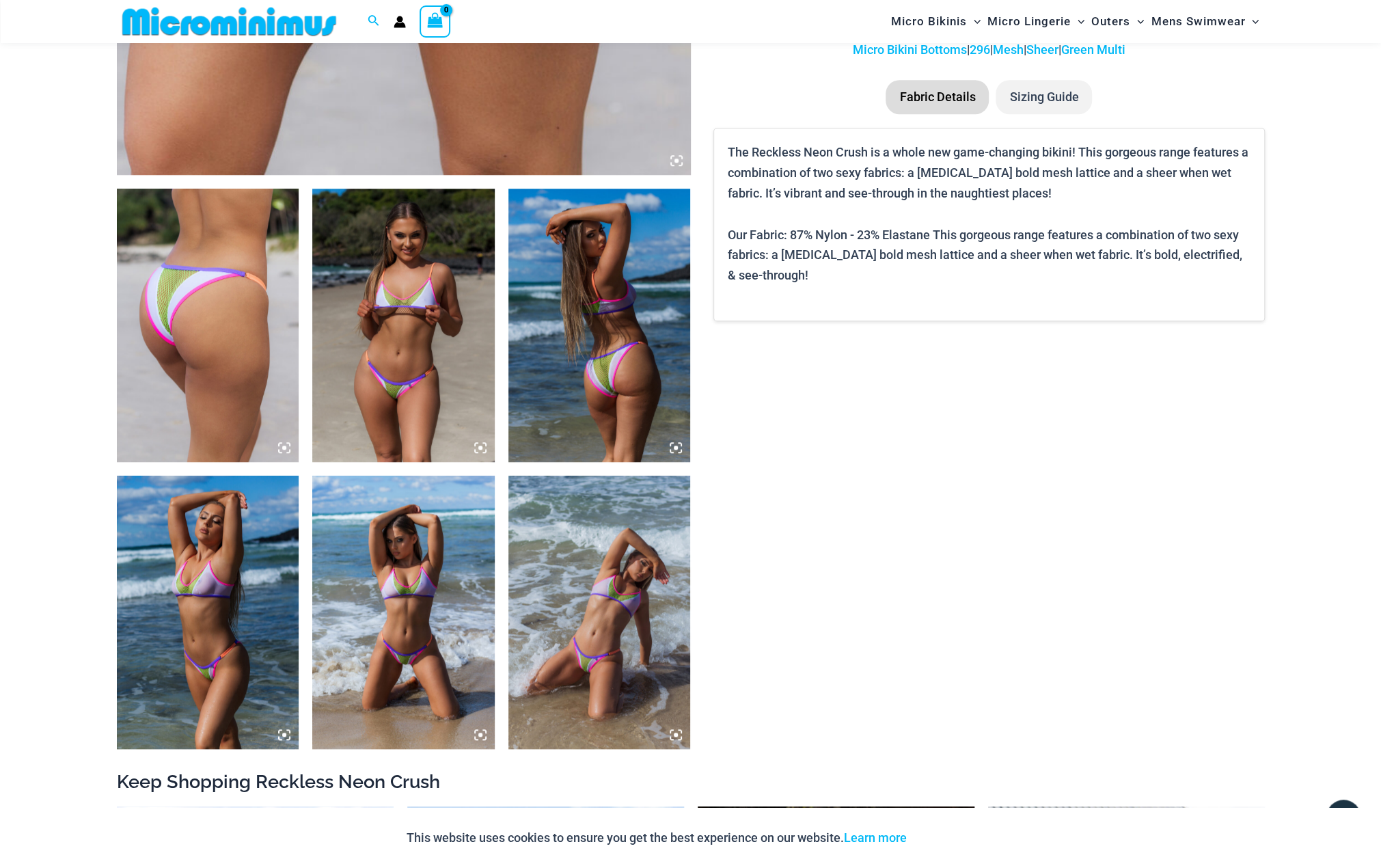
scroll to position [901, 0]
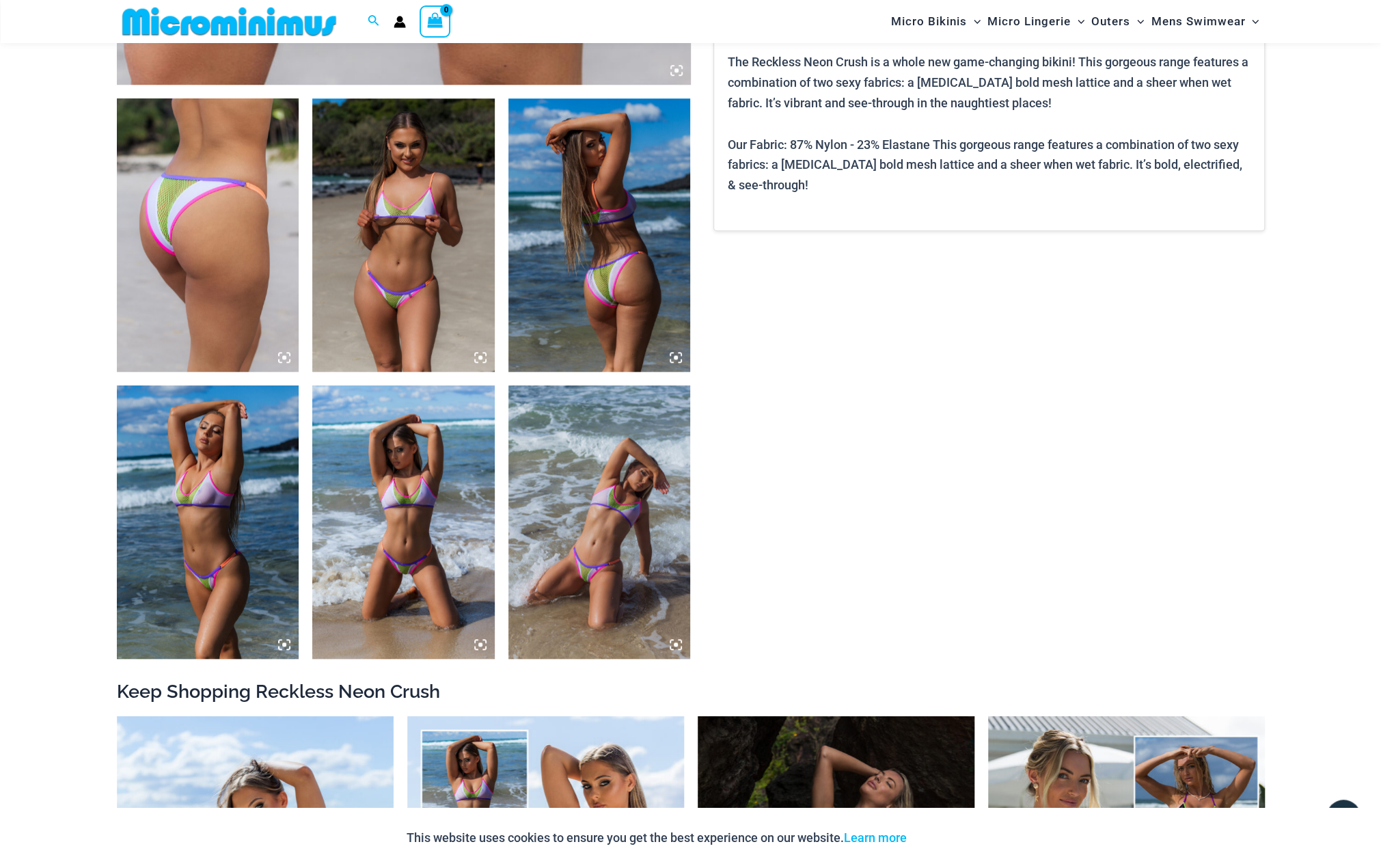
click at [407, 585] on img at bounding box center [403, 522] width 182 height 273
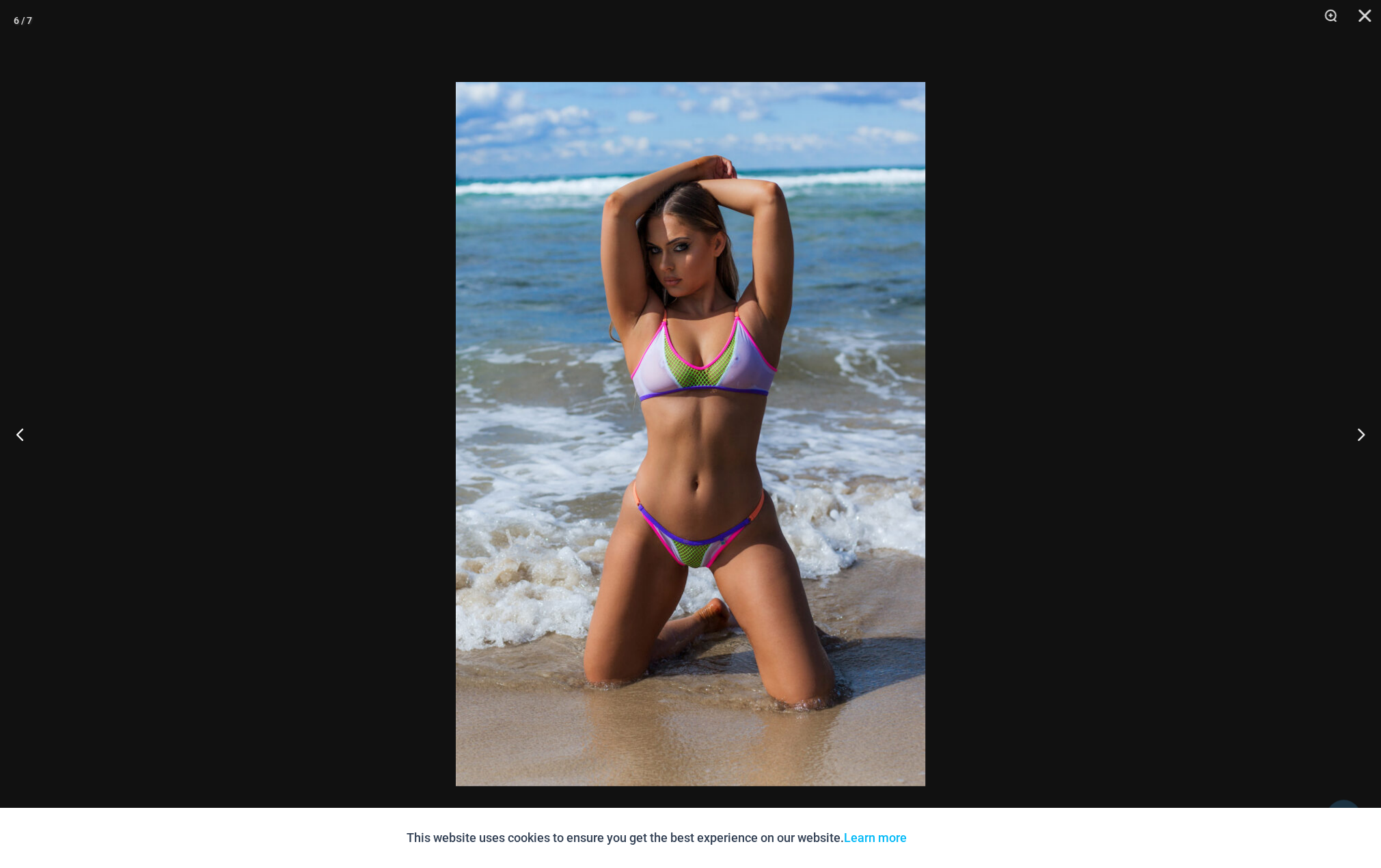
click at [1126, 487] on div at bounding box center [690, 434] width 1381 height 868
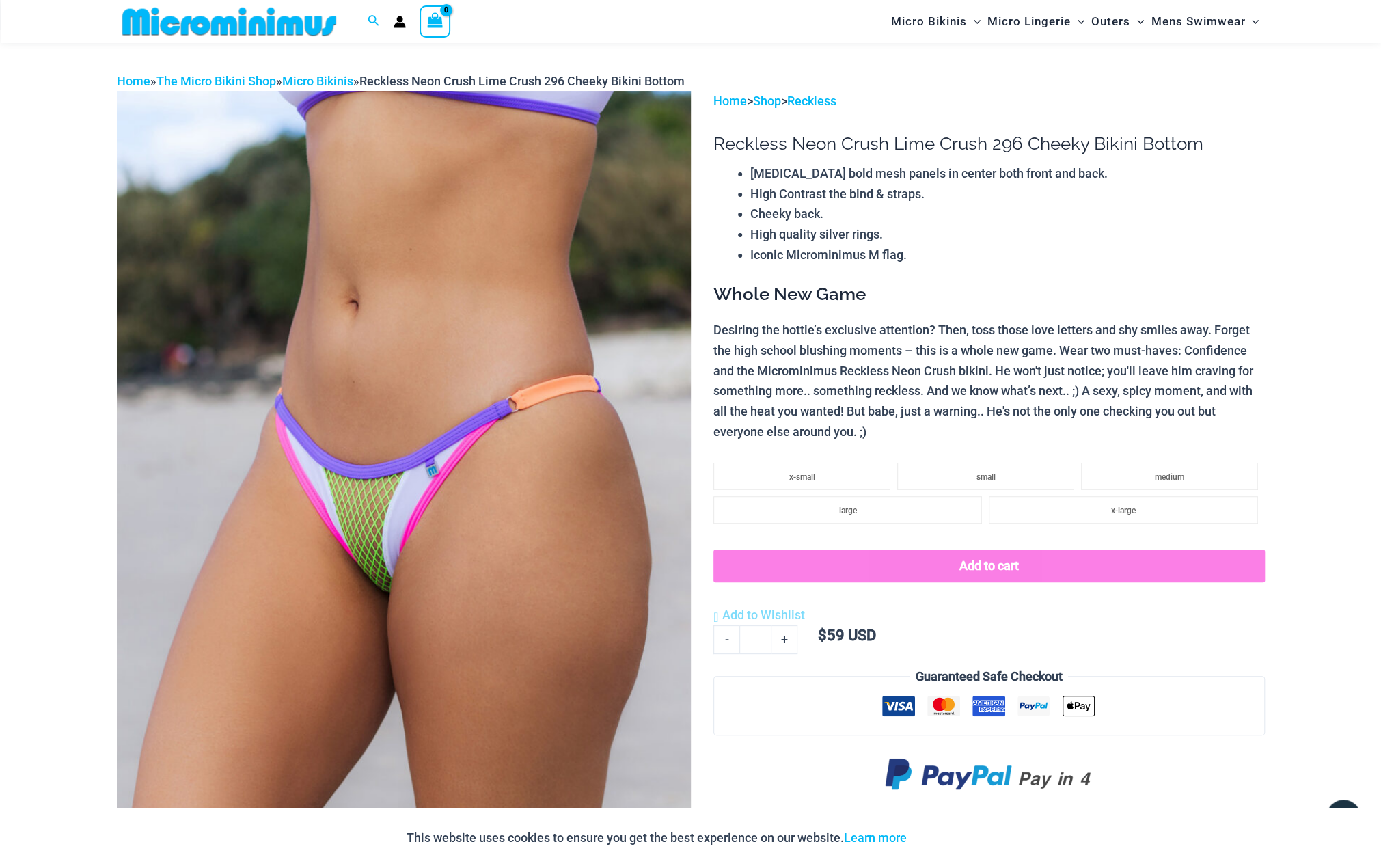
scroll to position [0, 0]
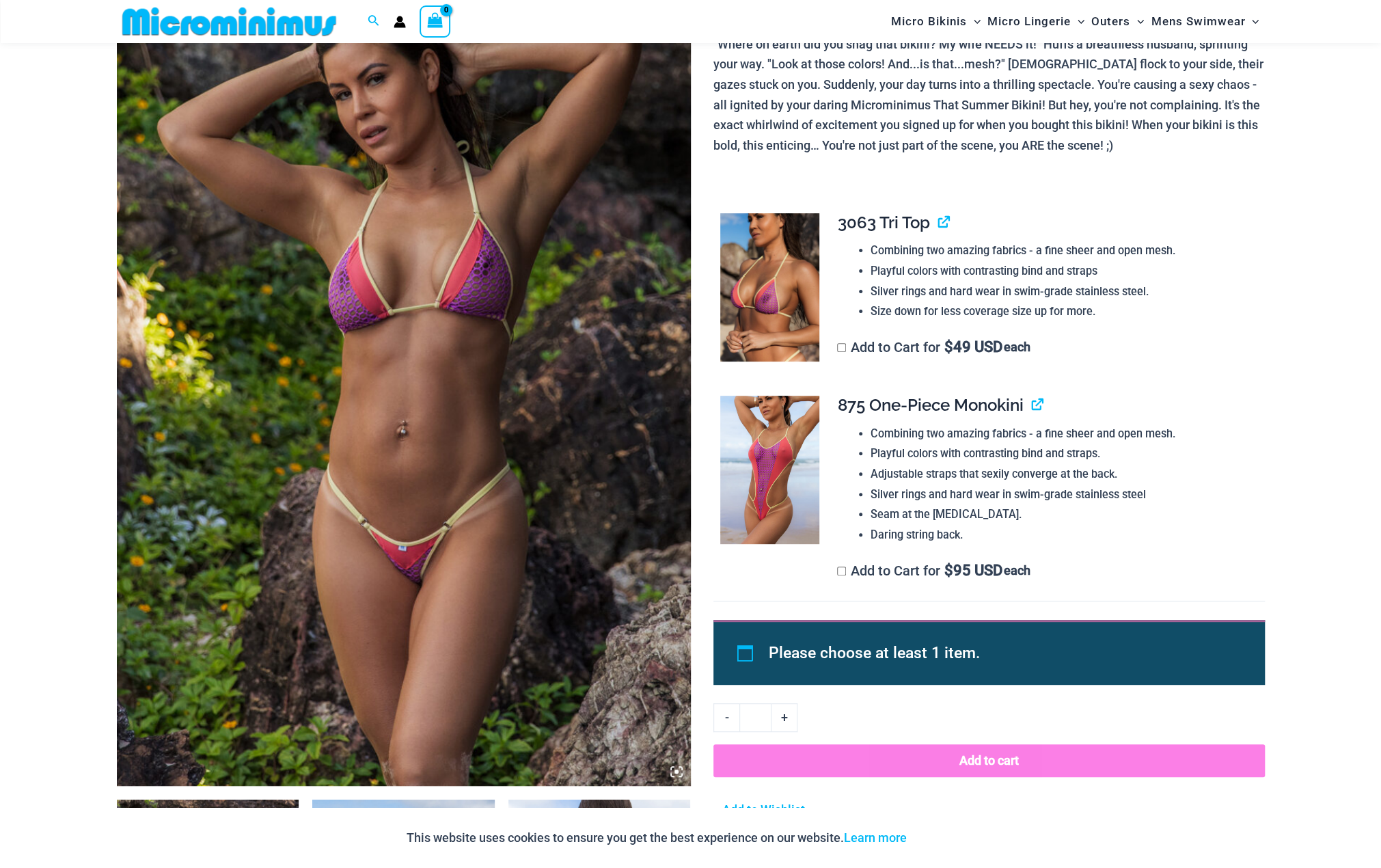
scroll to position [216, 0]
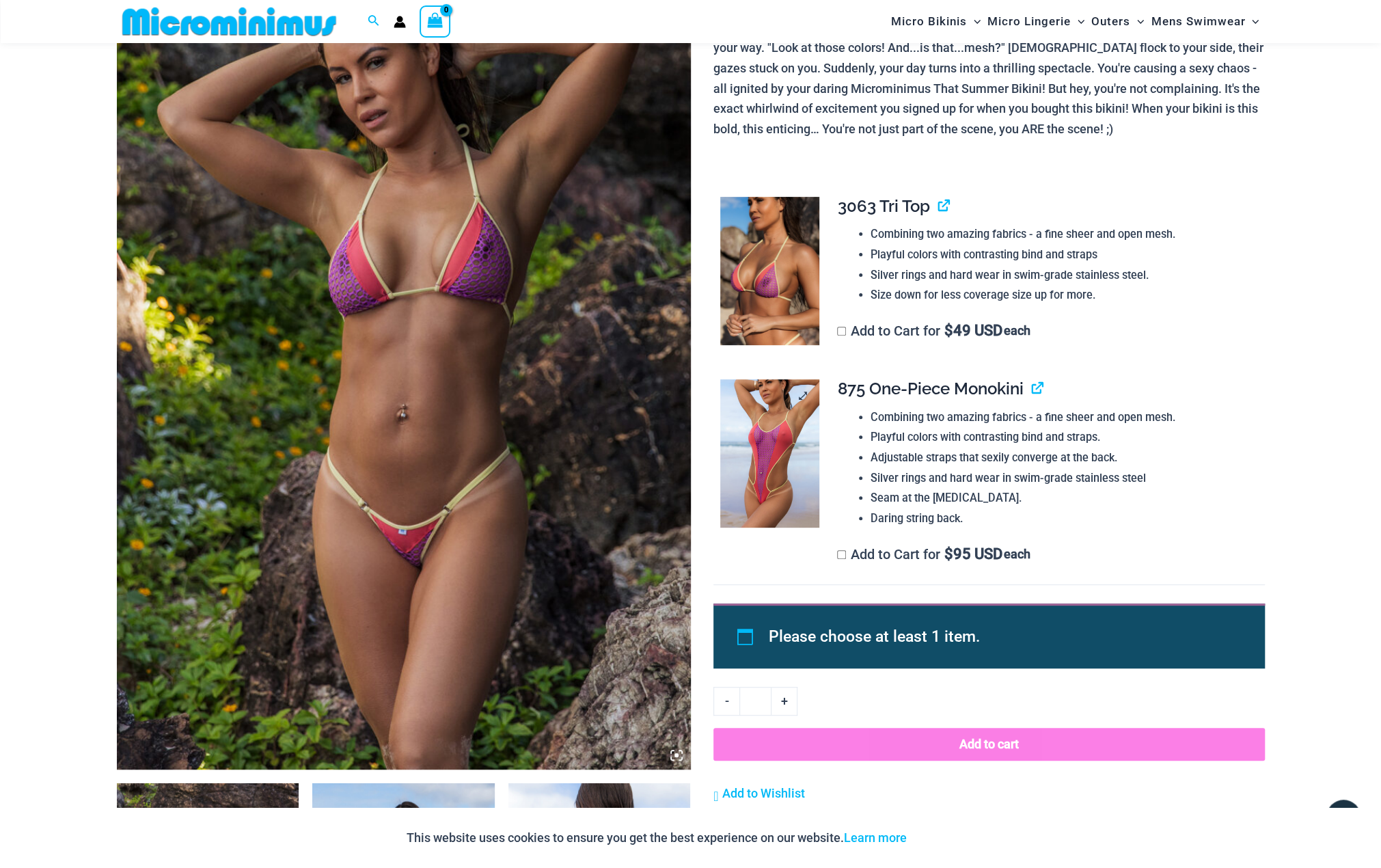
click at [782, 493] on img at bounding box center [769, 454] width 99 height 149
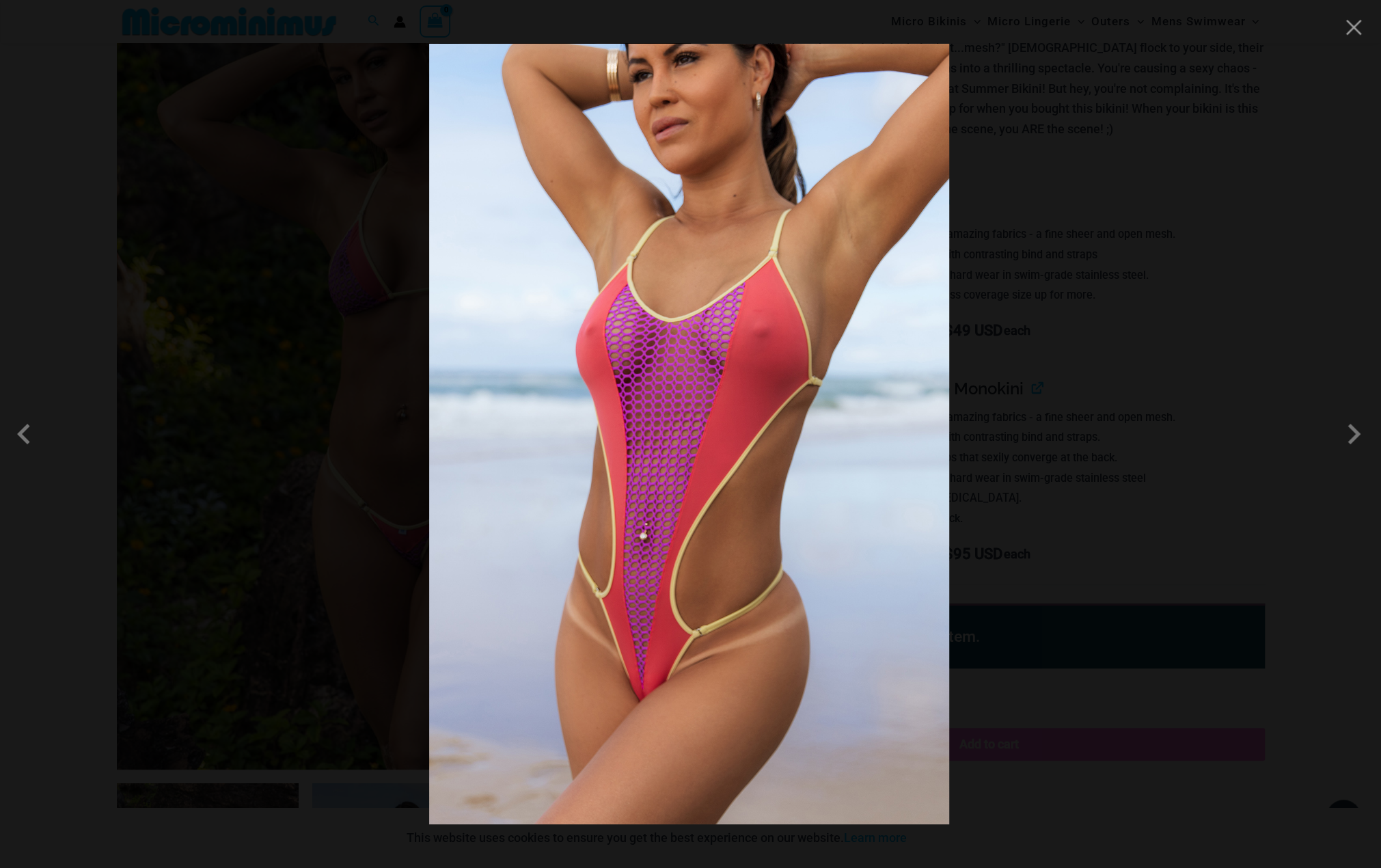
click at [782, 493] on img at bounding box center [690, 434] width 520 height 781
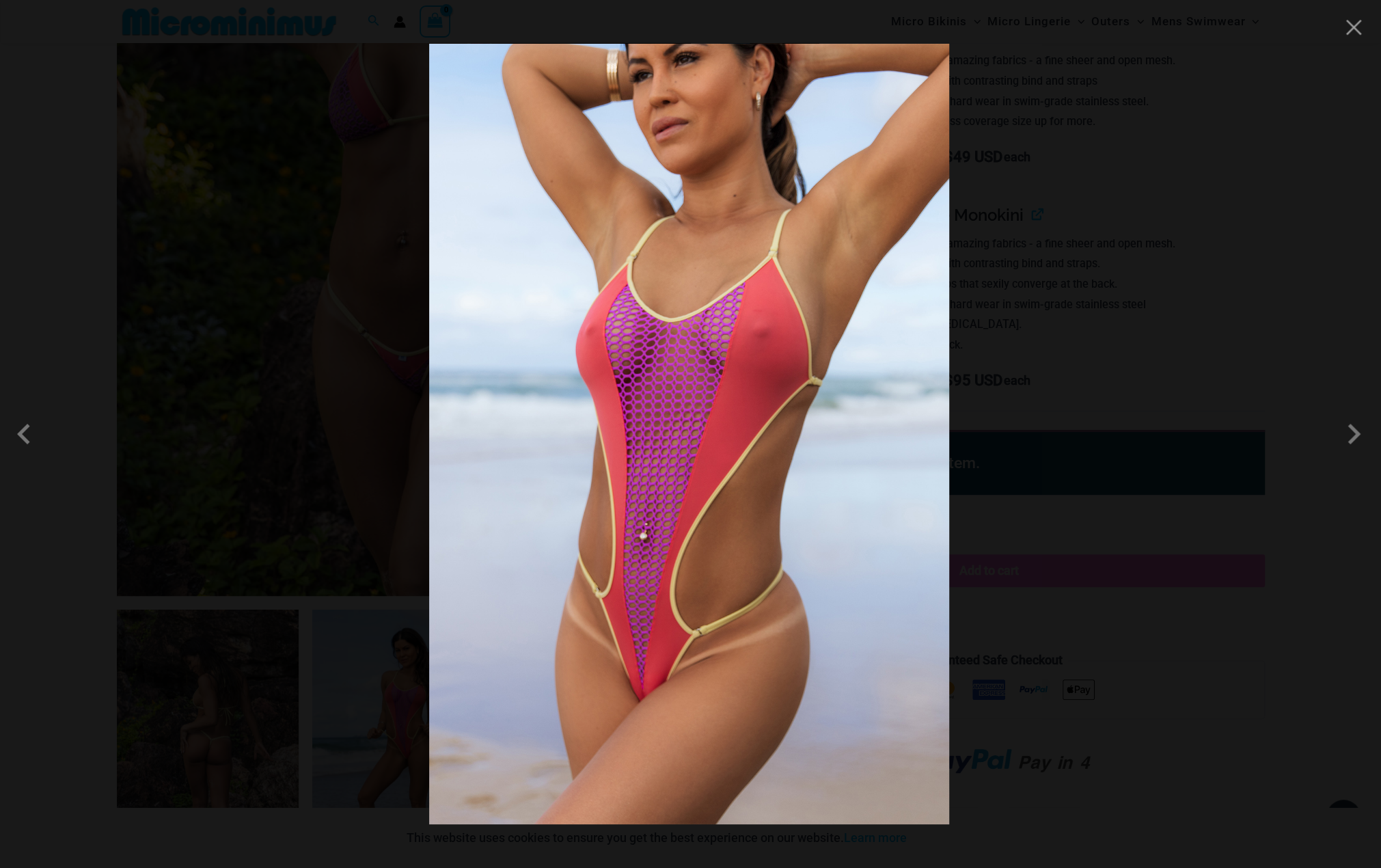
scroll to position [558, 0]
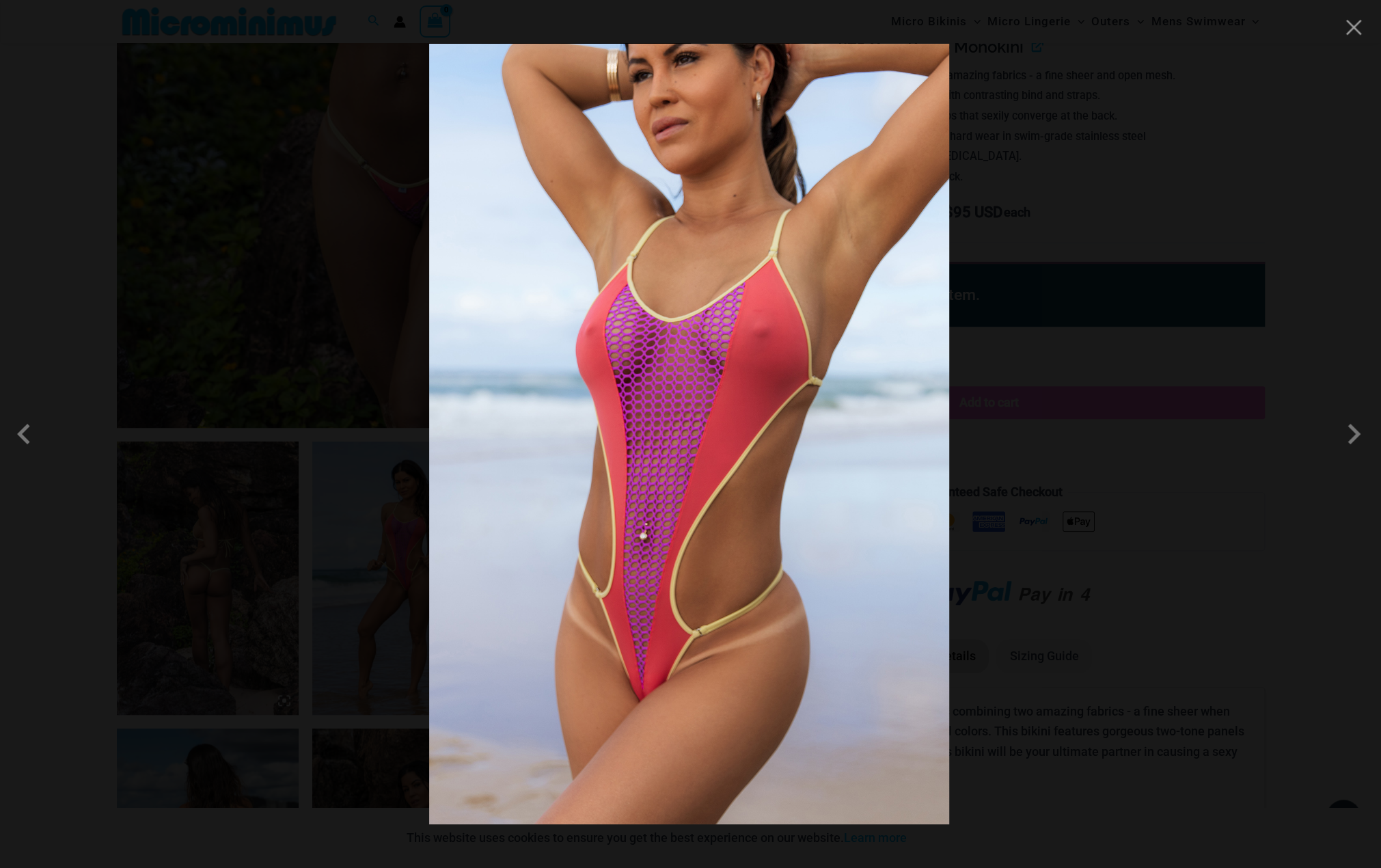
click at [1053, 425] on div at bounding box center [690, 434] width 1381 height 868
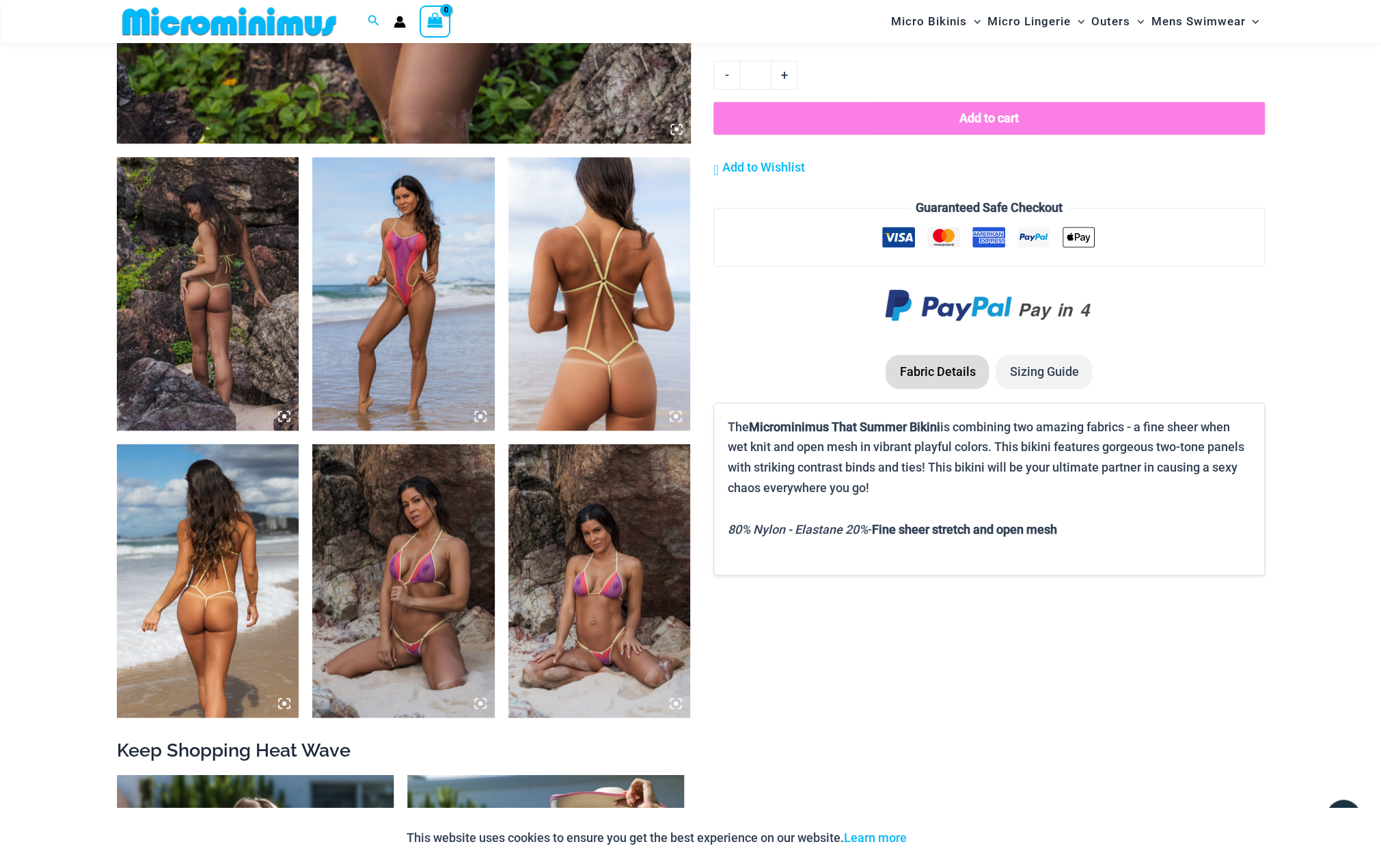
scroll to position [900, 0]
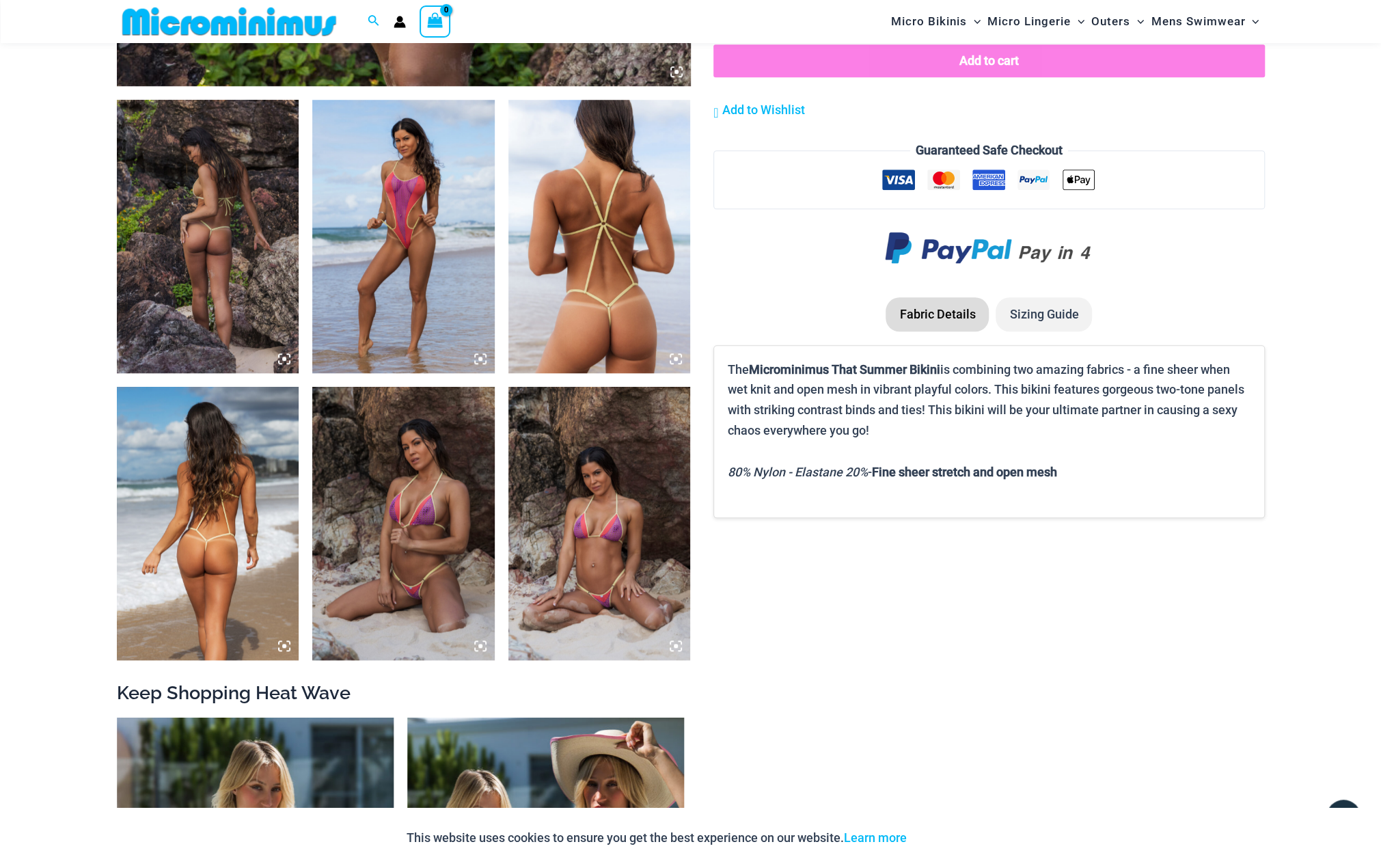
click at [603, 301] on img at bounding box center [599, 236] width 182 height 273
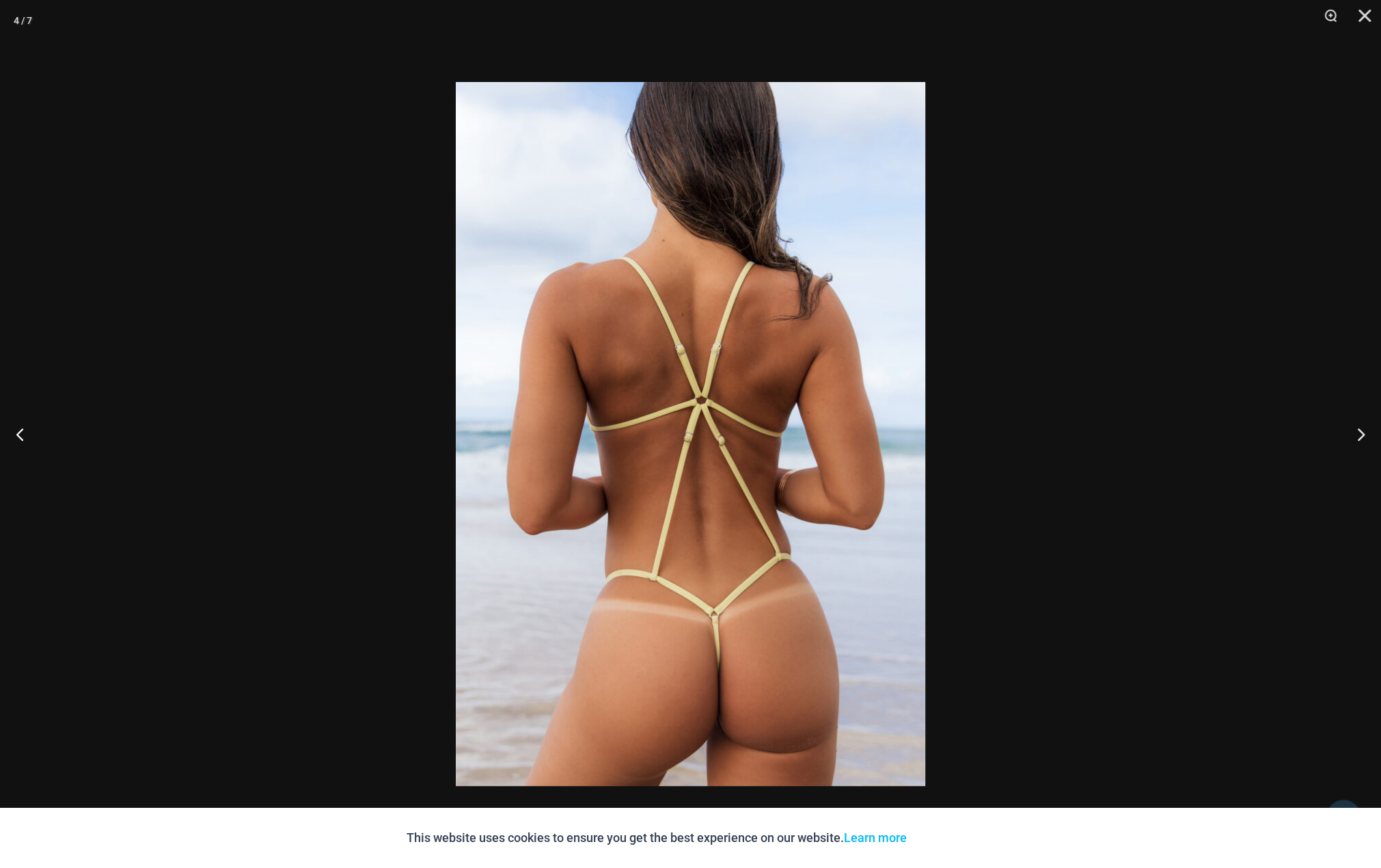
click at [232, 479] on div at bounding box center [690, 434] width 1381 height 868
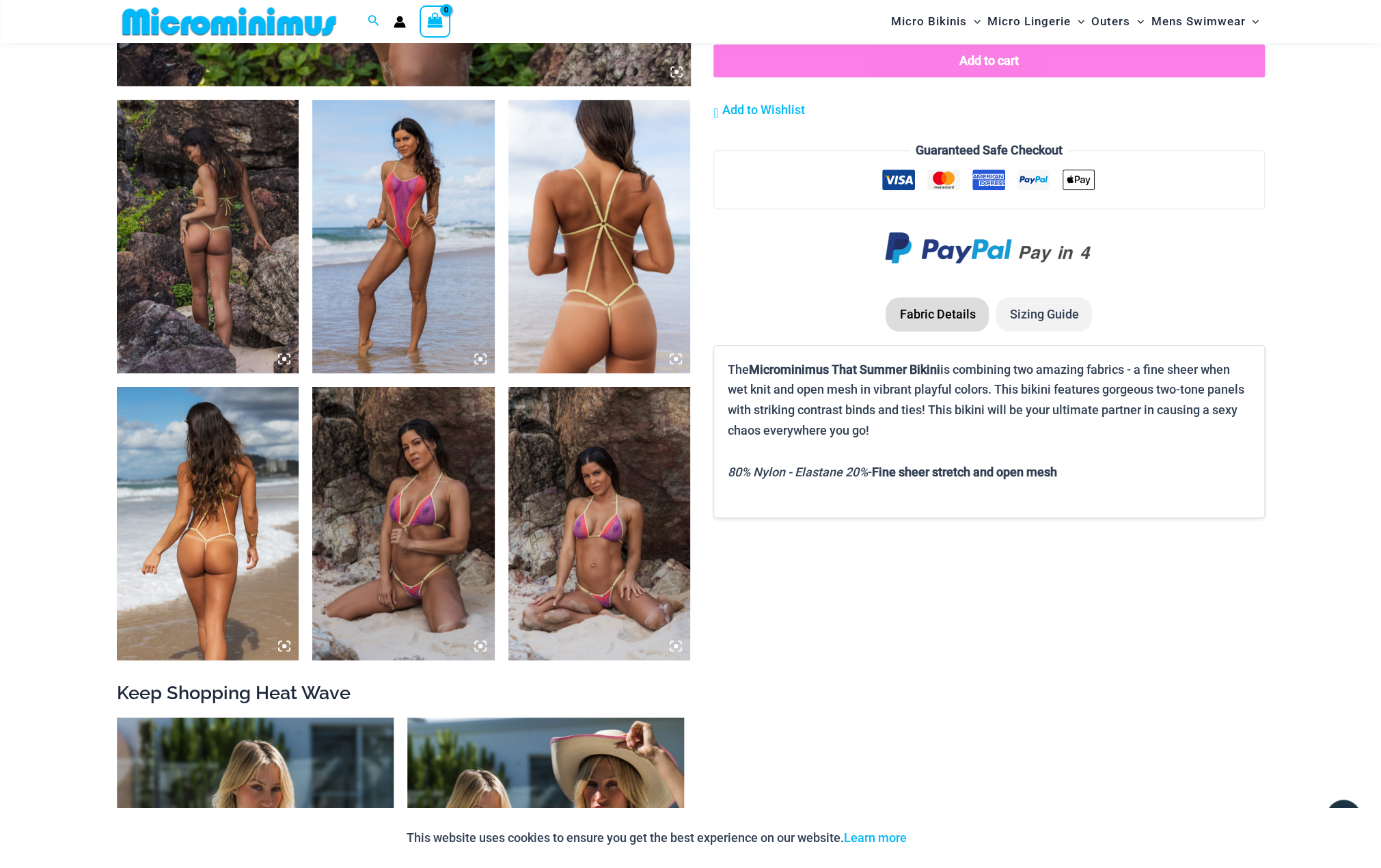
click at [247, 587] on img at bounding box center [208, 523] width 182 height 273
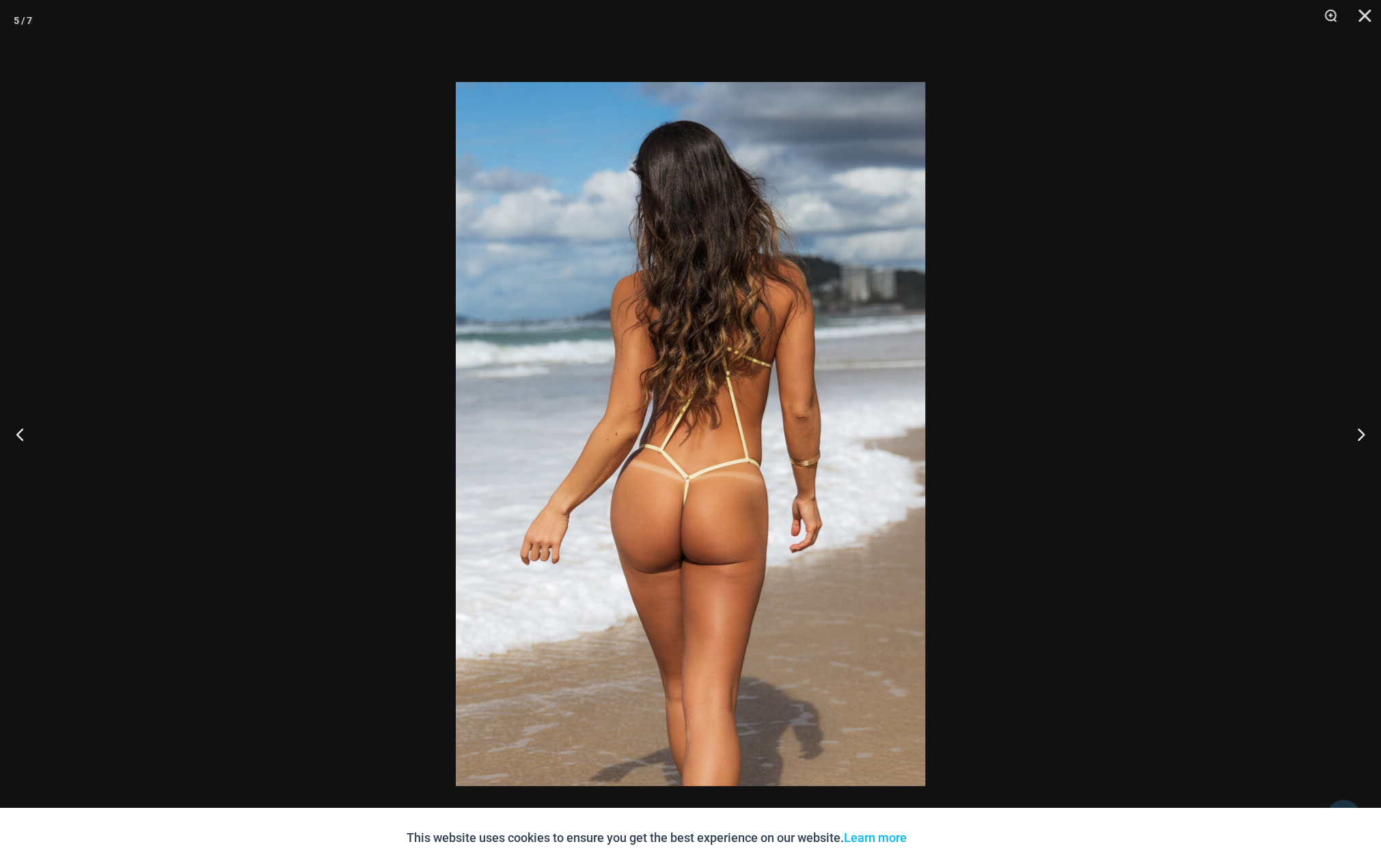
click at [247, 584] on div at bounding box center [690, 434] width 1381 height 868
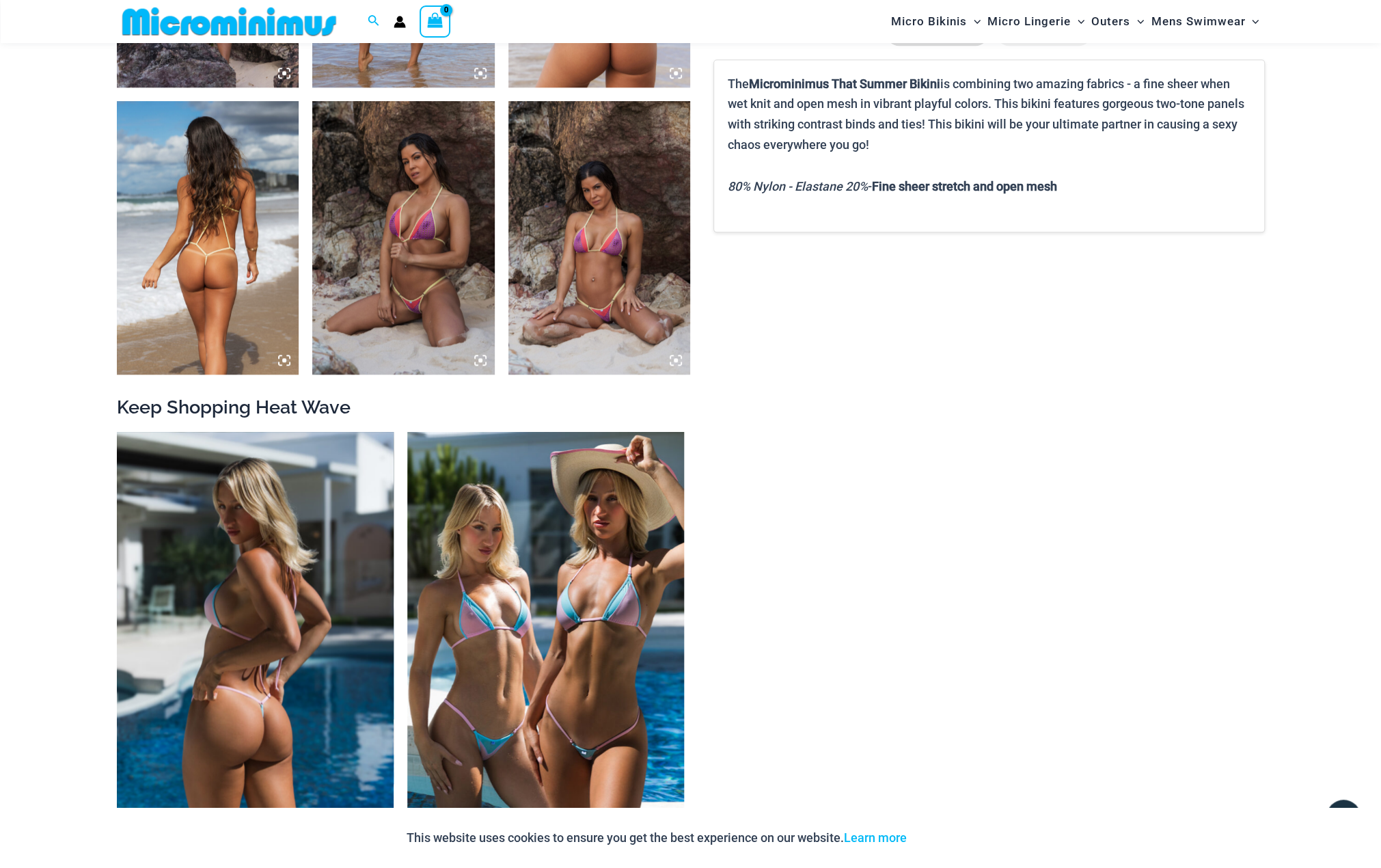
scroll to position [1242, 0]
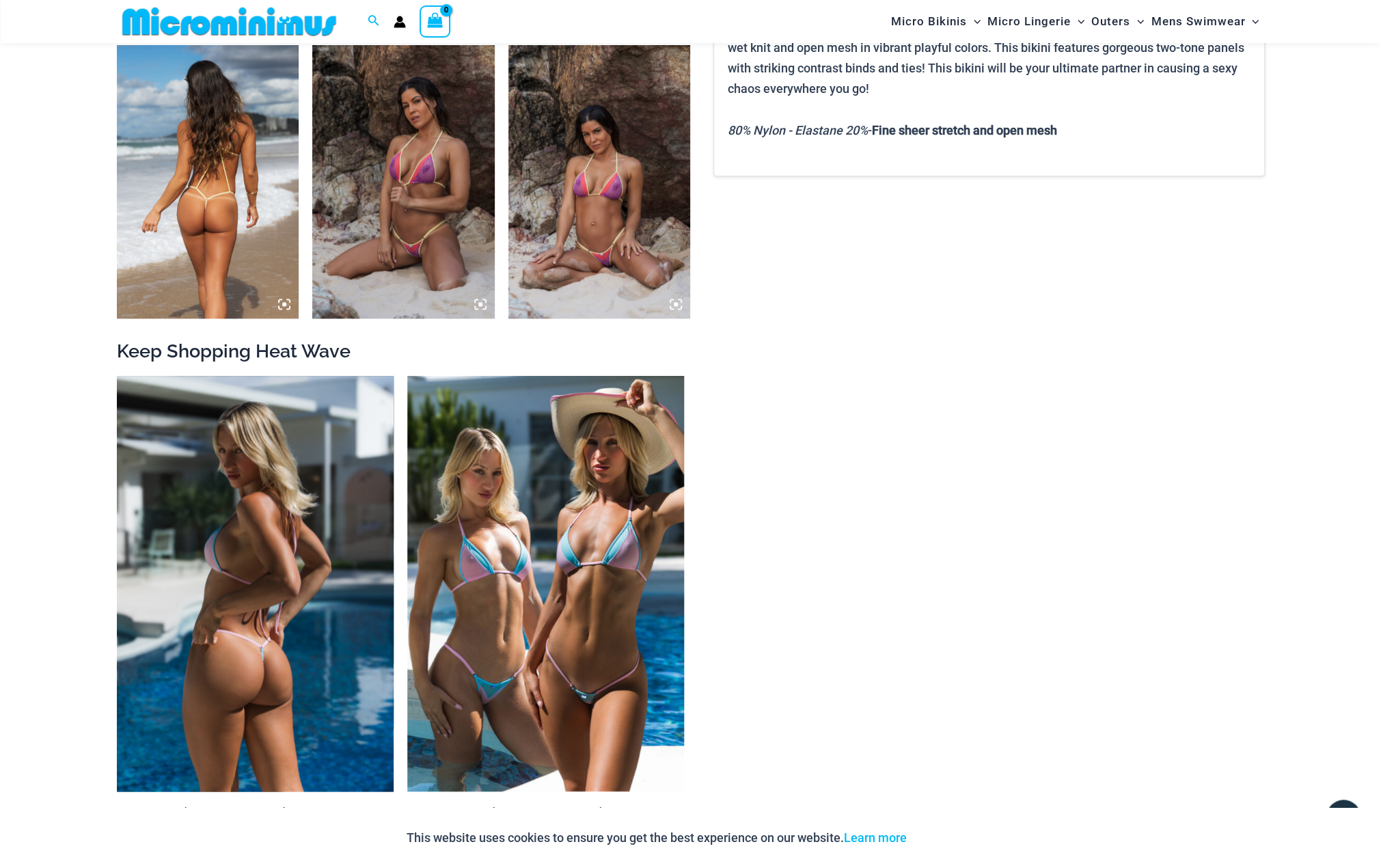
click at [291, 632] on img at bounding box center [256, 584] width 277 height 415
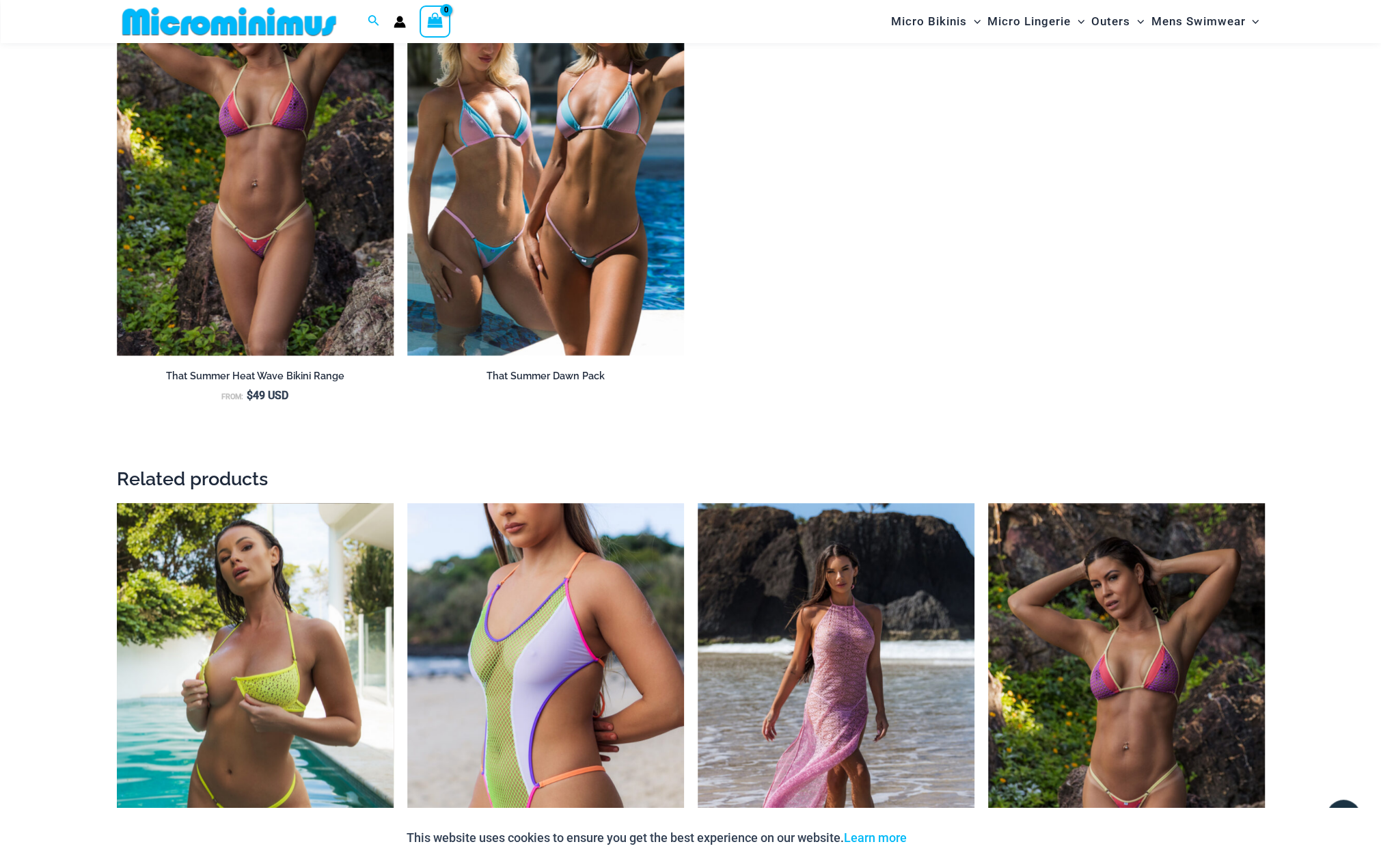
scroll to position [1813, 0]
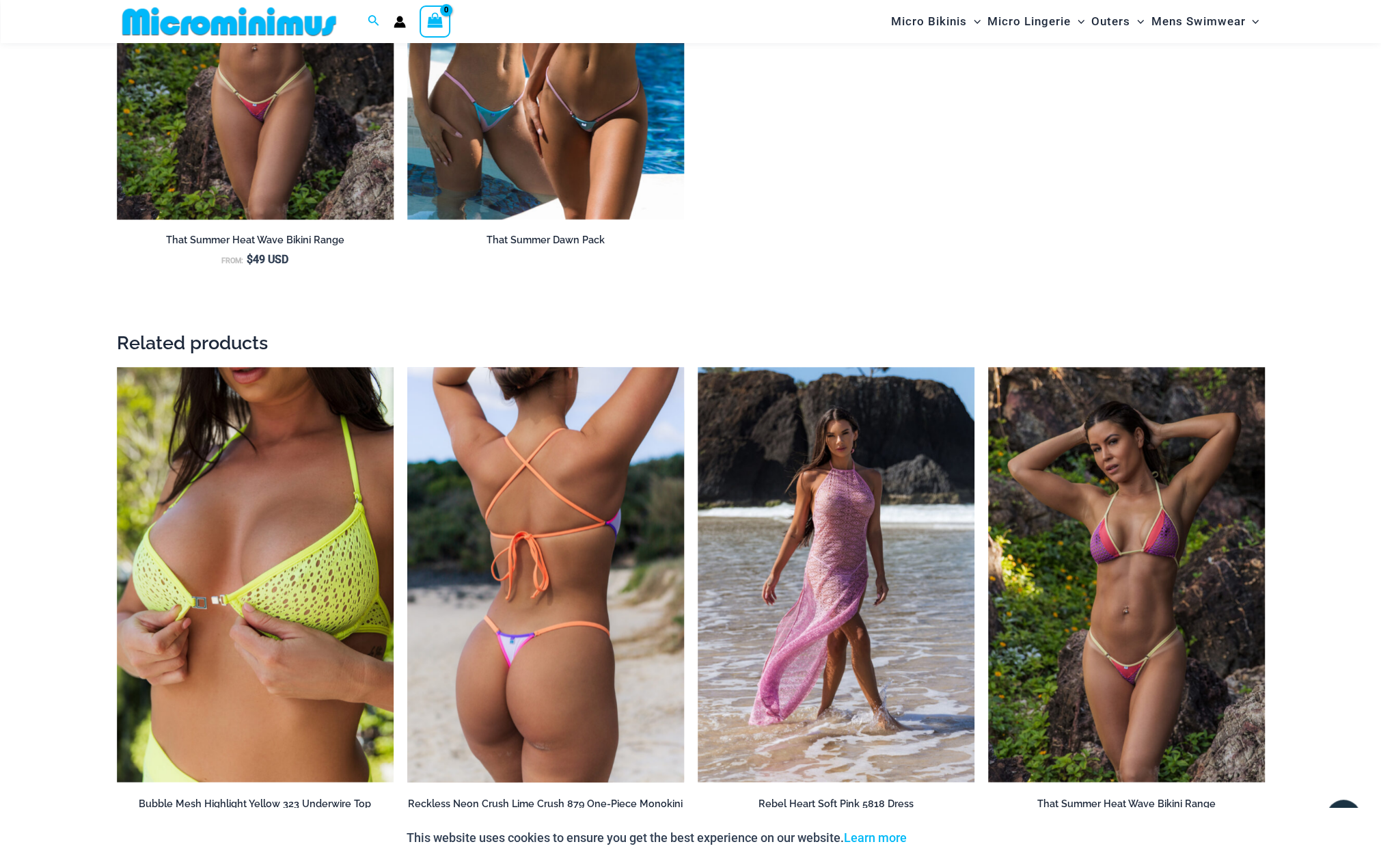
click at [570, 625] on img at bounding box center [546, 574] width 277 height 415
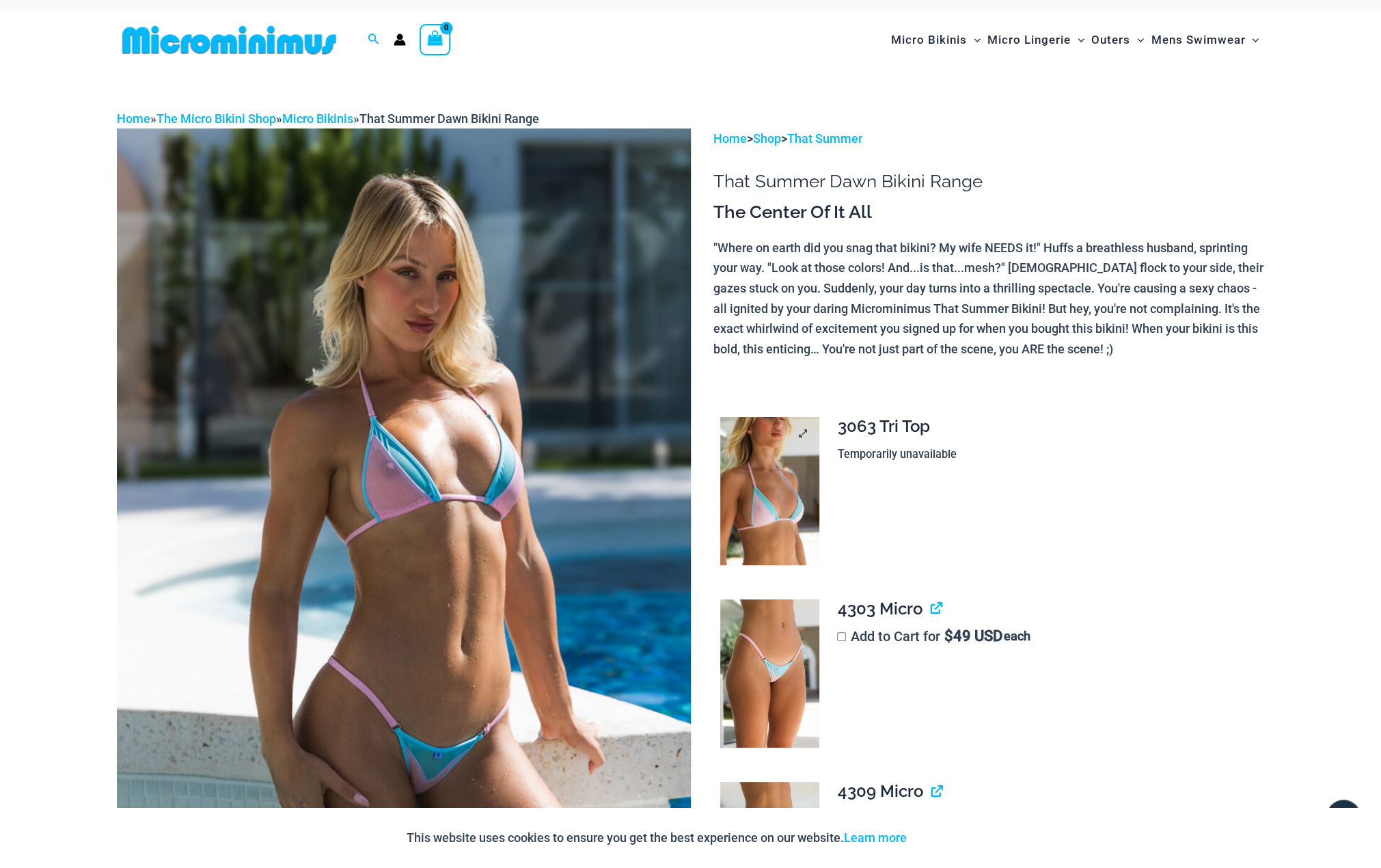
scroll to position [0, 0]
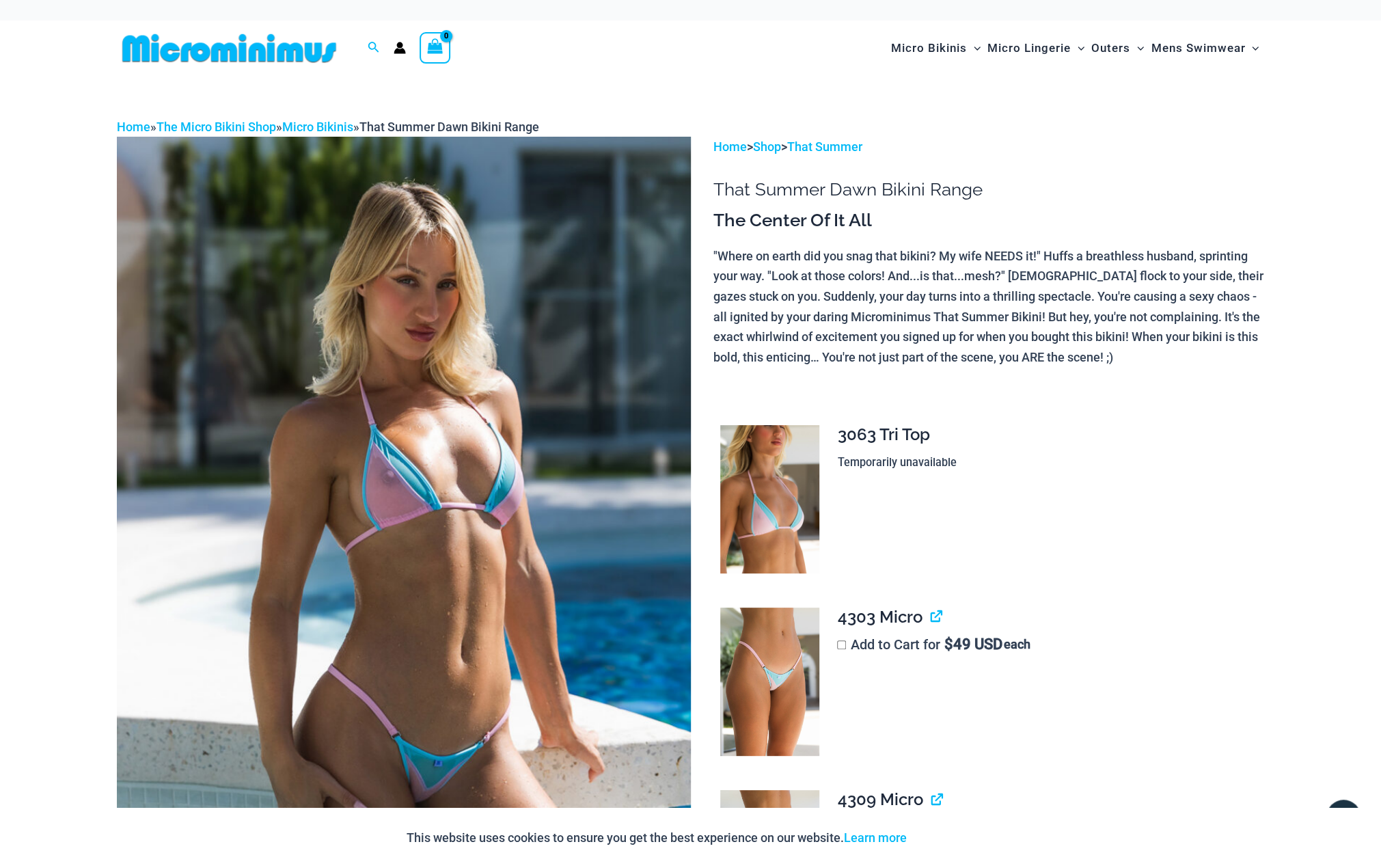
click at [216, 62] on img at bounding box center [230, 47] width 225 height 31
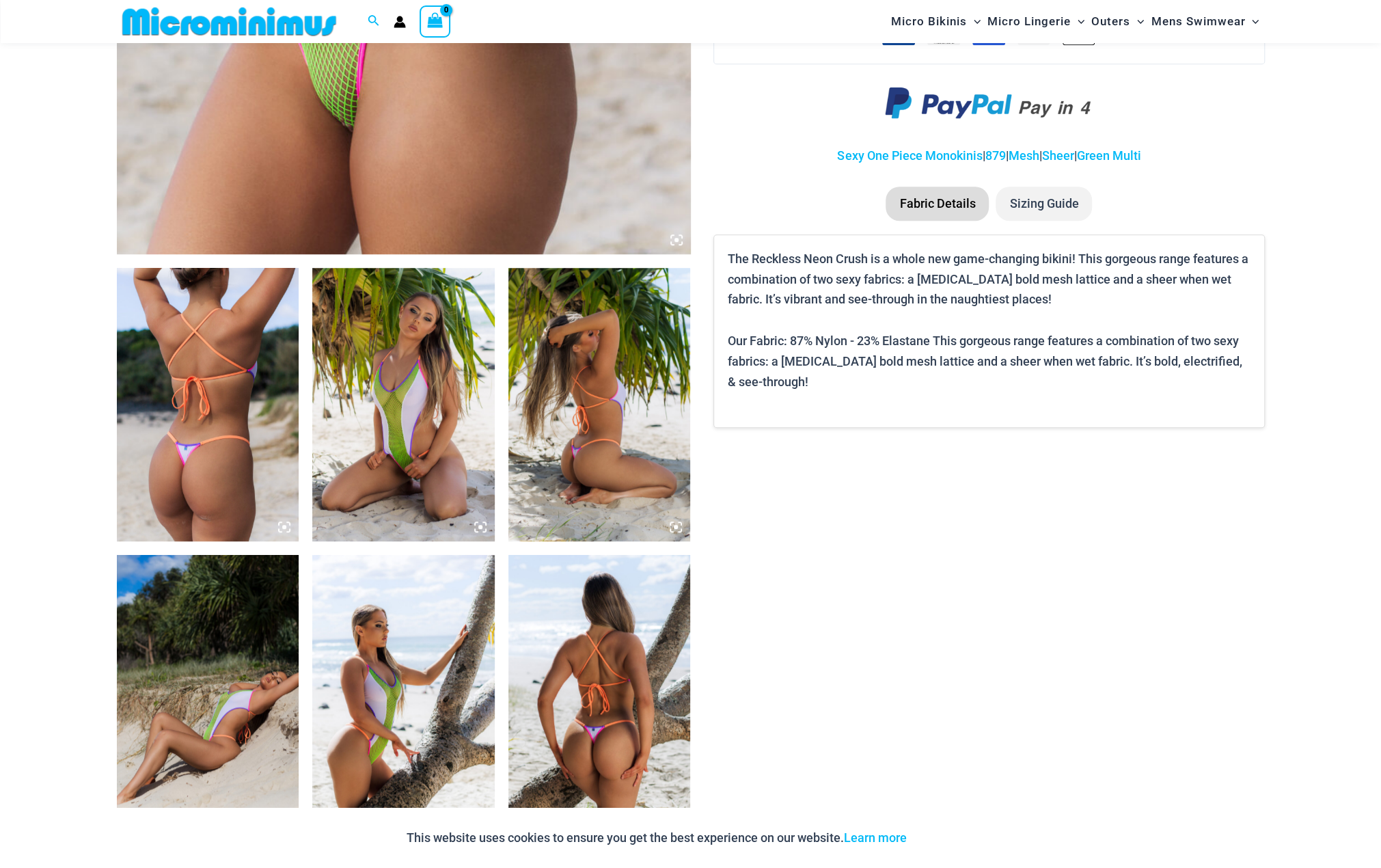
scroll to position [784, 0]
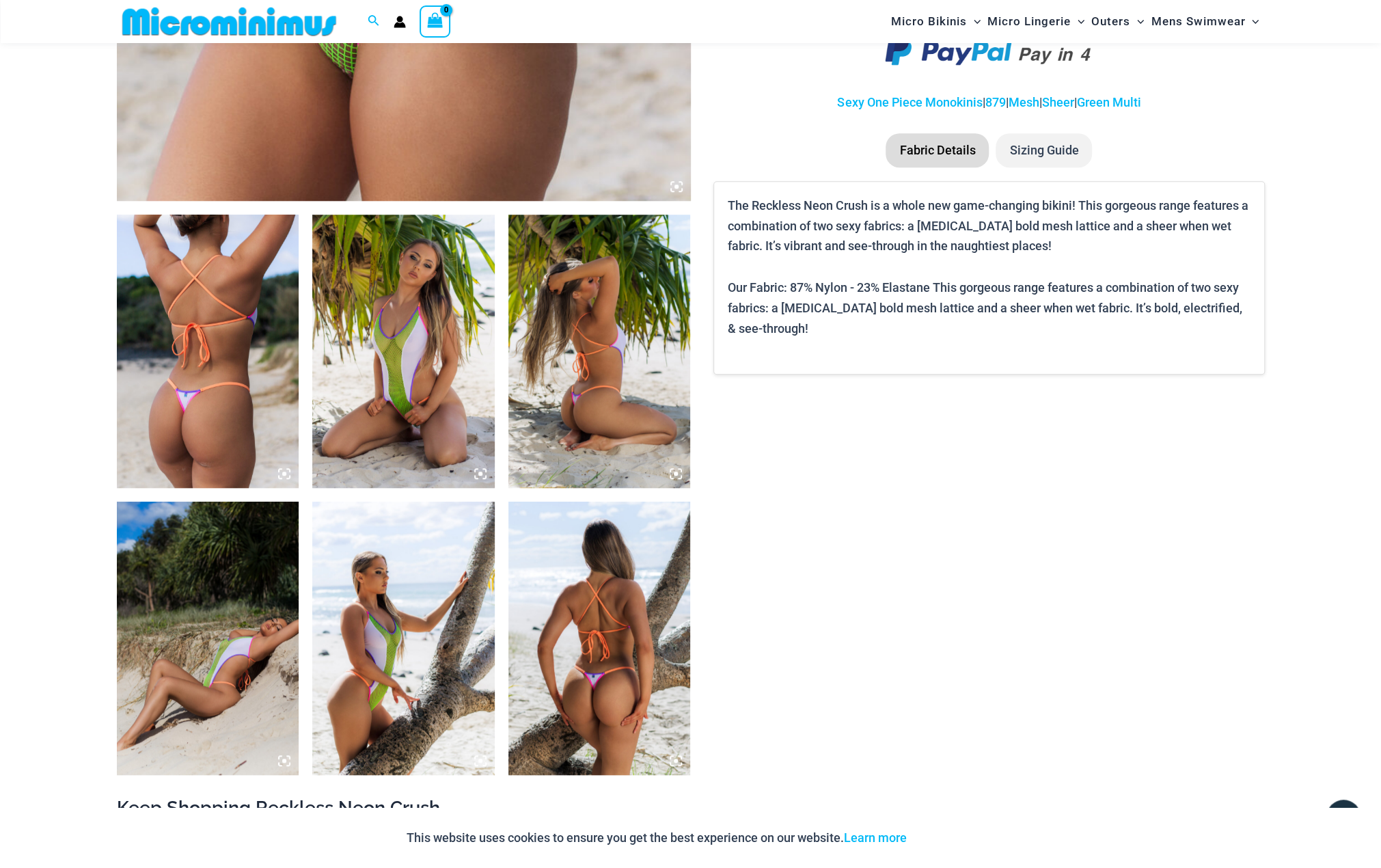
click at [407, 427] on img at bounding box center [403, 351] width 182 height 273
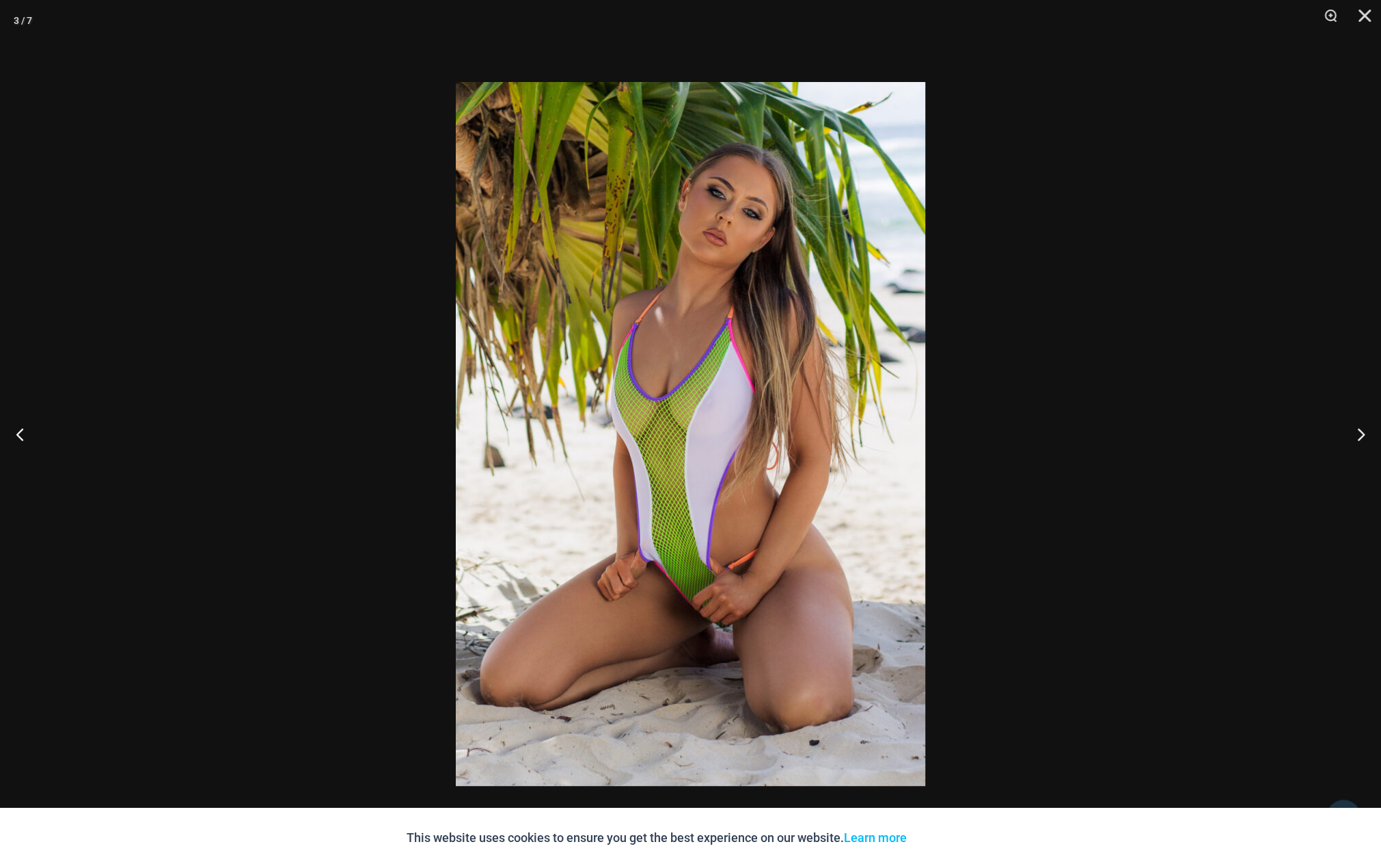
click at [1178, 377] on div at bounding box center [690, 434] width 1381 height 868
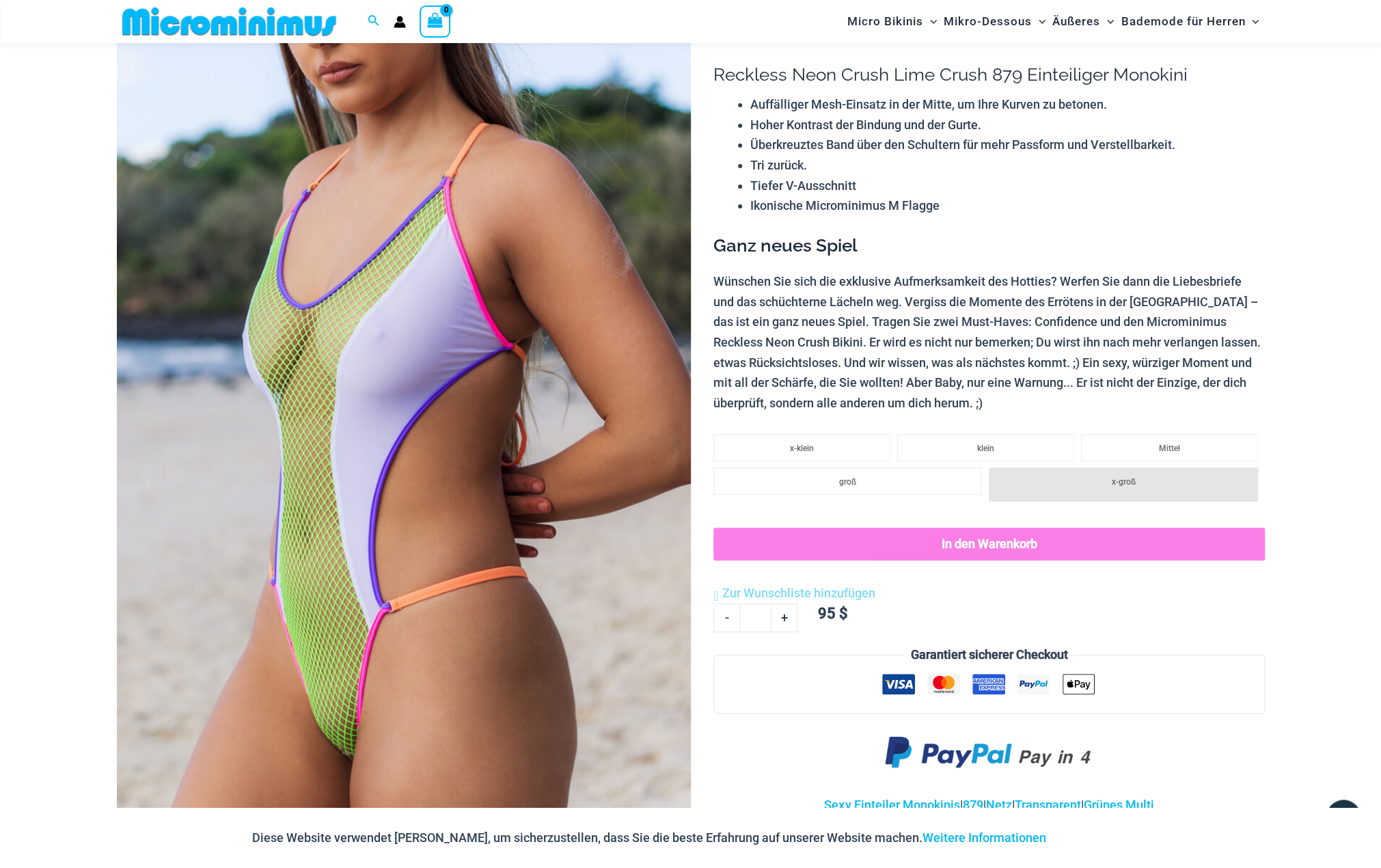
scroll to position [101, 0]
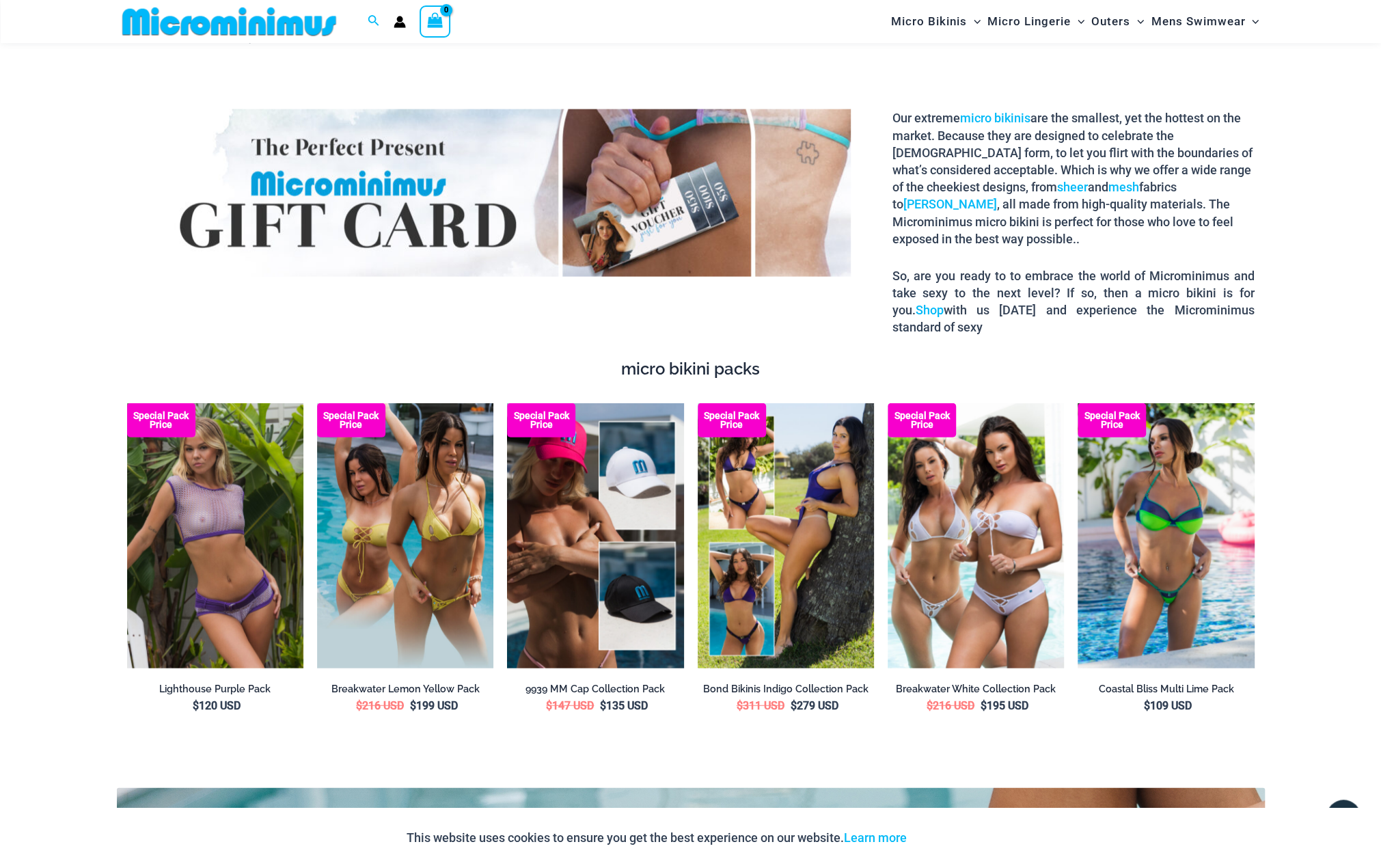
scroll to position [2609, 0]
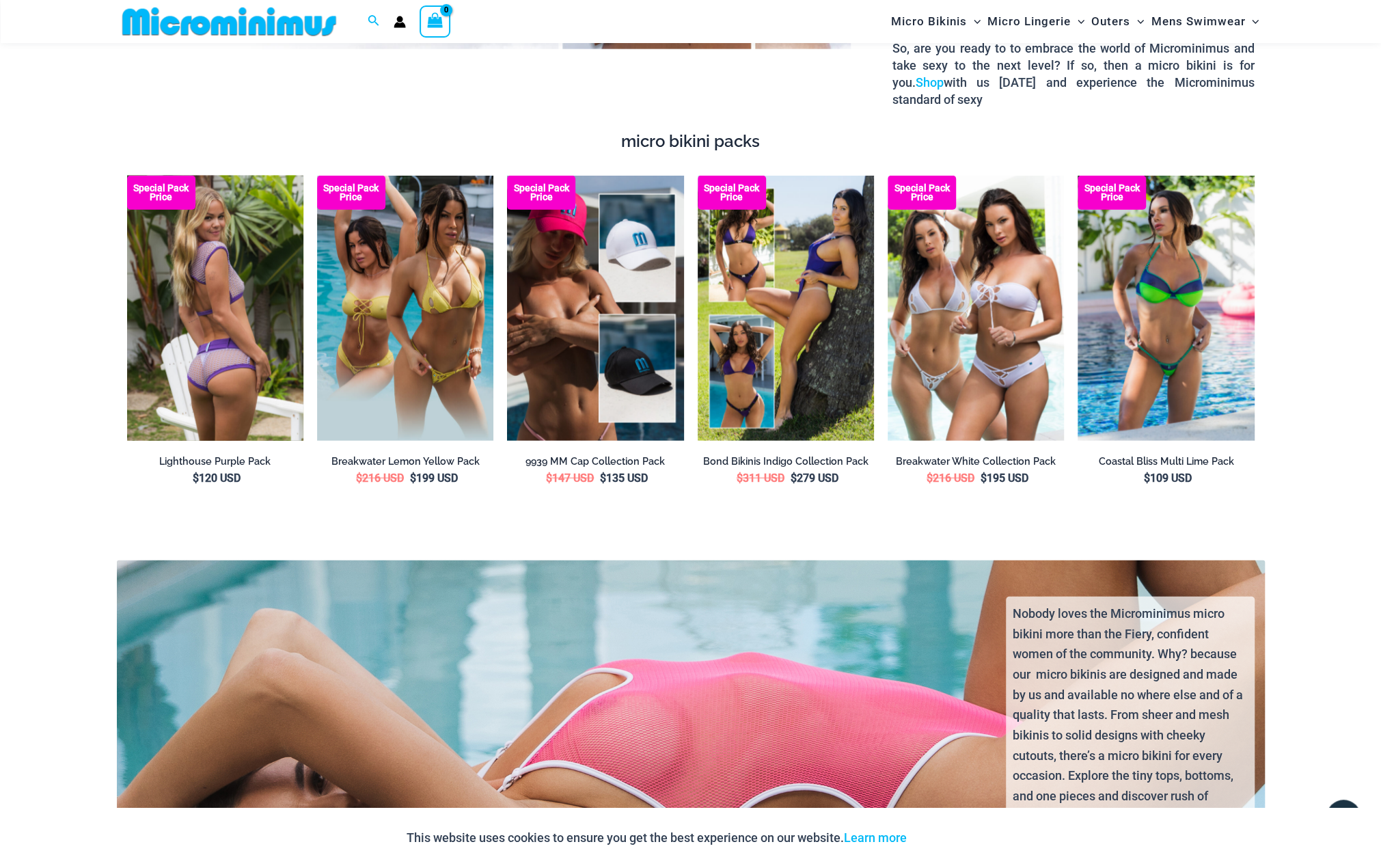
click at [230, 398] on img at bounding box center [216, 308] width 177 height 265
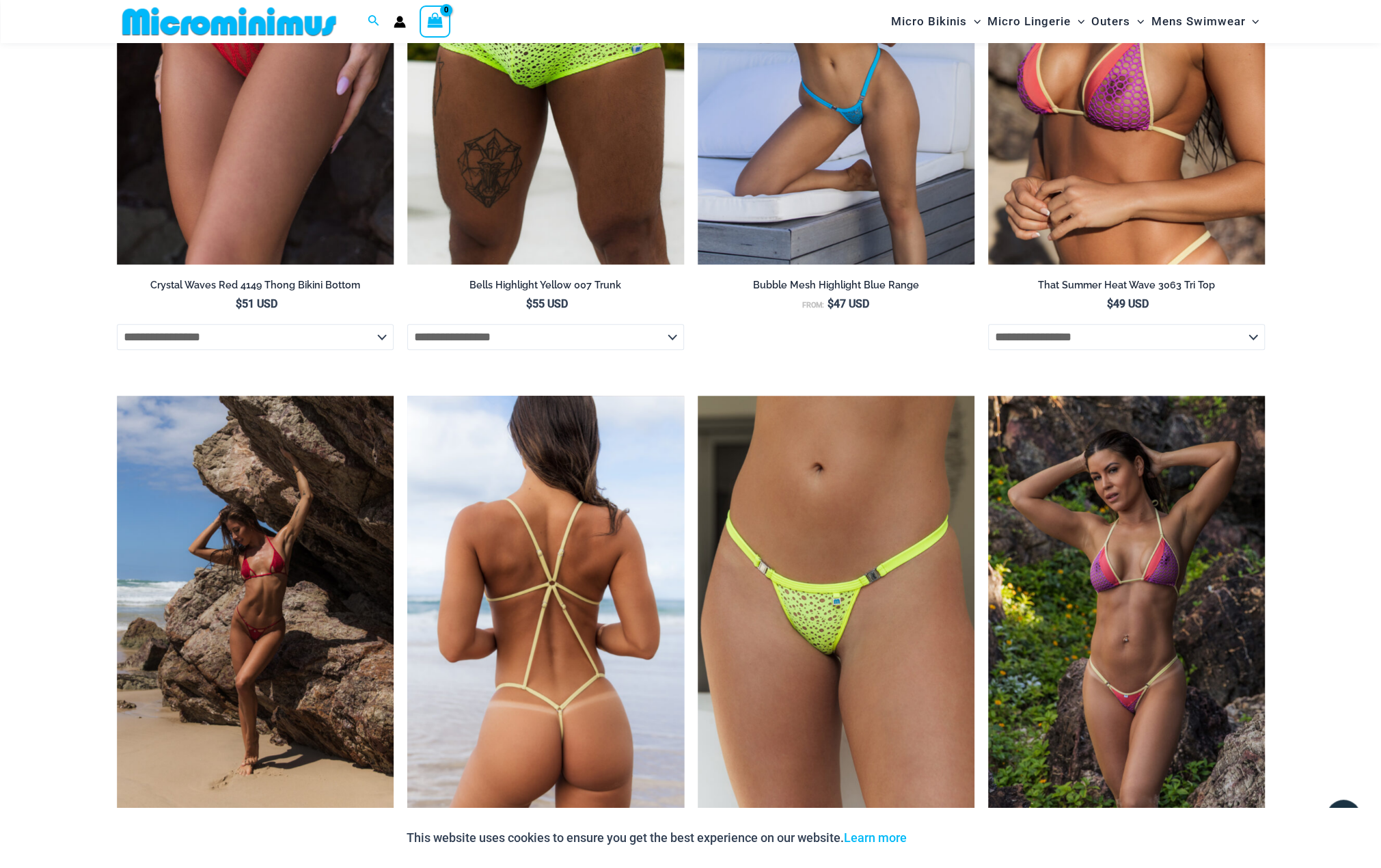
scroll to position [4991, 0]
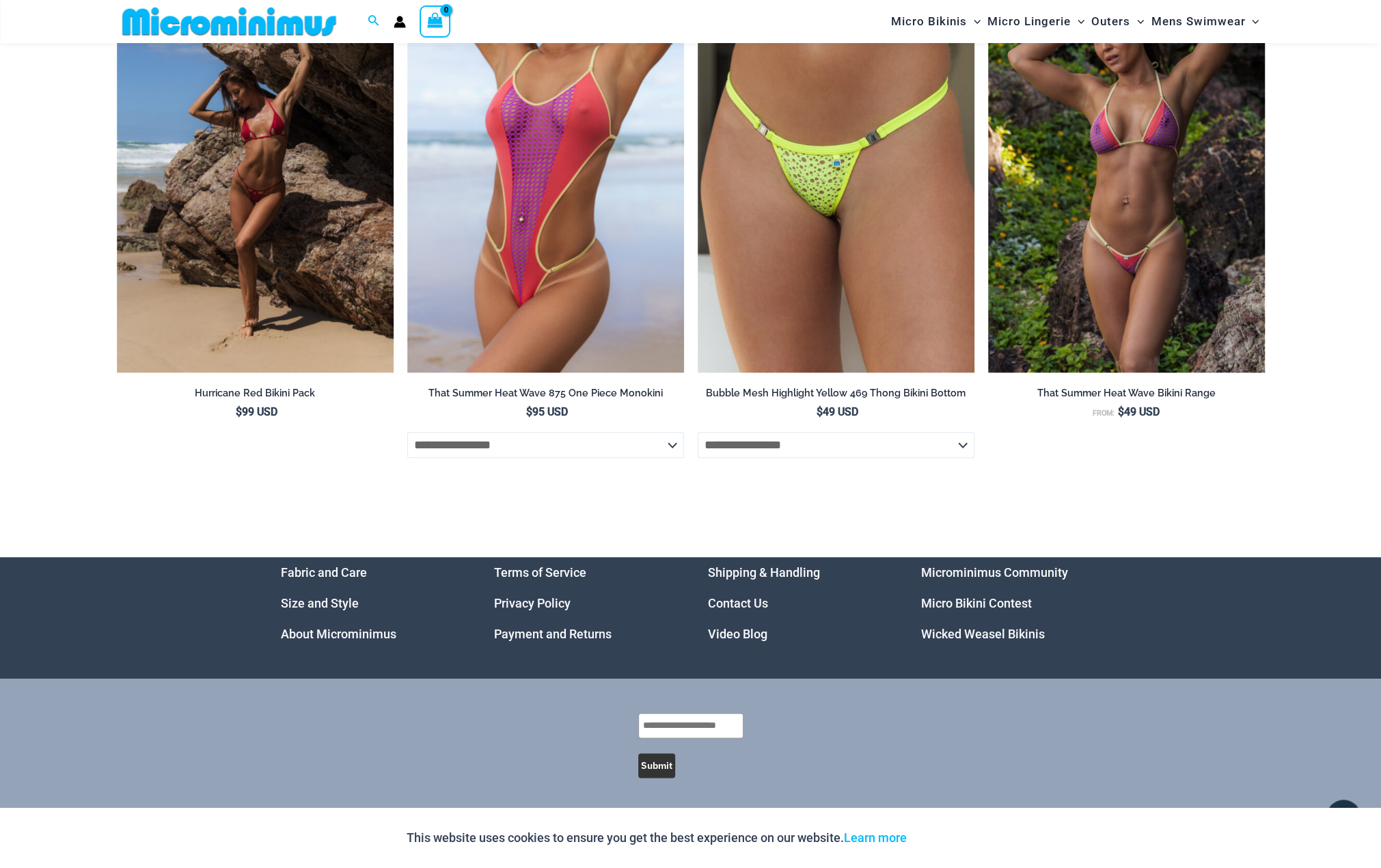
click at [978, 602] on link "Micro Bikini Contest" at bounding box center [976, 602] width 111 height 14
